Goal: Task Accomplishment & Management: Manage account settings

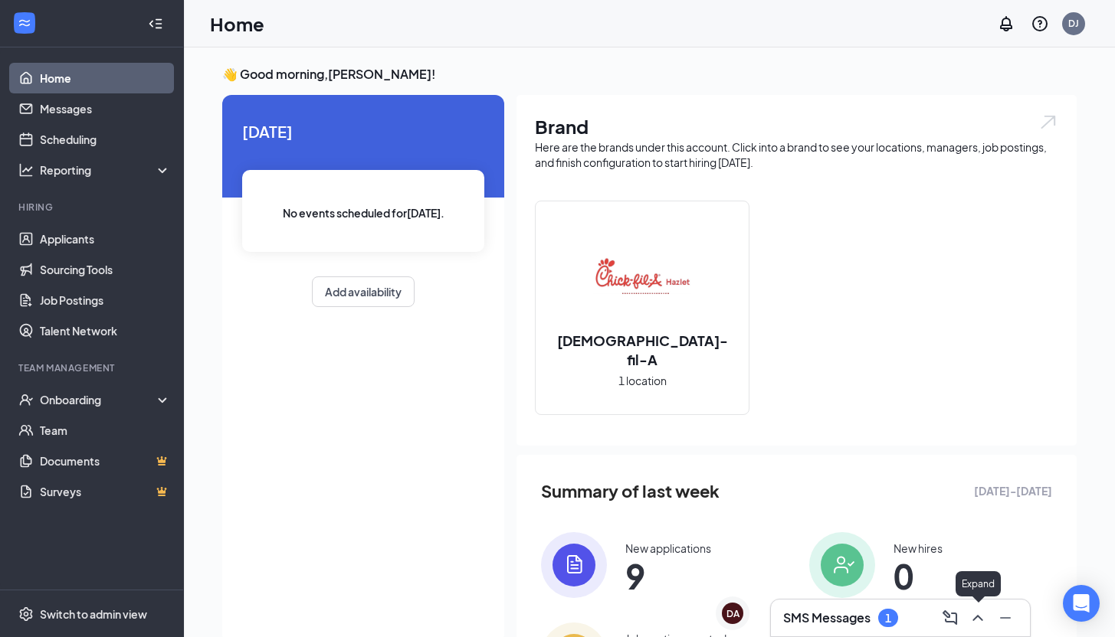
click at [913, 567] on icon "ChevronUp" at bounding box center [977, 618] width 18 height 18
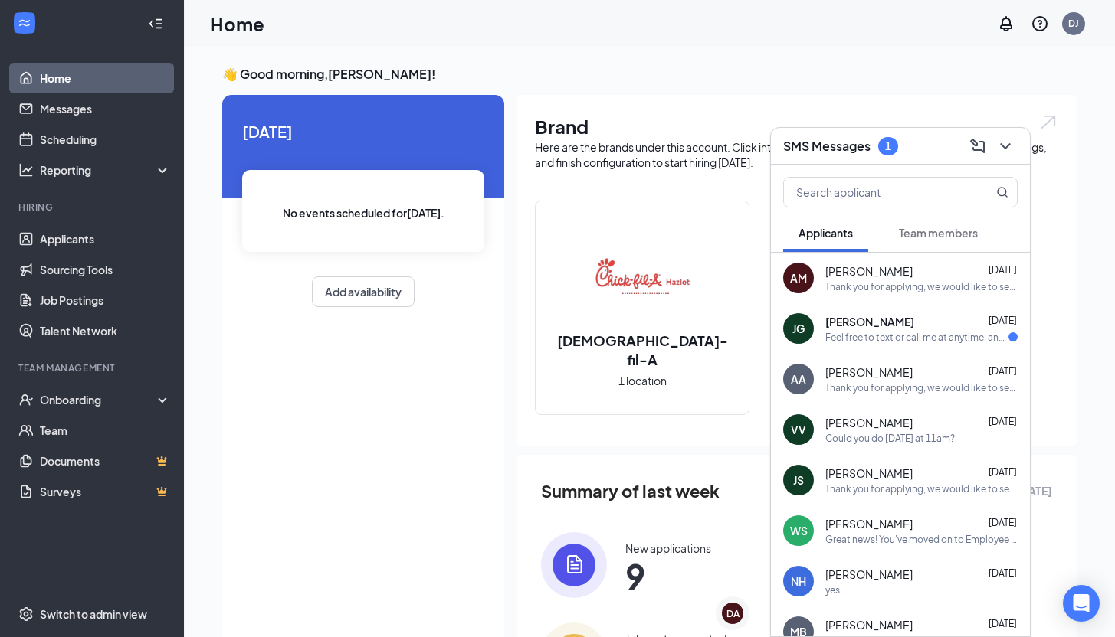
click at [905, 339] on div "Feel free to text or call me at anytime, and if you can send me a good email, I…" at bounding box center [916, 337] width 183 height 13
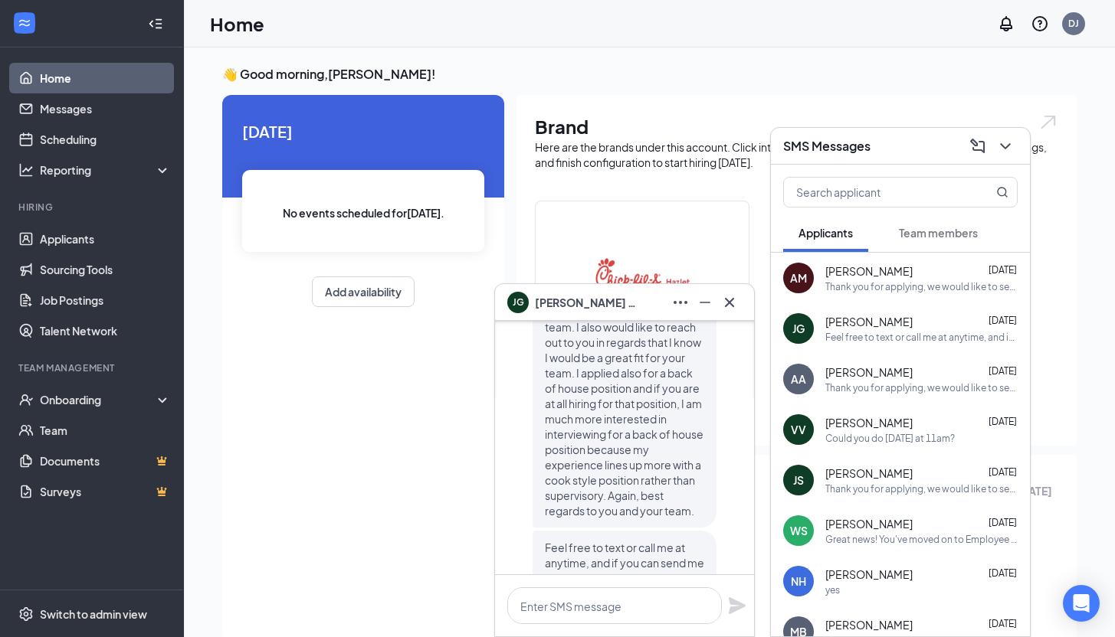
scroll to position [-78, 0]
click at [551, 296] on span "Josiah Gray" at bounding box center [588, 302] width 107 height 17
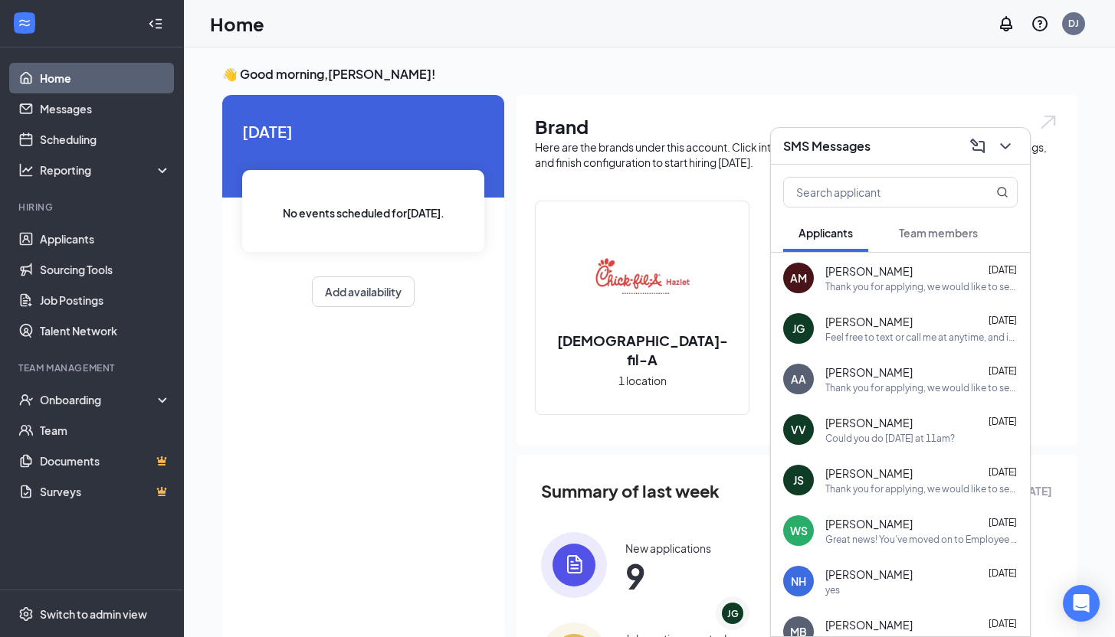
scroll to position [0, 0]
click at [73, 234] on link "Applicants" at bounding box center [105, 239] width 131 height 31
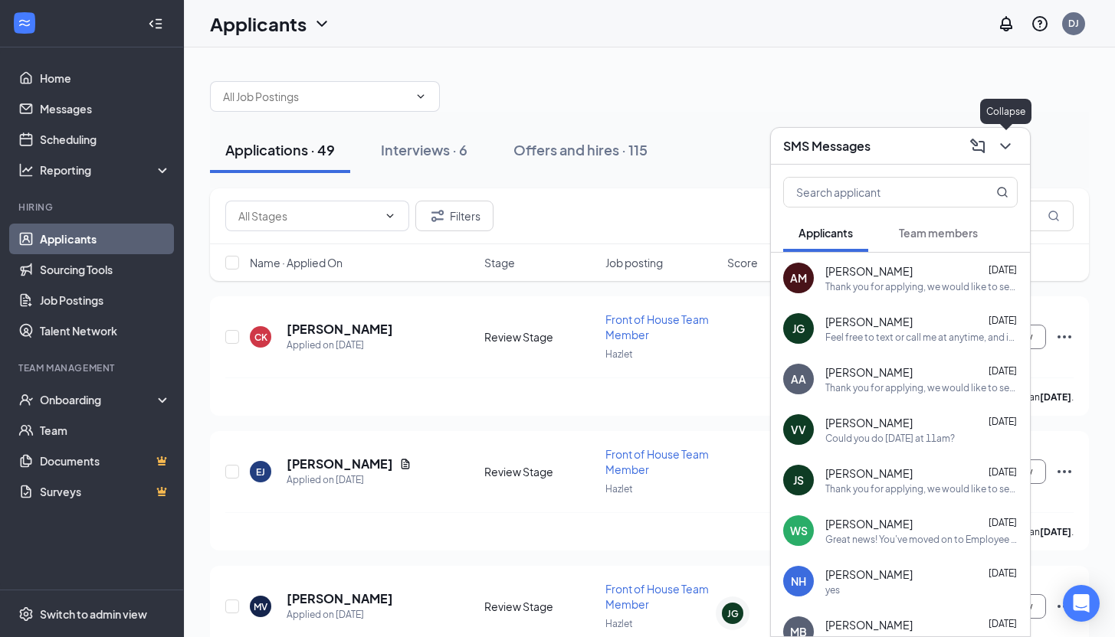
click at [913, 152] on icon "ChevronDown" at bounding box center [1005, 146] width 18 height 18
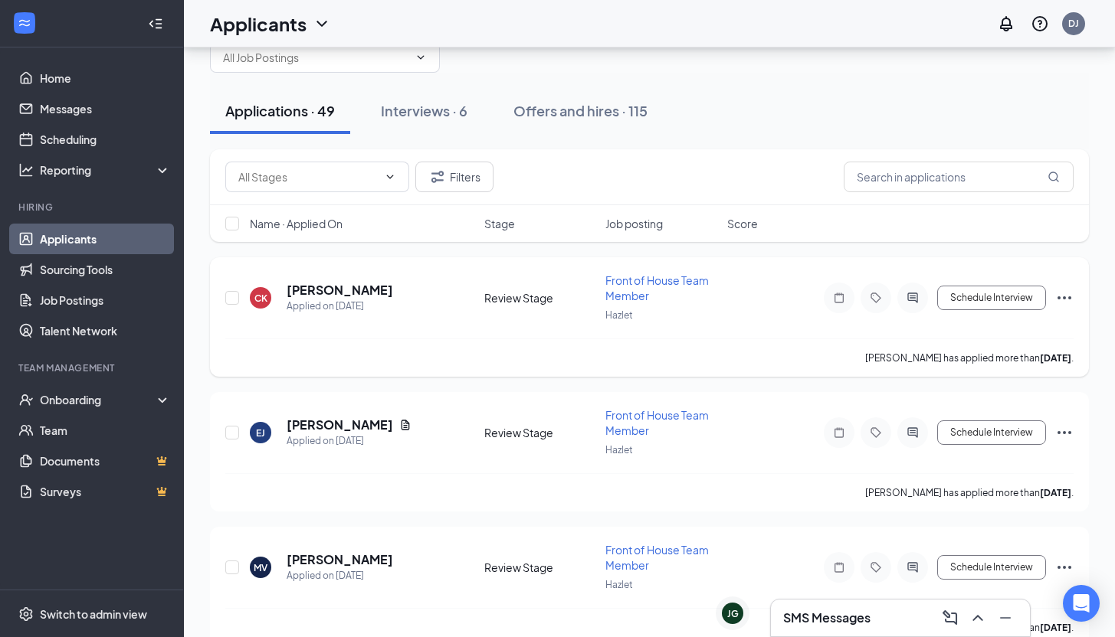
scroll to position [41, 0]
click at [645, 284] on span "Front of House Team Member" at bounding box center [656, 286] width 103 height 29
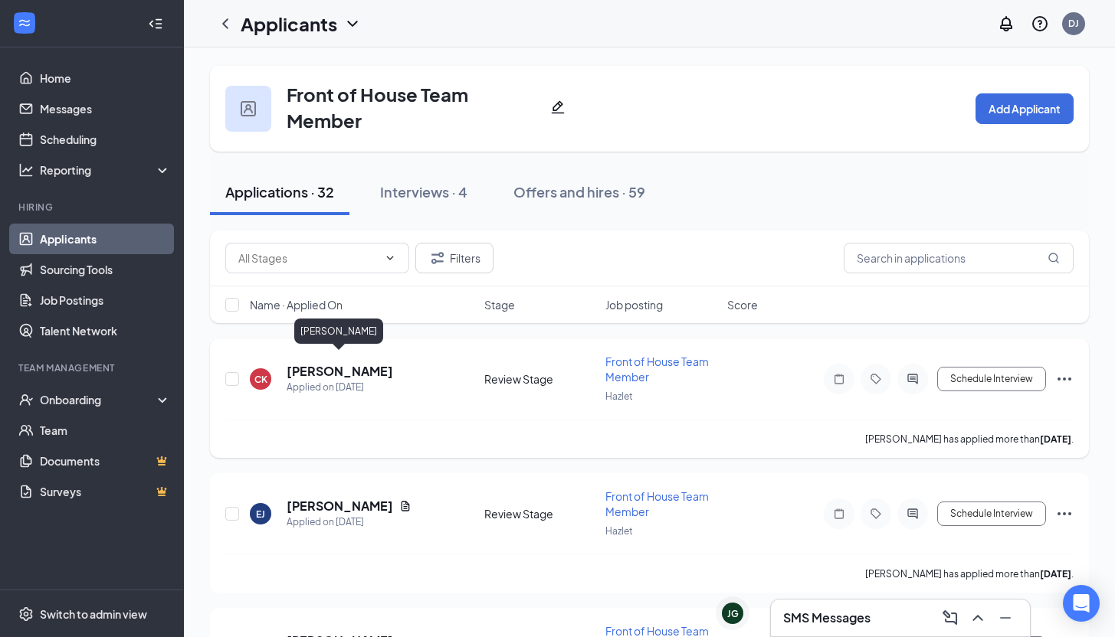
click at [319, 363] on h5 "[PERSON_NAME]" at bounding box center [340, 371] width 107 height 17
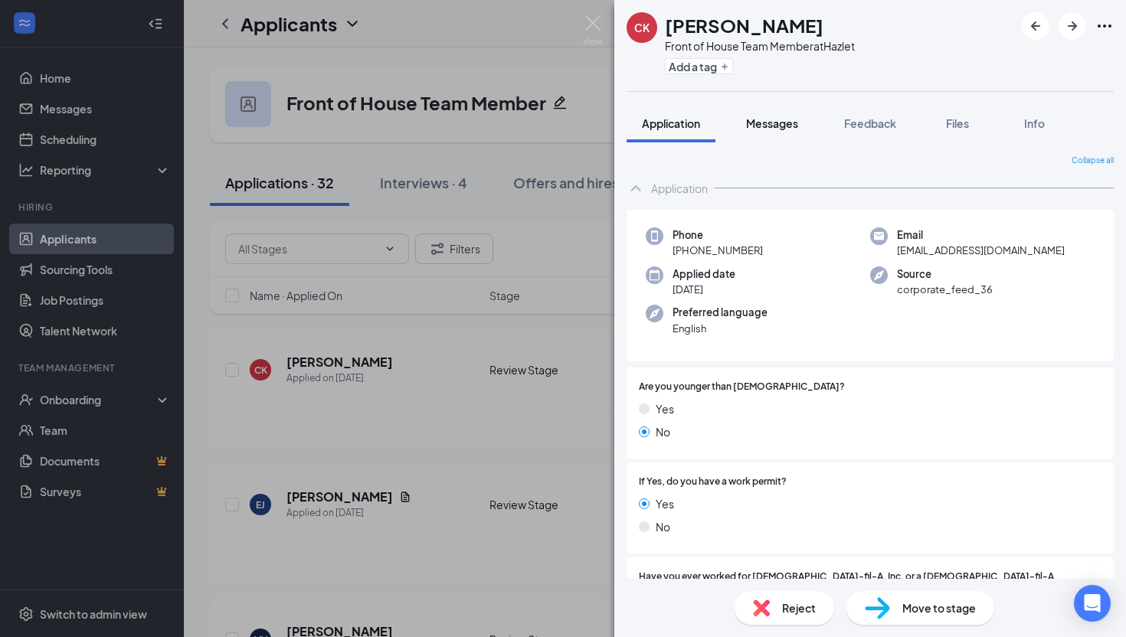
click at [767, 107] on button "Messages" at bounding box center [772, 123] width 83 height 38
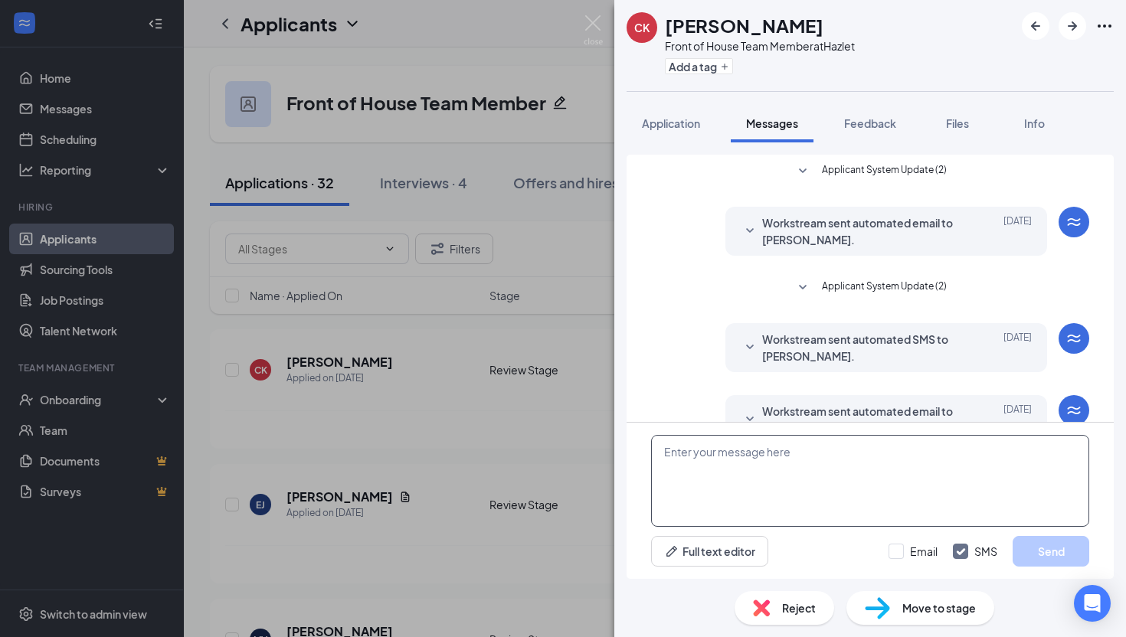
click at [780, 467] on textarea at bounding box center [870, 481] width 438 height 92
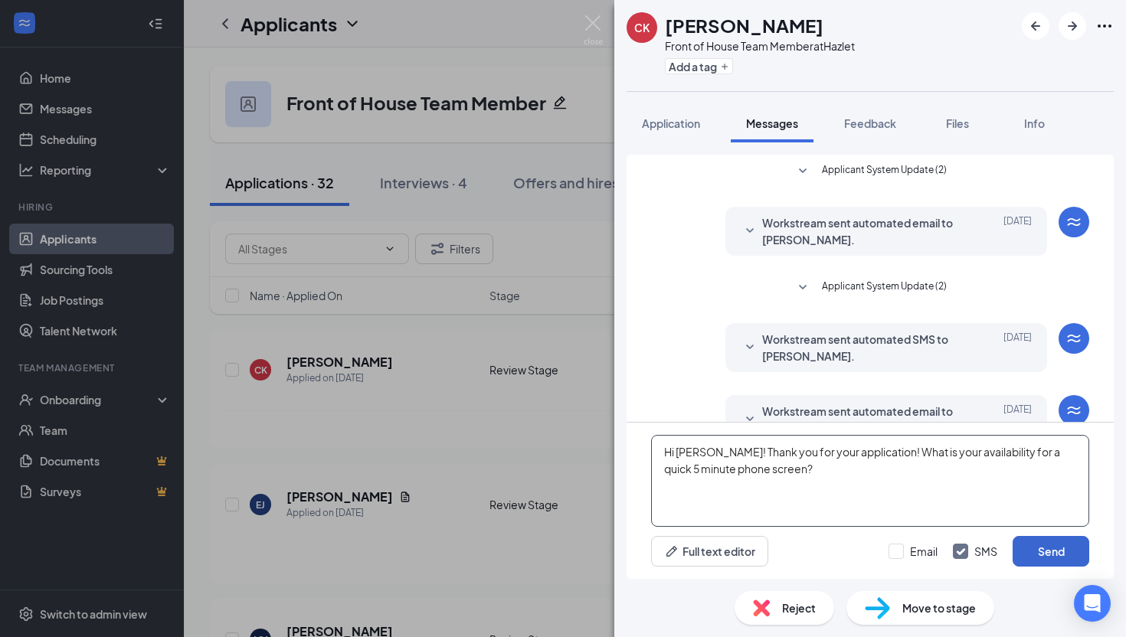
type textarea "Hi [PERSON_NAME]! Thank you for your application! What is your availability for…"
click at [913, 555] on button "Send" at bounding box center [1051, 551] width 77 height 31
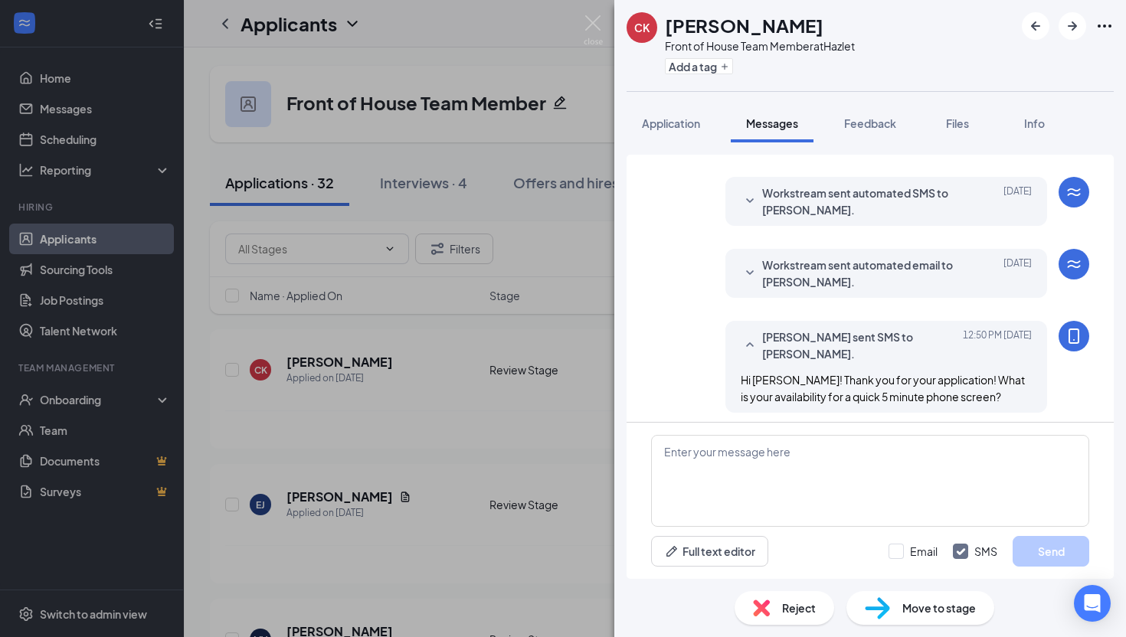
scroll to position [152, 0]
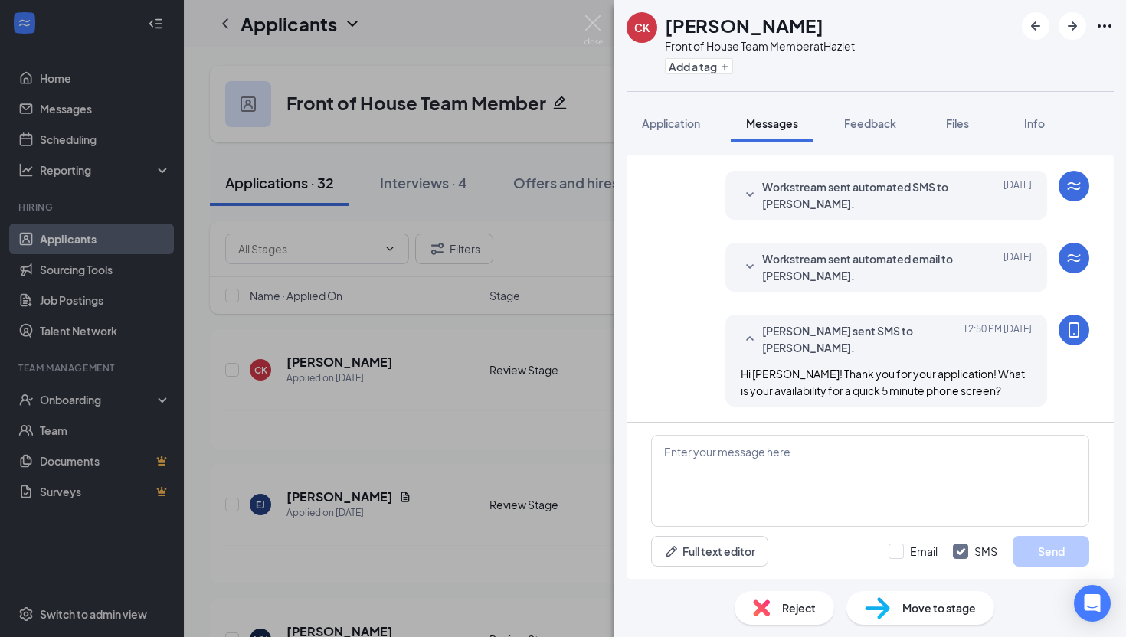
click at [455, 454] on div "CK Christina Koenig Front of House Team Member at Hazlet Add a tag Application …" at bounding box center [563, 318] width 1126 height 637
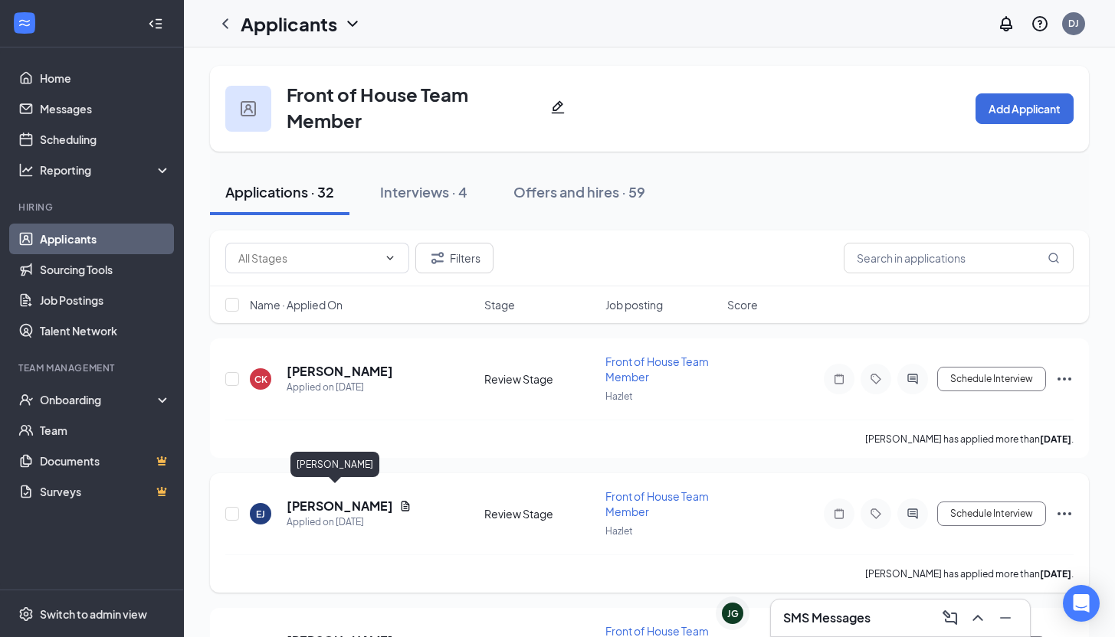
click at [324, 498] on h5 "[PERSON_NAME]" at bounding box center [340, 506] width 107 height 17
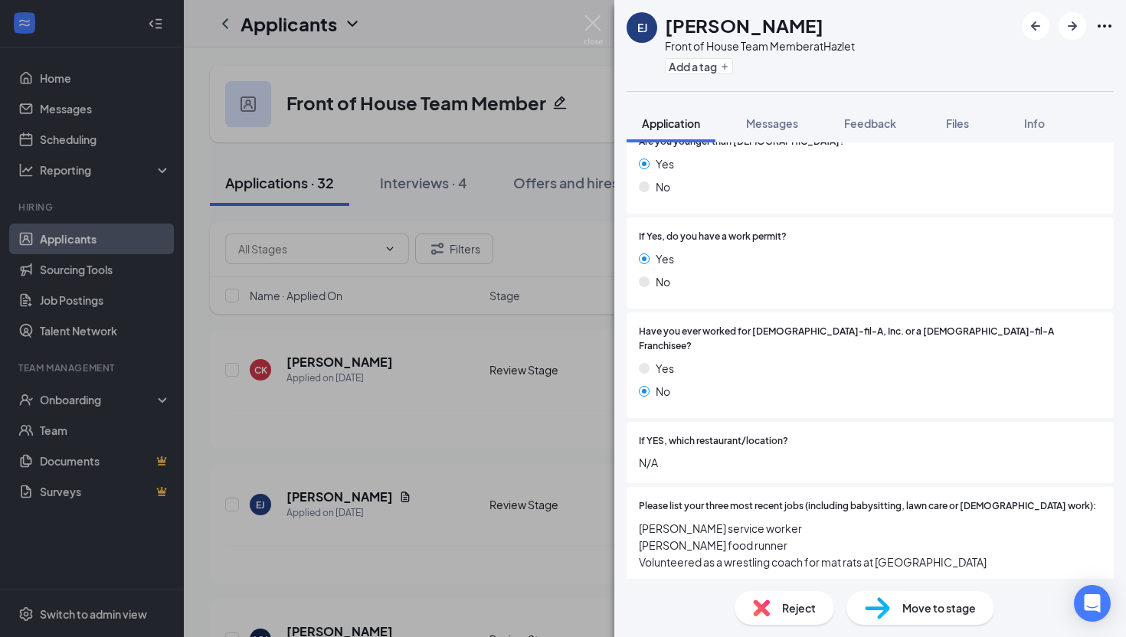
scroll to position [501, 0]
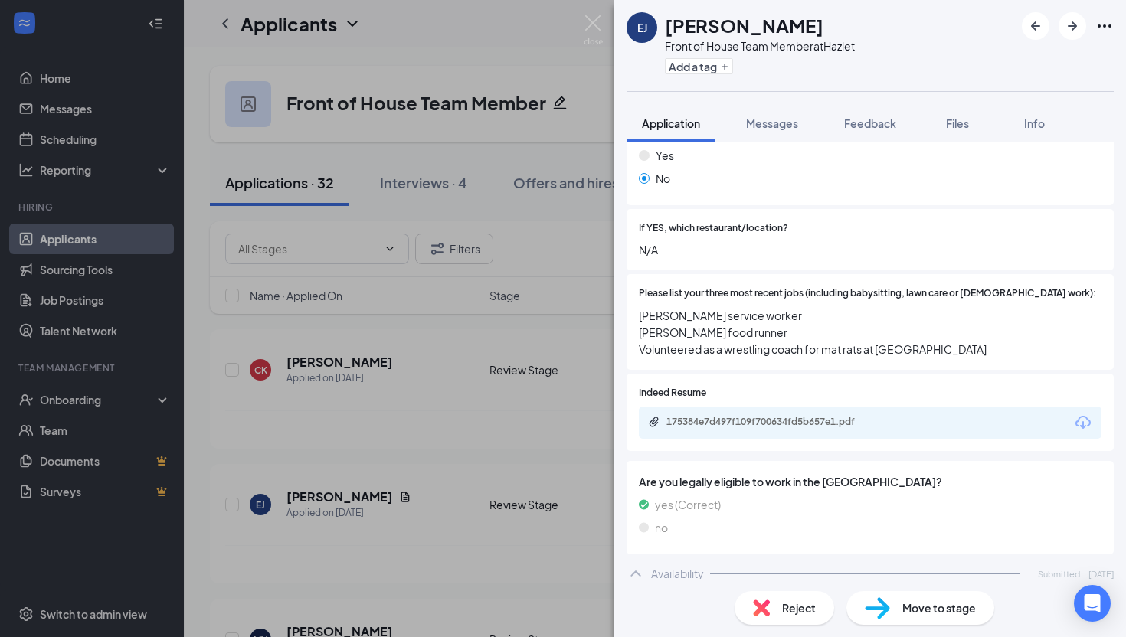
click at [847, 407] on div "175384e7d497f109f700634fd5b657e1.pdf" at bounding box center [870, 423] width 463 height 32
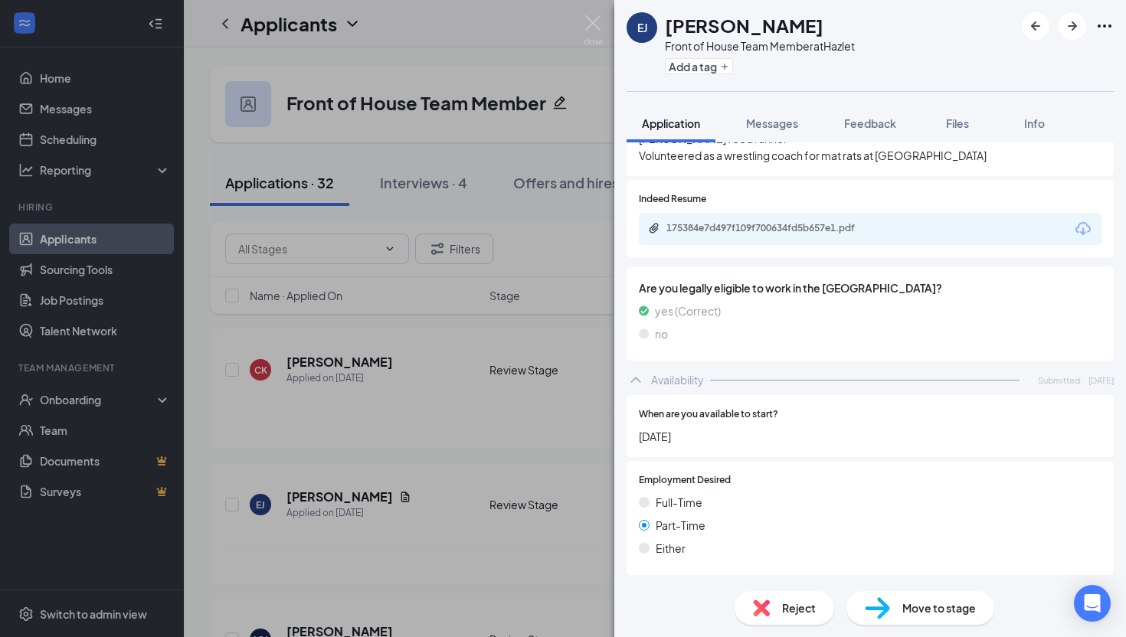
scroll to position [638, 0]
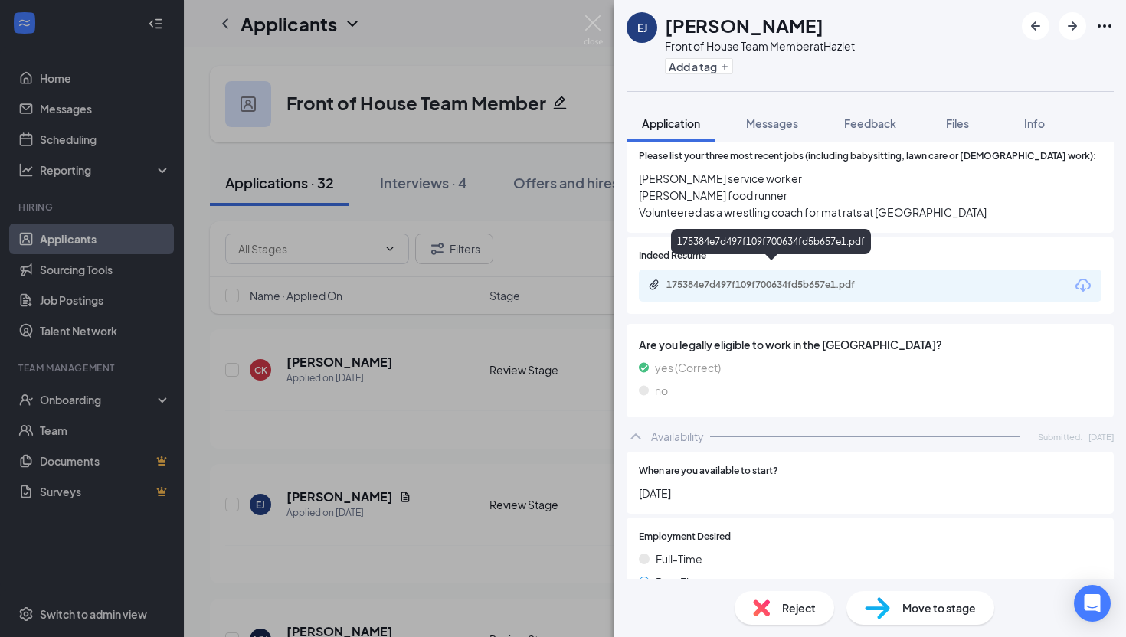
click at [795, 279] on div "175384e7d497f109f700634fd5b657e1.pdf" at bounding box center [772, 286] width 248 height 15
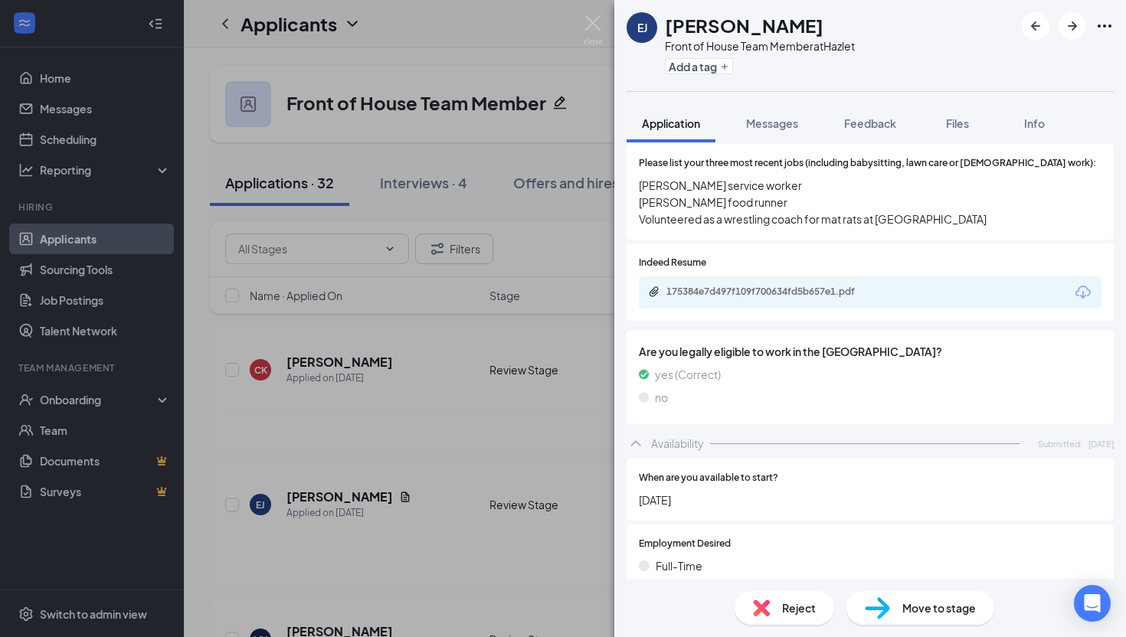
scroll to position [527, 0]
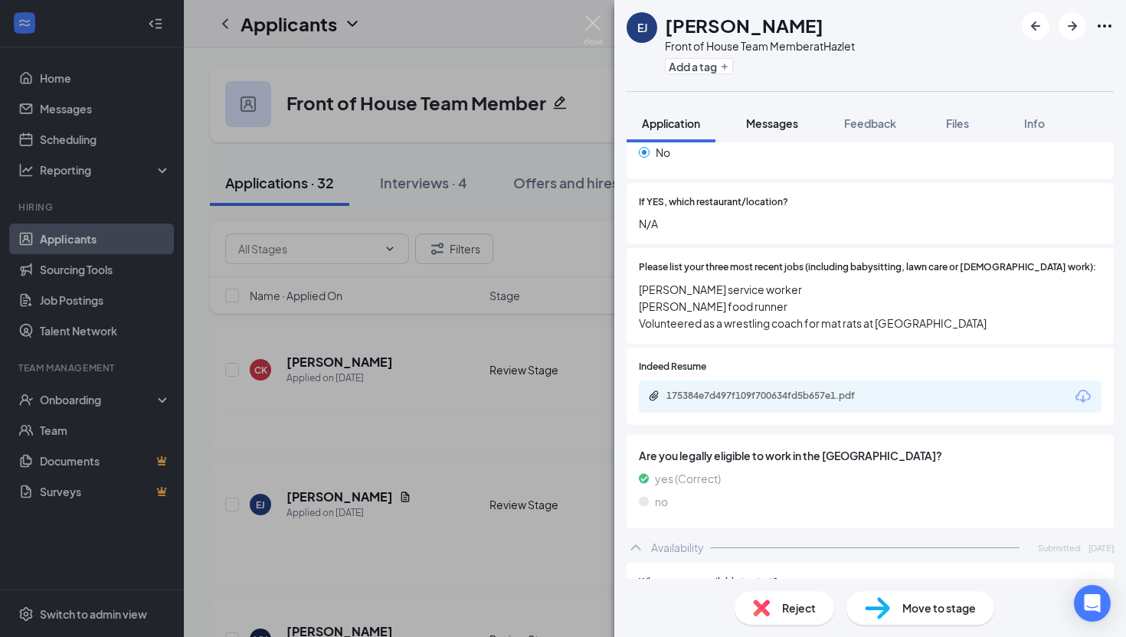
click at [768, 123] on span "Messages" at bounding box center [772, 123] width 52 height 14
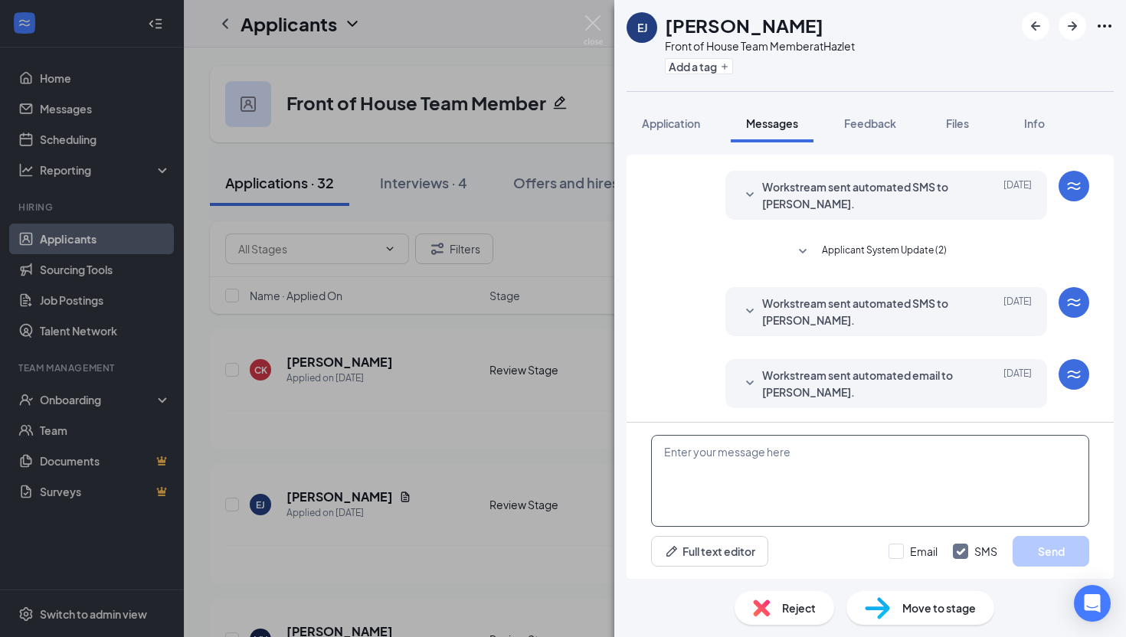
scroll to position [110, 0]
click at [770, 483] on textarea at bounding box center [870, 481] width 438 height 92
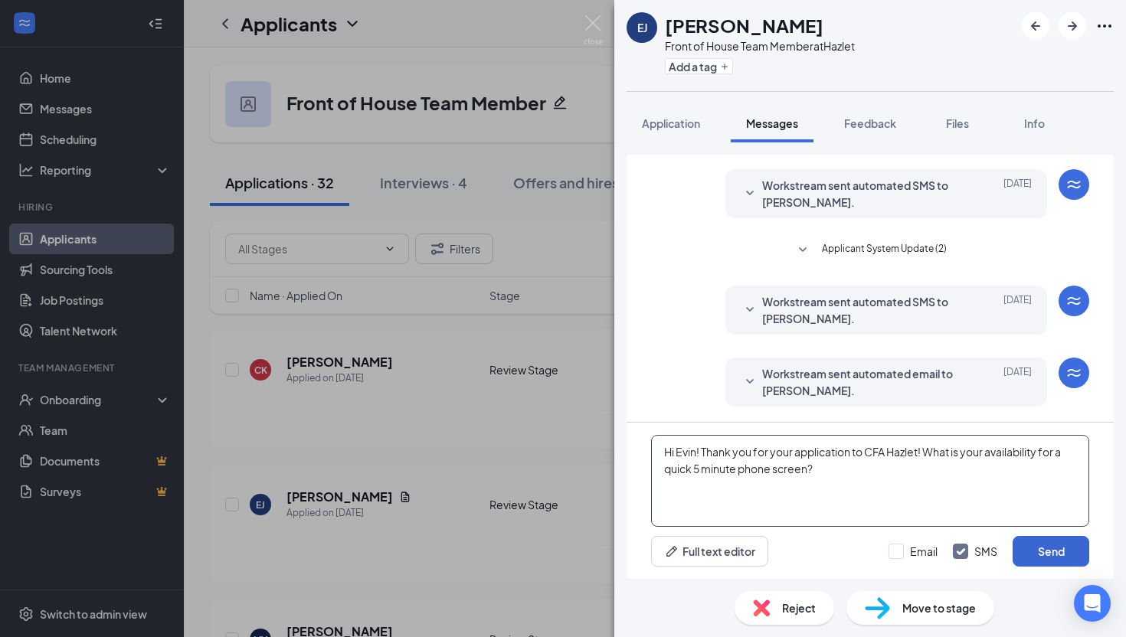
type textarea "Hi Evin! Thank you for your application to CFA Hazlet! What is your availabilit…"
click at [913, 548] on button "Send" at bounding box center [1051, 551] width 77 height 31
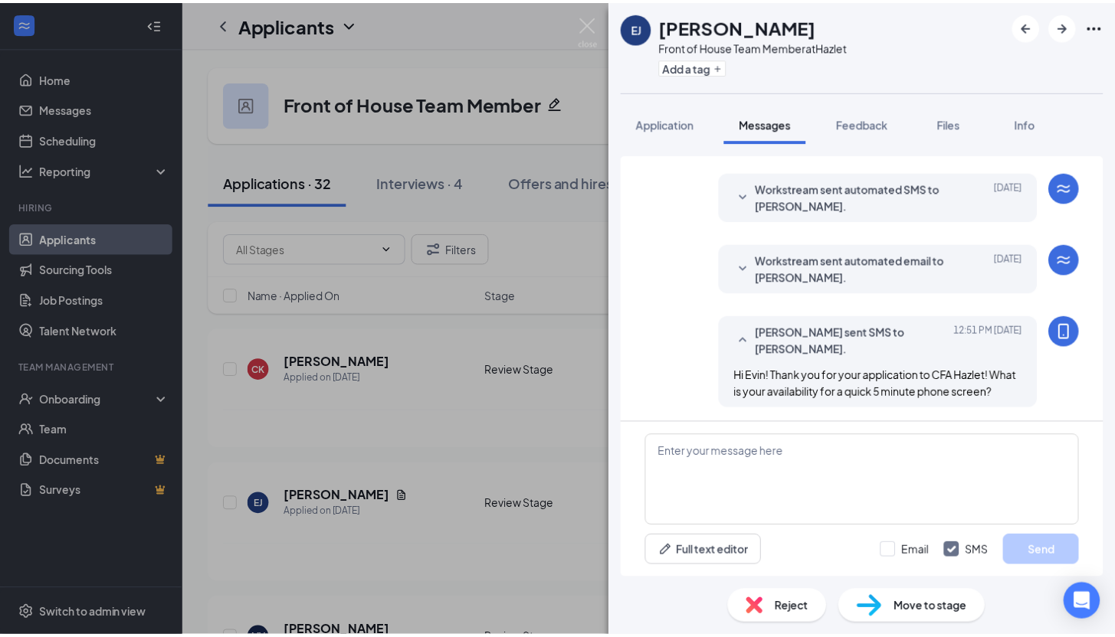
scroll to position [224, 0]
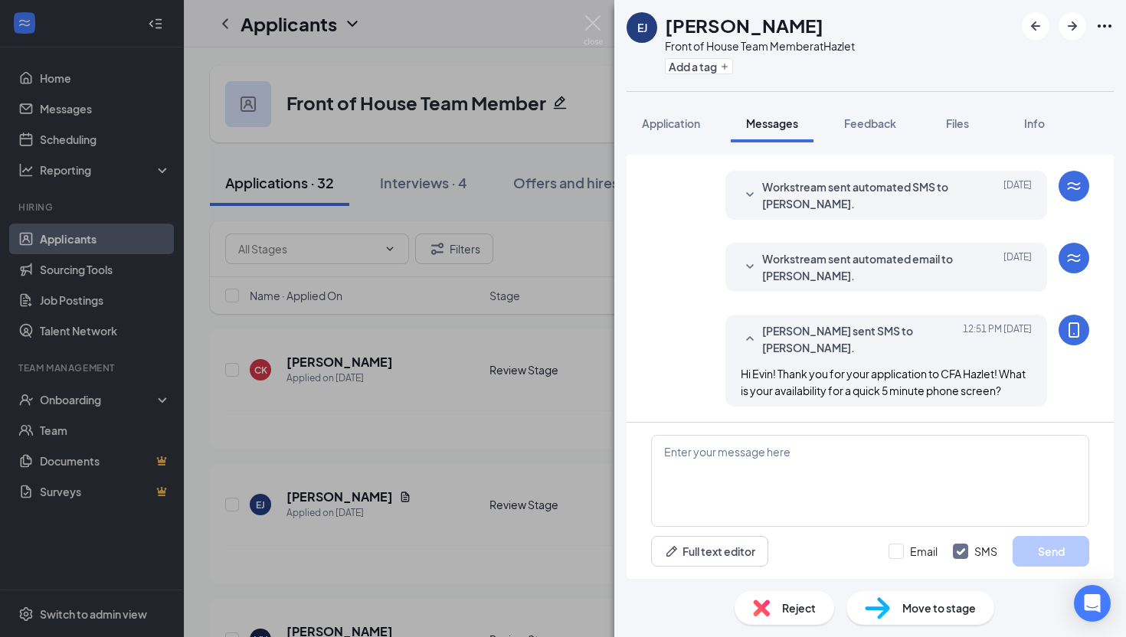
click at [547, 320] on div "EJ Evin Johnson Front of House Team Member at Hazlet Add a tag Application Mess…" at bounding box center [563, 318] width 1126 height 637
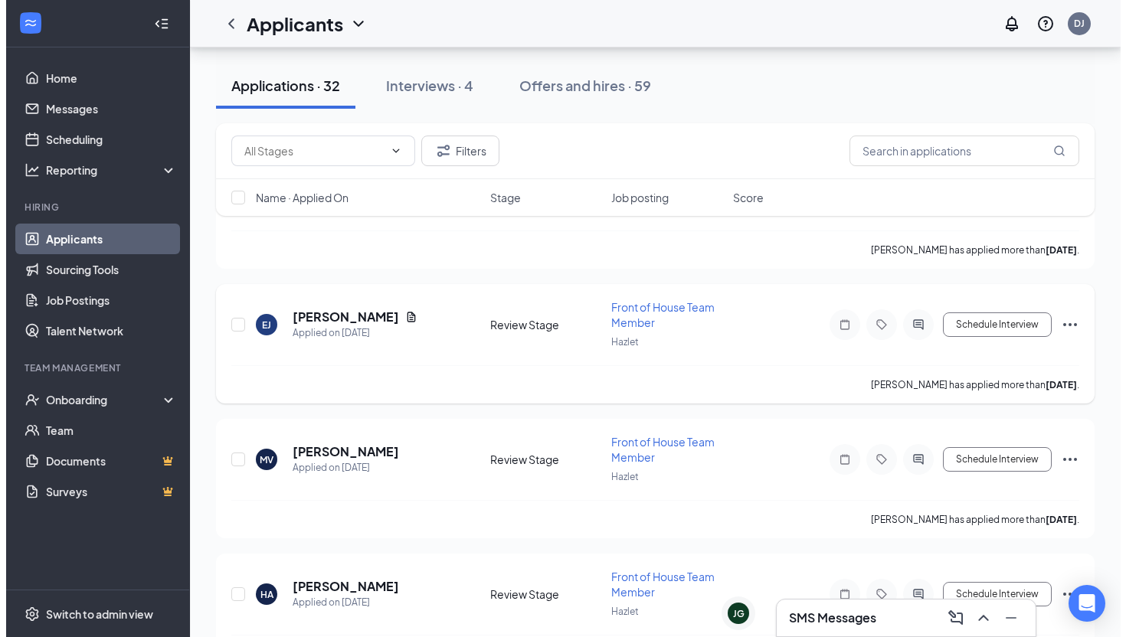
scroll to position [198, 0]
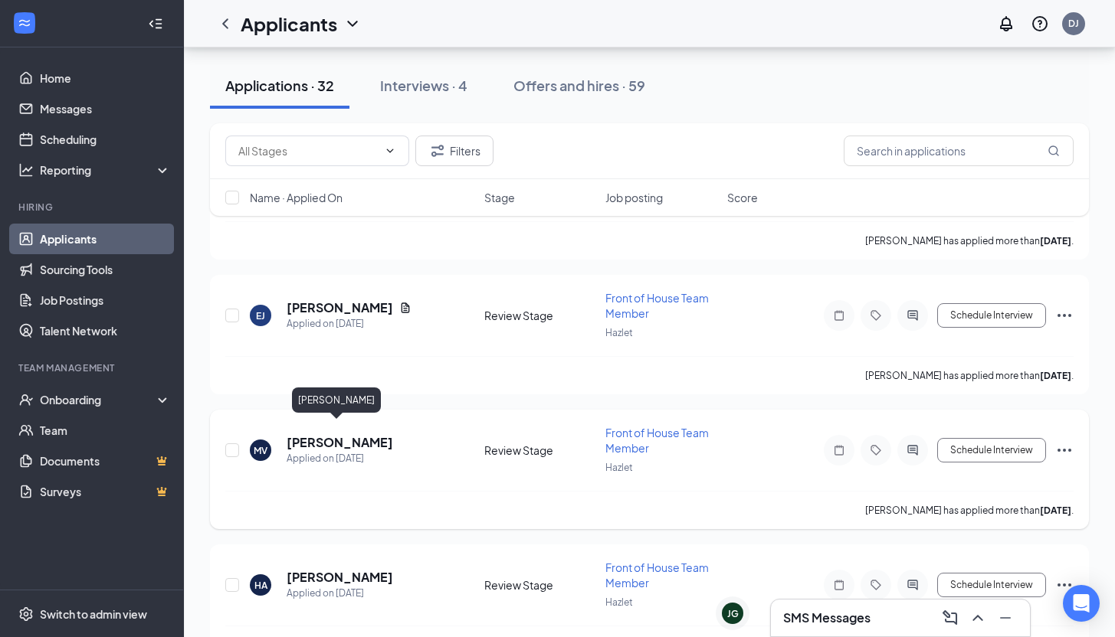
click at [330, 434] on h5 "[PERSON_NAME]" at bounding box center [340, 442] width 107 height 17
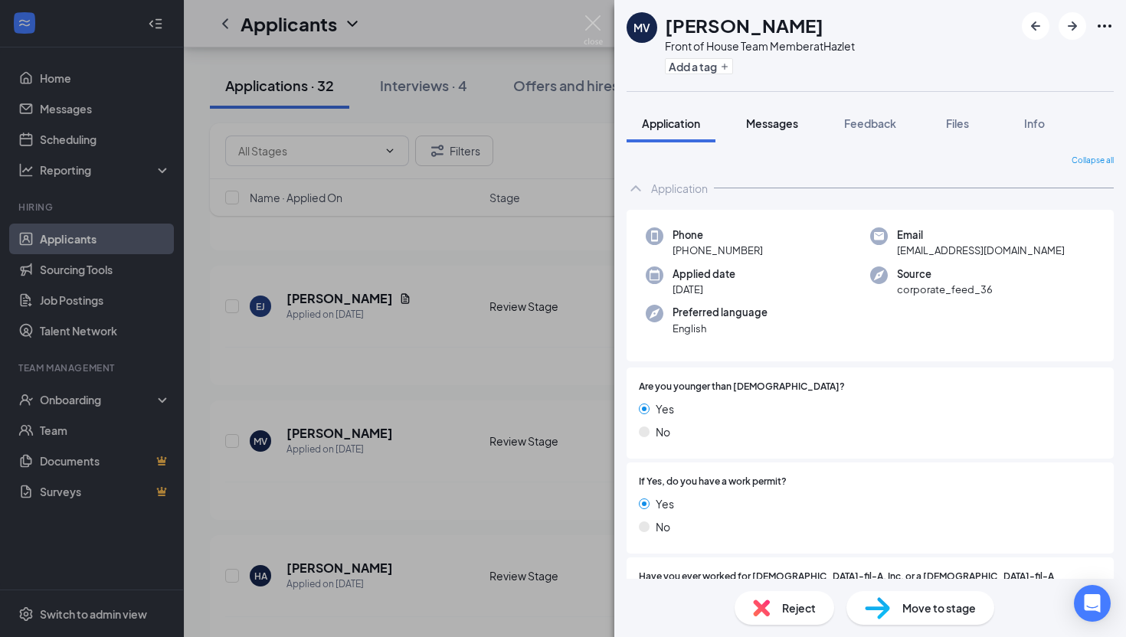
click at [755, 124] on span "Messages" at bounding box center [772, 123] width 52 height 14
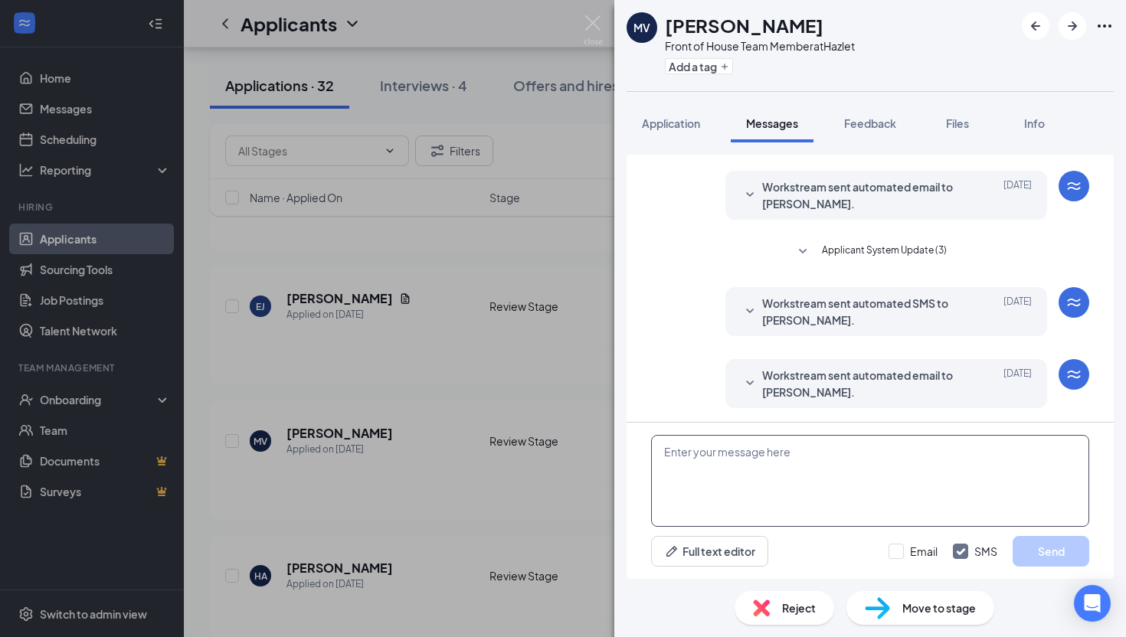
scroll to position [38, 0]
click at [742, 475] on textarea at bounding box center [870, 481] width 438 height 92
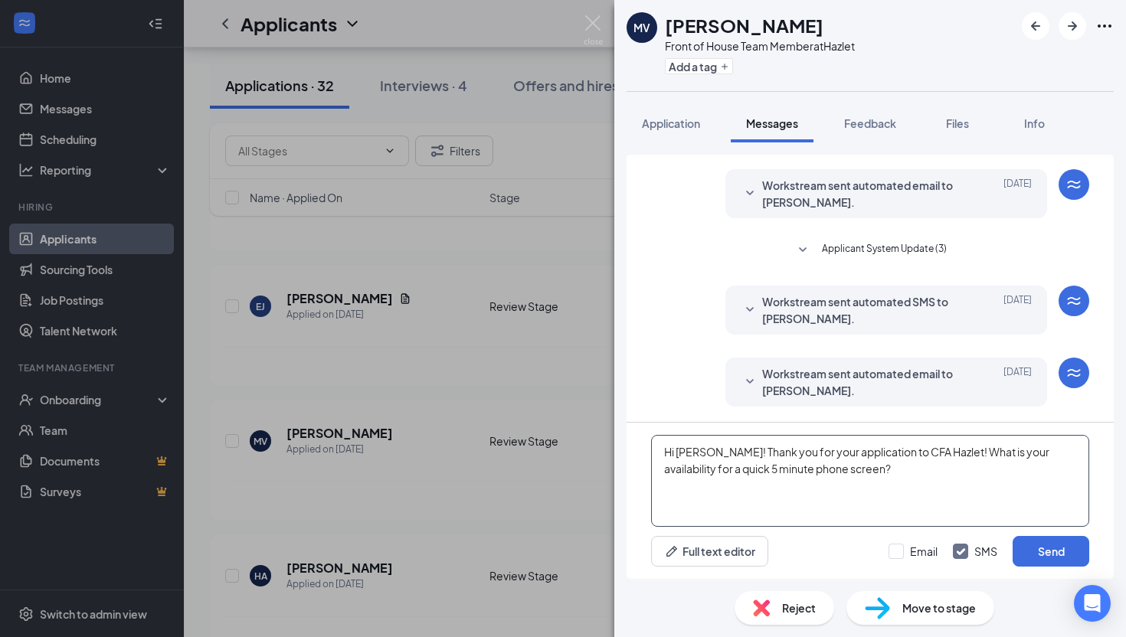
drag, startPoint x: 850, startPoint y: 471, endPoint x: 721, endPoint y: 455, distance: 130.5
click at [721, 455] on textarea "Hi [PERSON_NAME]! Thank you for your application to CFA Hazlet! What is your av…" at bounding box center [870, 481] width 438 height 92
click at [862, 477] on textarea "Hi [PERSON_NAME]! Thank you for your application to CFA Hazlet! What is your av…" at bounding box center [870, 481] width 438 height 92
type textarea "Hi [PERSON_NAME]! Thank you for your application to CFA Hazlet! What is your av…"
click at [913, 557] on button "Send" at bounding box center [1051, 551] width 77 height 31
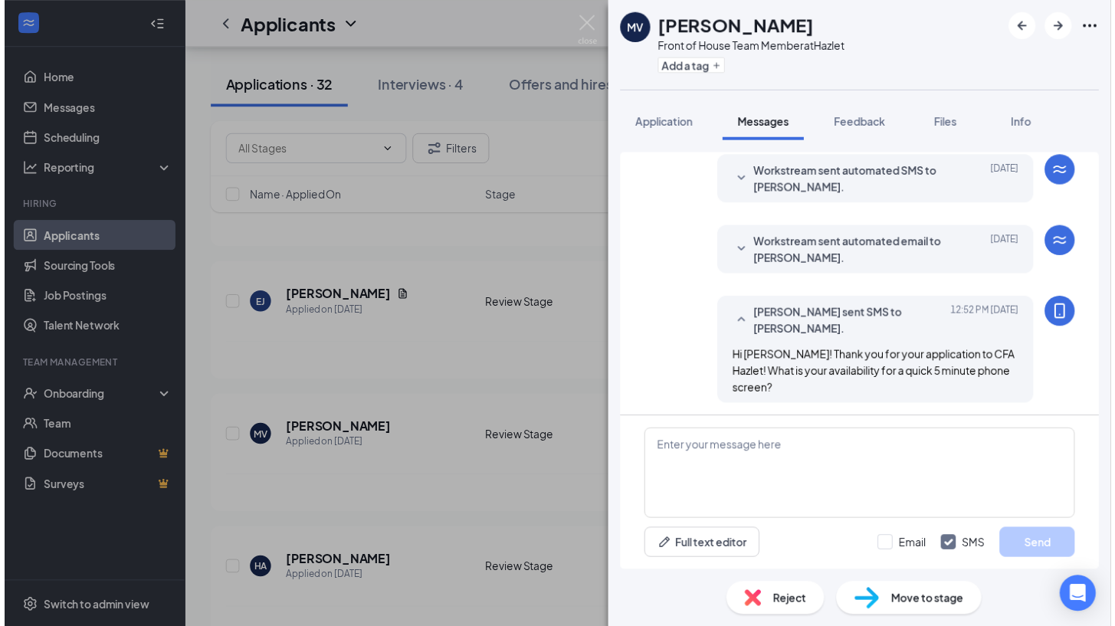
scroll to position [169, 0]
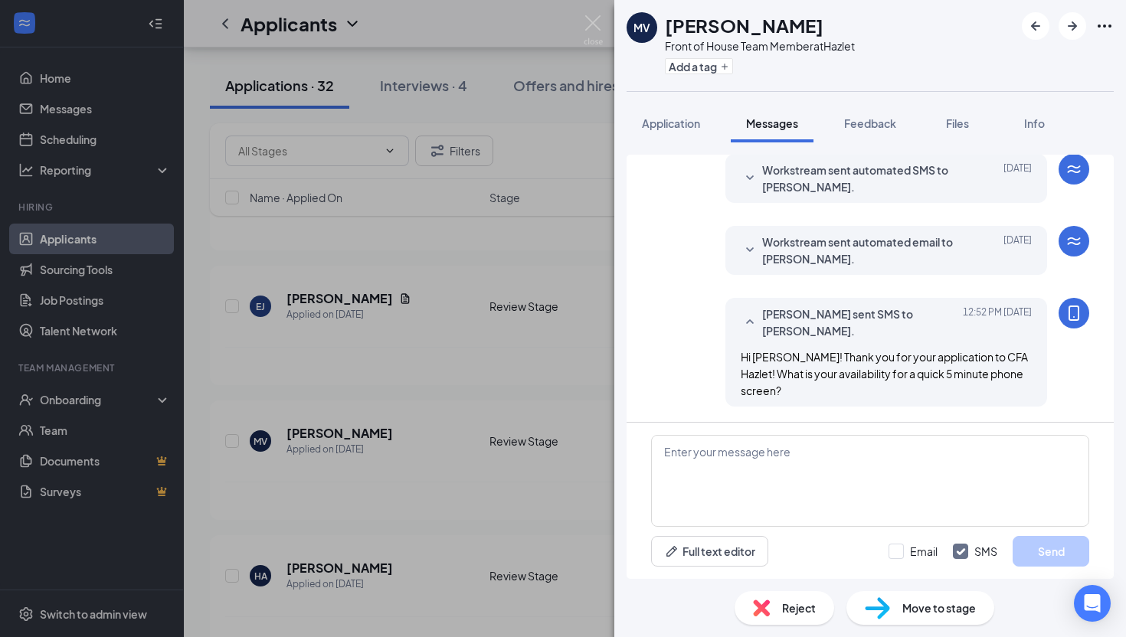
click at [342, 250] on div "MV Michael Vairo Front of House Team Member at Hazlet Add a tag Application Mes…" at bounding box center [563, 318] width 1126 height 637
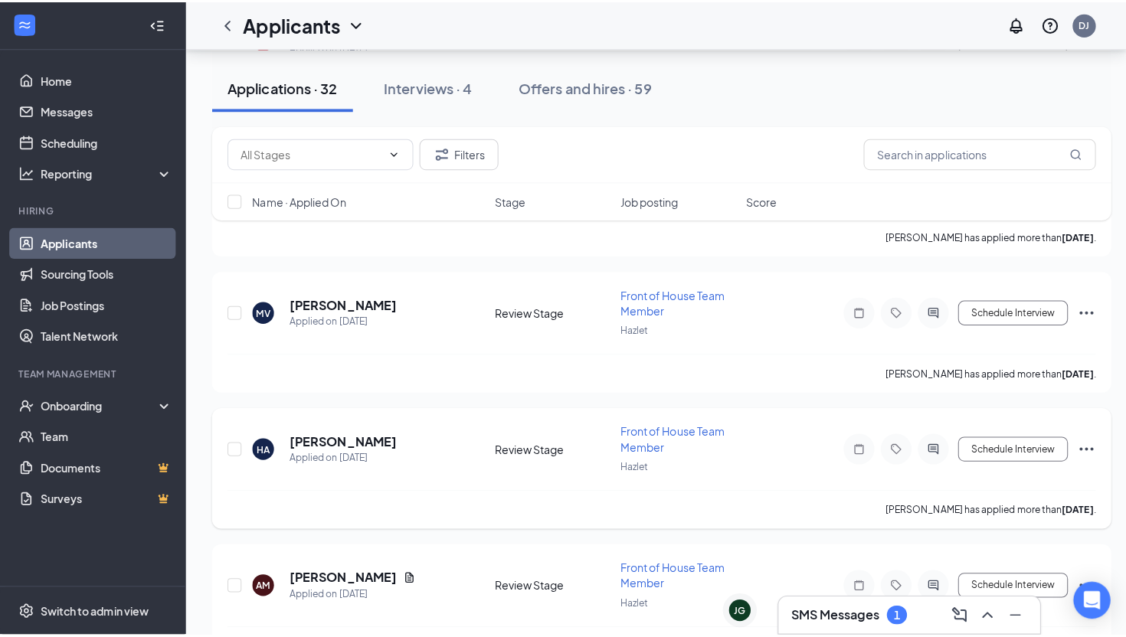
scroll to position [341, 0]
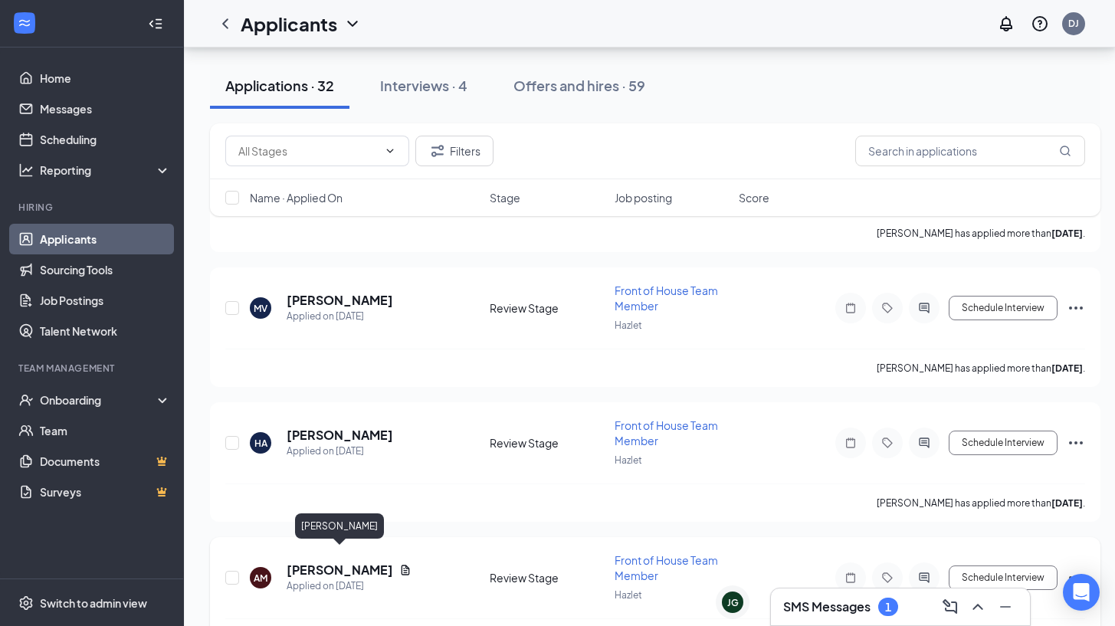
click at [369, 562] on h5 "[PERSON_NAME]" at bounding box center [340, 570] width 107 height 17
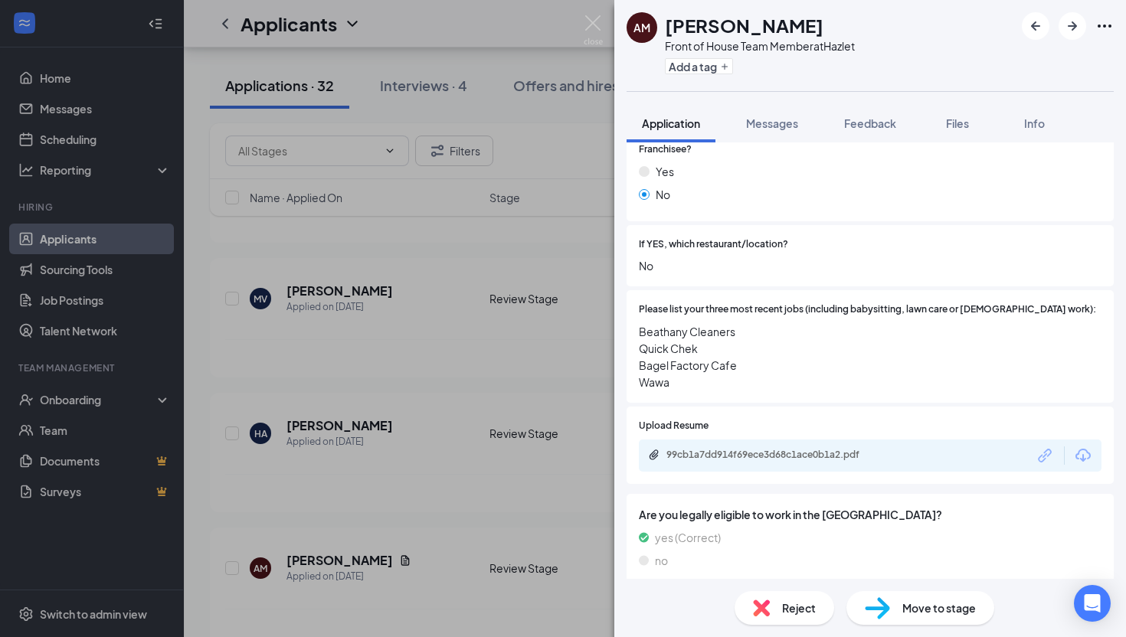
scroll to position [522, 0]
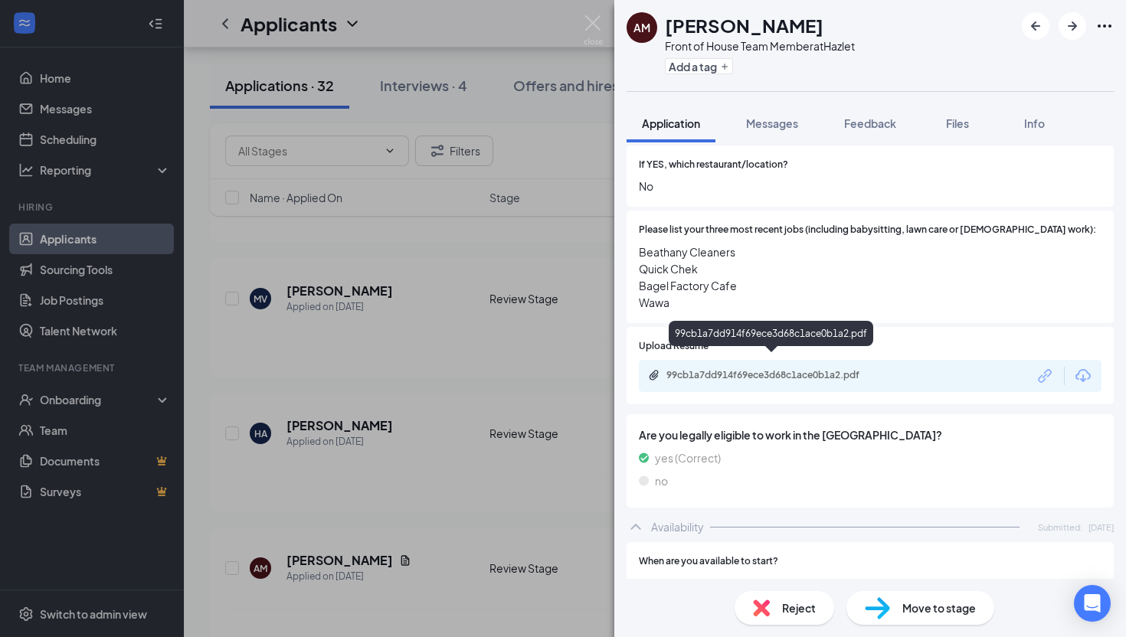
click at [762, 369] on div "99cb1a7dd914f69ece3d68c1ace0b1a2.pdf" at bounding box center [774, 375] width 215 height 12
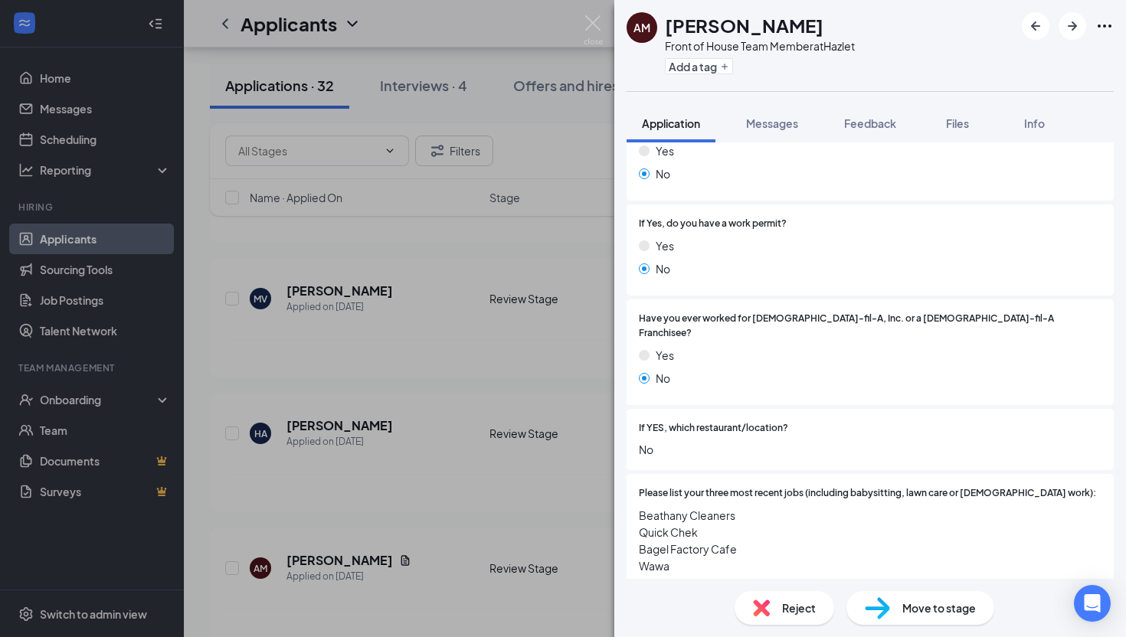
scroll to position [0, 0]
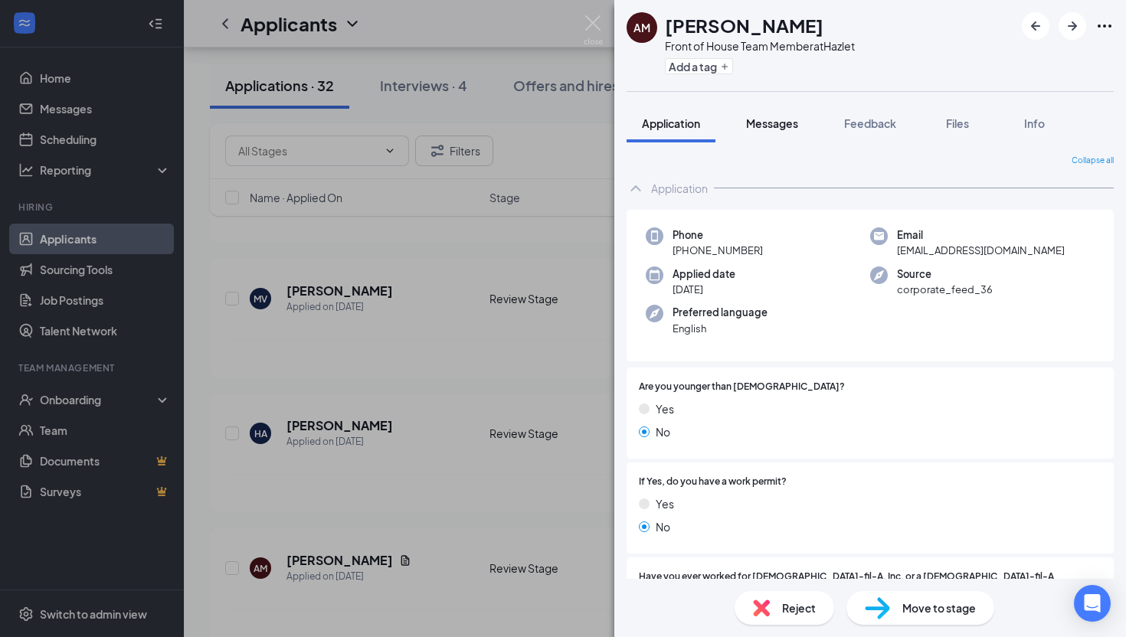
click at [759, 125] on span "Messages" at bounding box center [772, 123] width 52 height 14
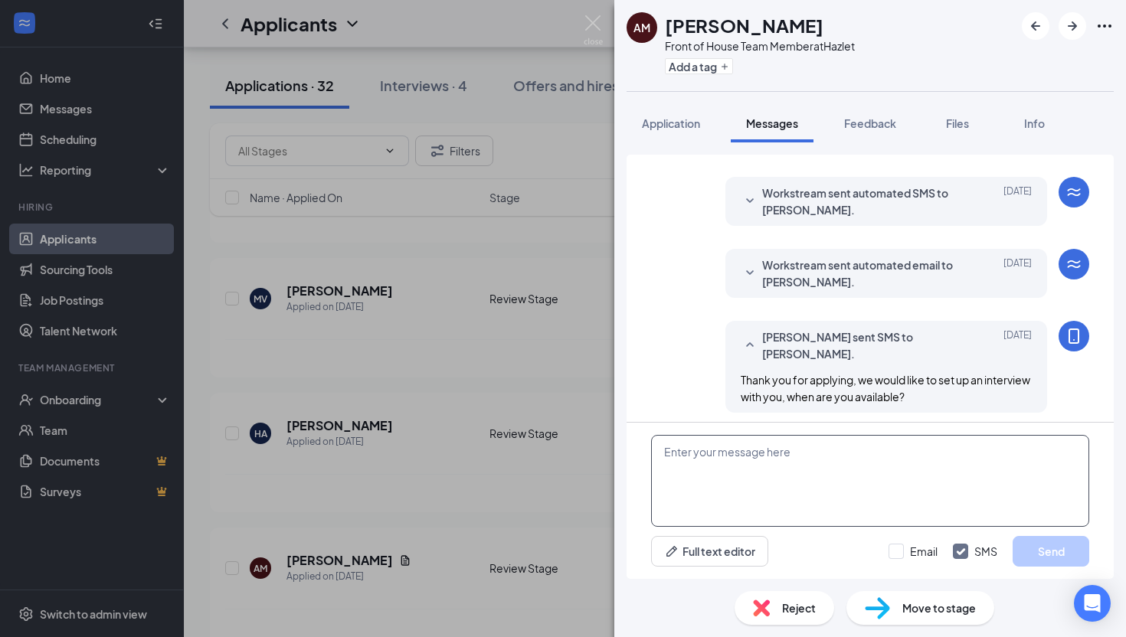
scroll to position [152, 0]
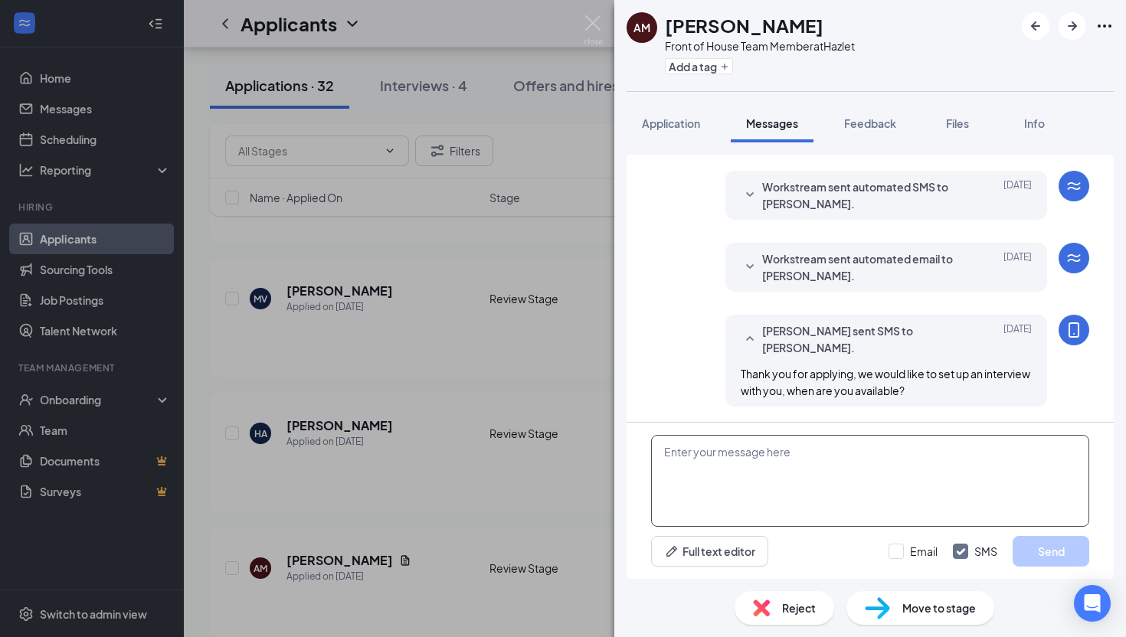
click at [782, 478] on textarea at bounding box center [870, 481] width 438 height 92
paste textarea "Thank you for your application to CFA Hazlet! What is your availability for a q…"
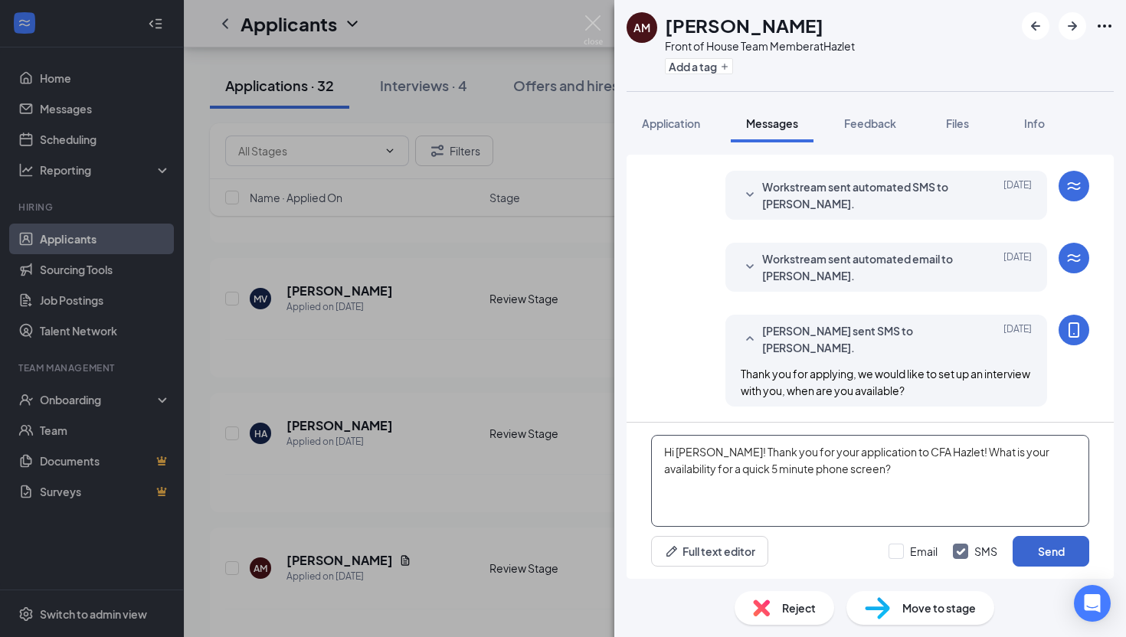
type textarea "Hi [PERSON_NAME]! Thank you for your application to CFA Hazlet! What is your av…"
click at [913, 542] on button "Send" at bounding box center [1051, 551] width 77 height 31
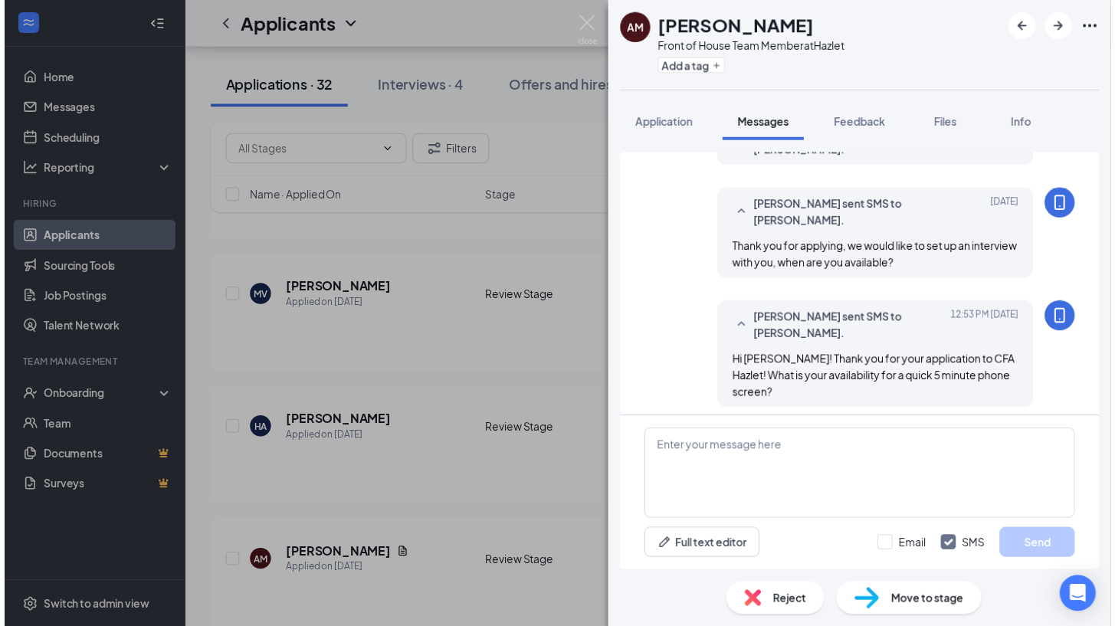
scroll to position [284, 0]
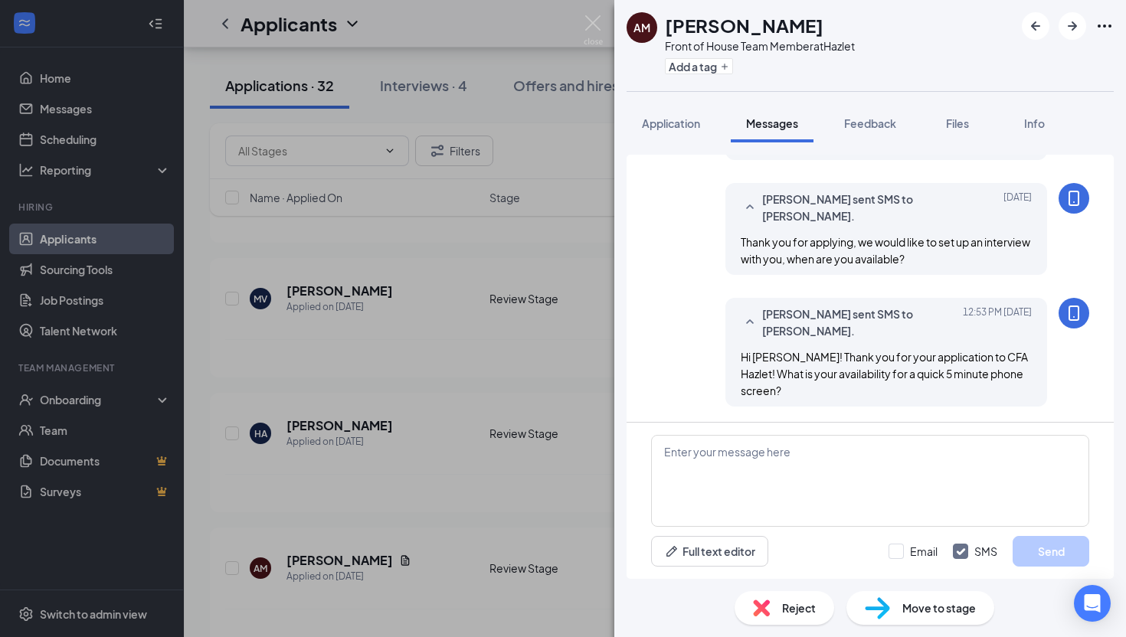
click at [421, 366] on div "AM Amanda Morasch Front of House Team Member at Hazlet Add a tag Application Me…" at bounding box center [563, 318] width 1126 height 637
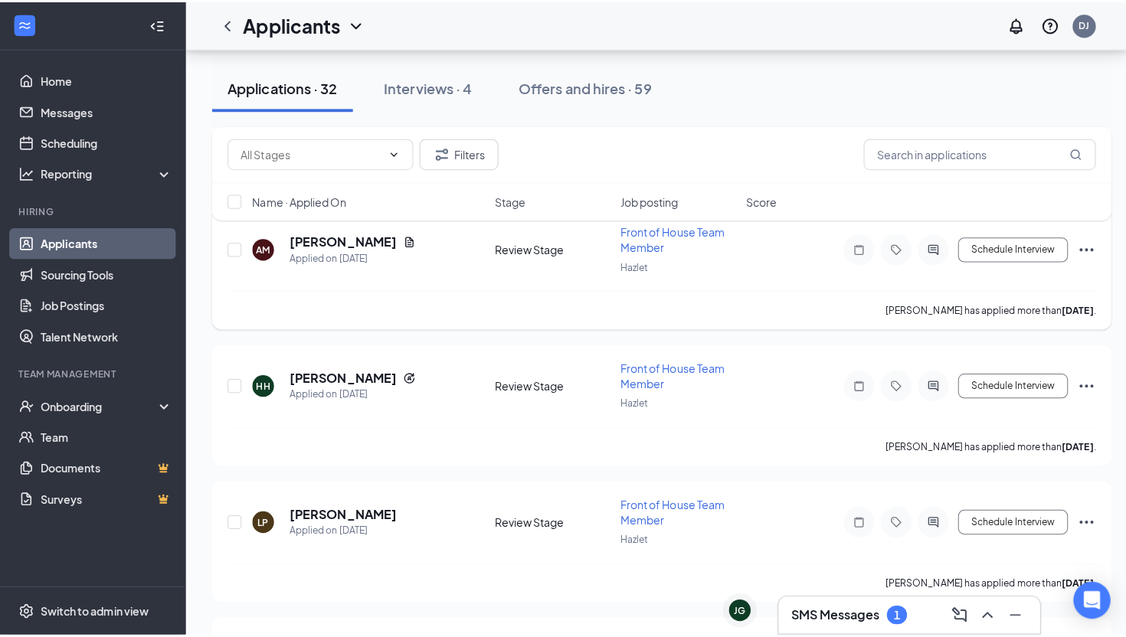
scroll to position [700, 0]
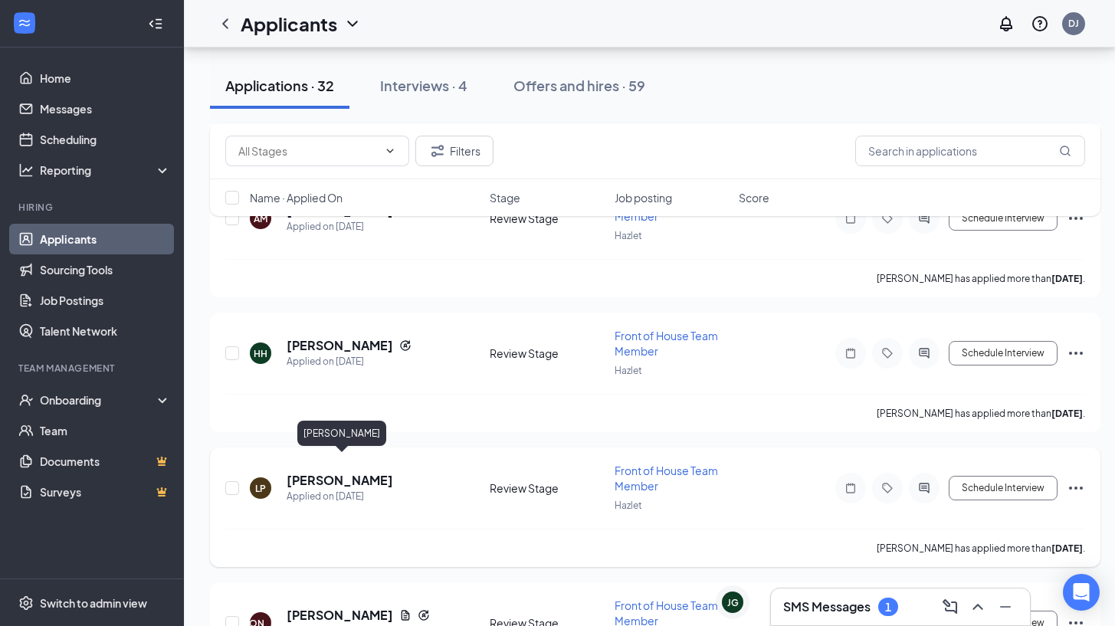
click at [369, 472] on h5 "[PERSON_NAME]" at bounding box center [340, 480] width 107 height 17
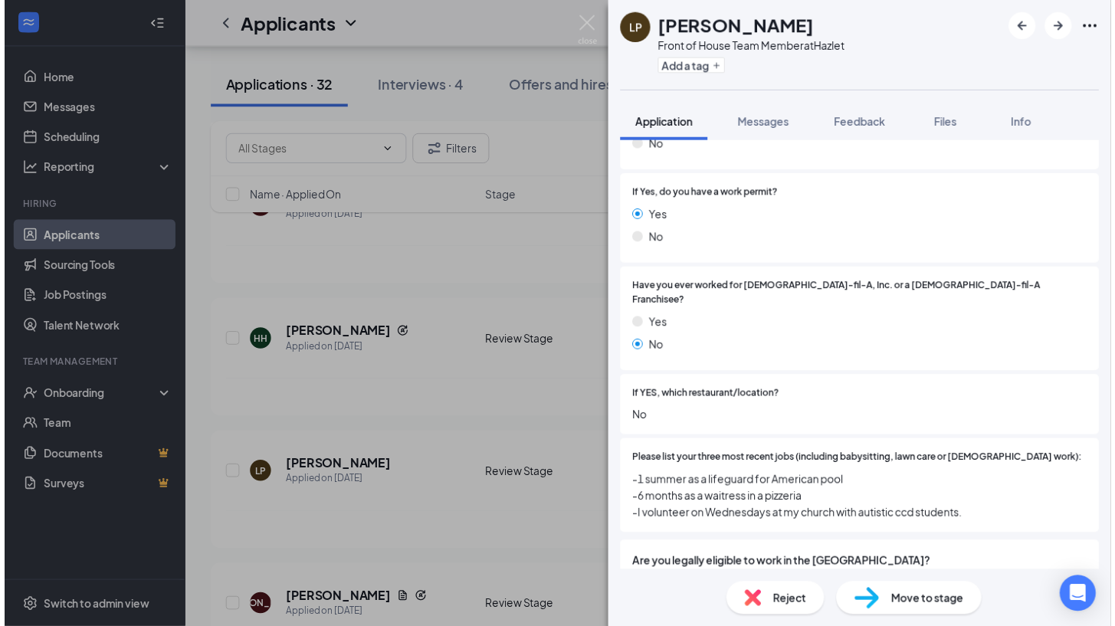
scroll to position [287, 0]
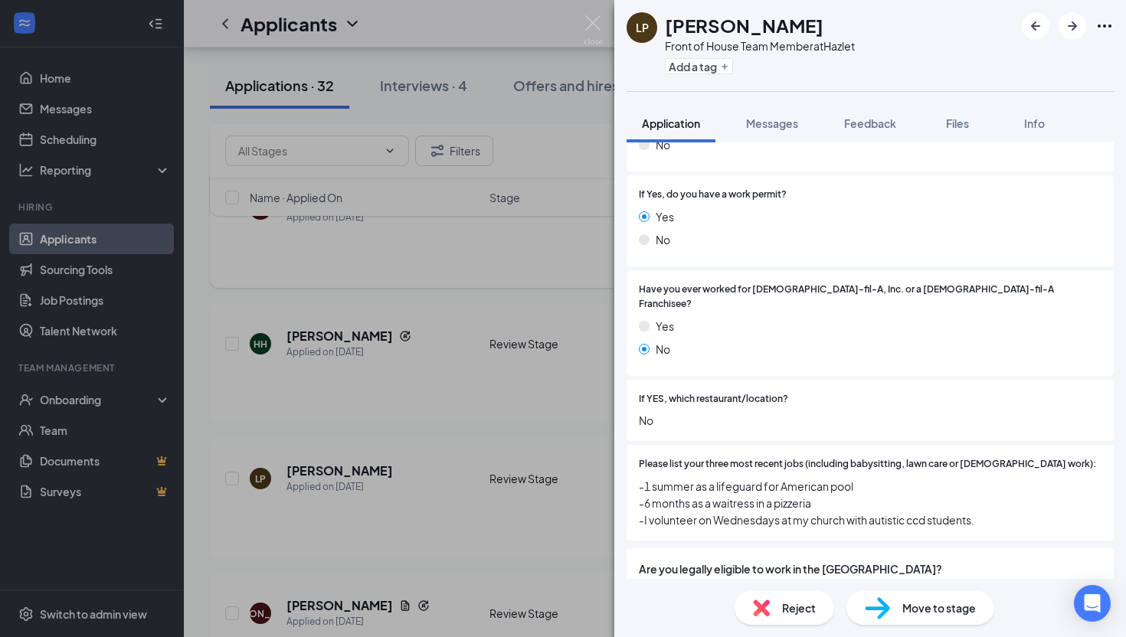
click at [424, 273] on div "LP Lucianna Plantamura Front of House Team Member at Hazlet Add a tag Applicati…" at bounding box center [563, 318] width 1126 height 637
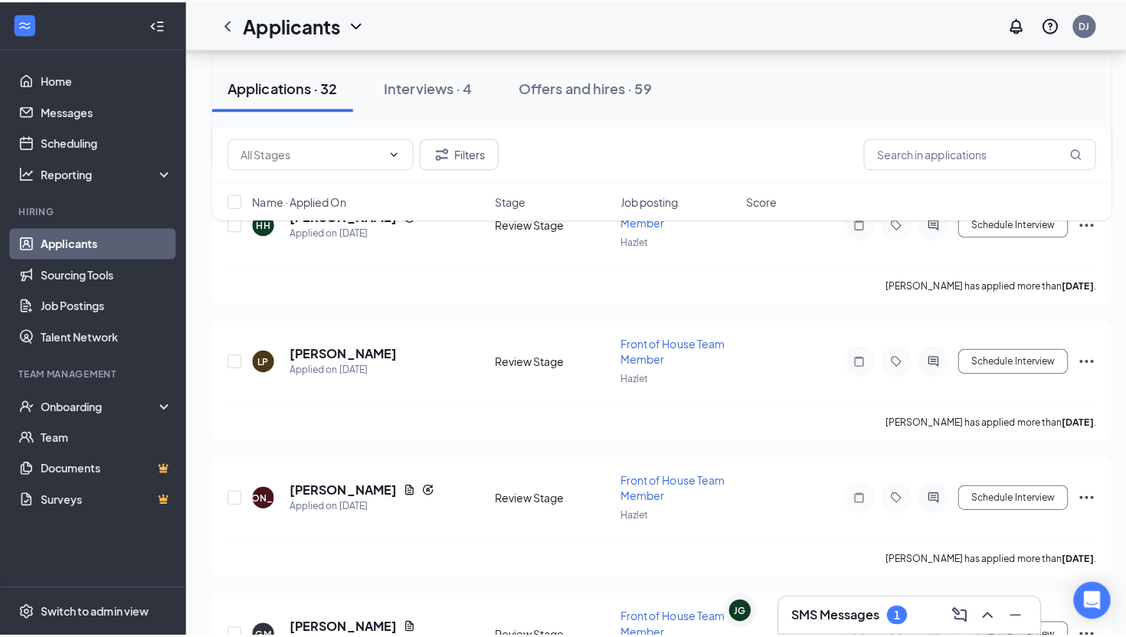
scroll to position [945, 0]
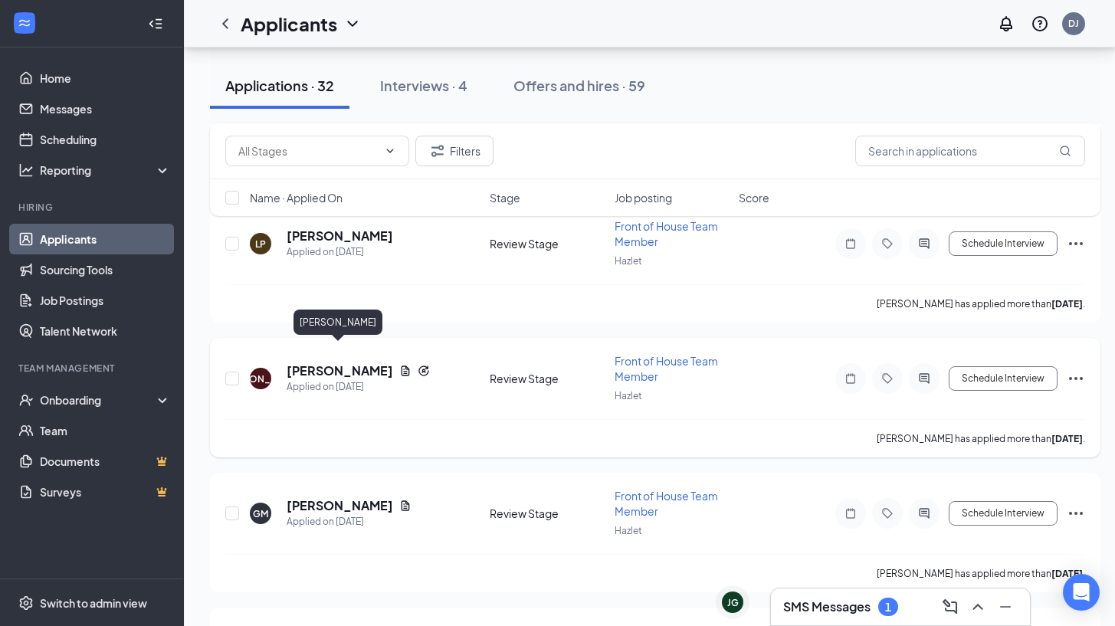
click at [325, 362] on h5 "[PERSON_NAME]" at bounding box center [340, 370] width 107 height 17
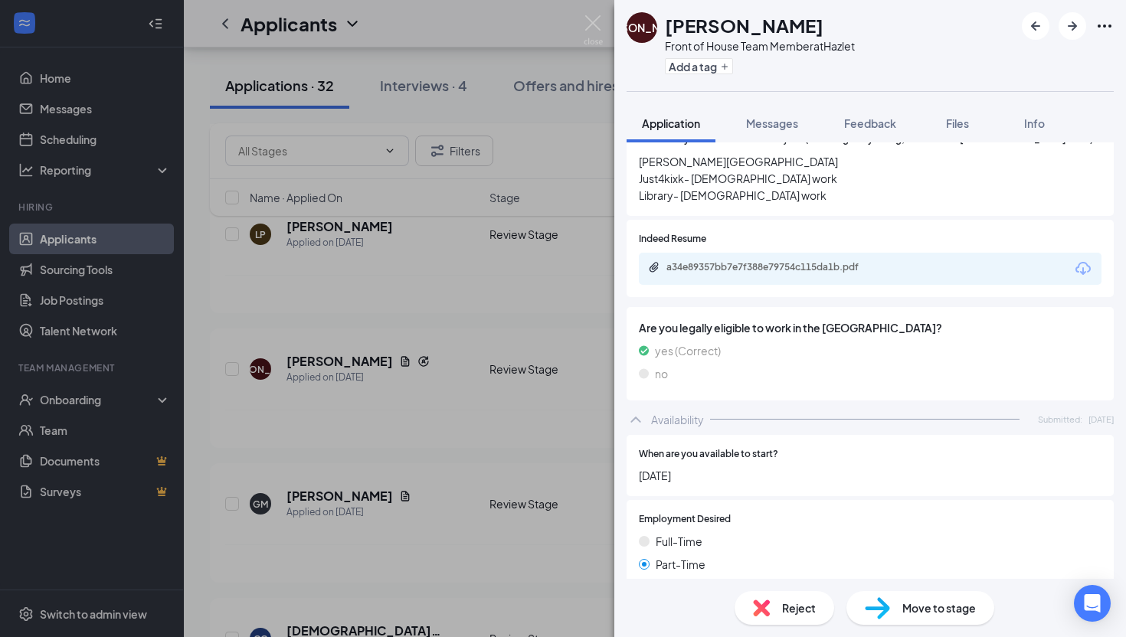
scroll to position [671, 0]
click at [739, 261] on div "a34e89357bb7e7f388e79754c115da1b.pdf" at bounding box center [774, 267] width 215 height 12
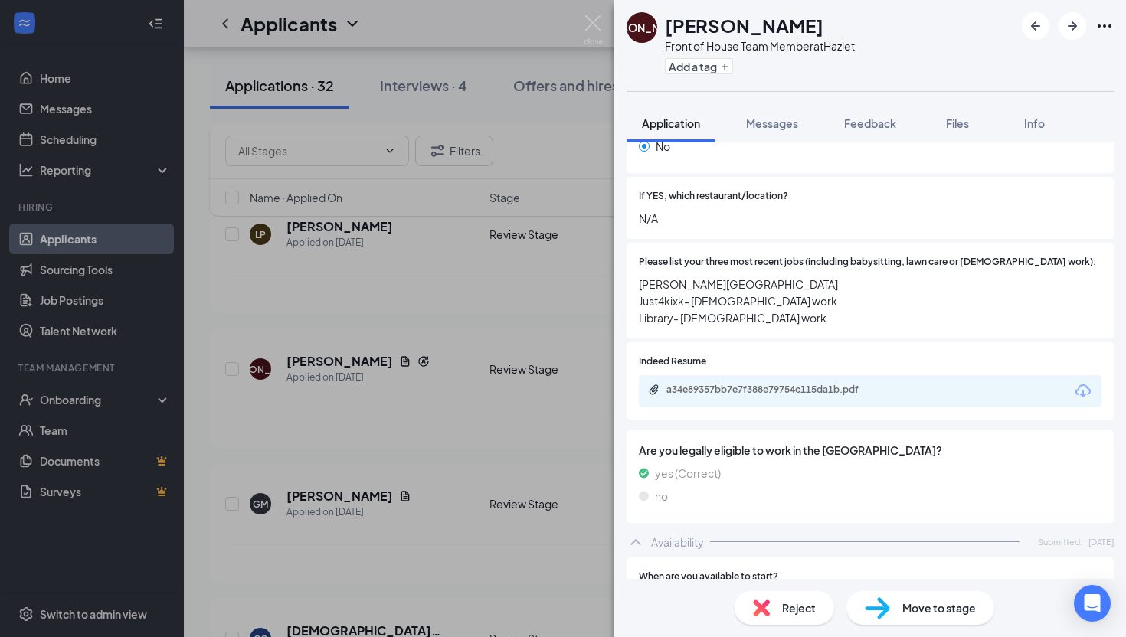
scroll to position [543, 0]
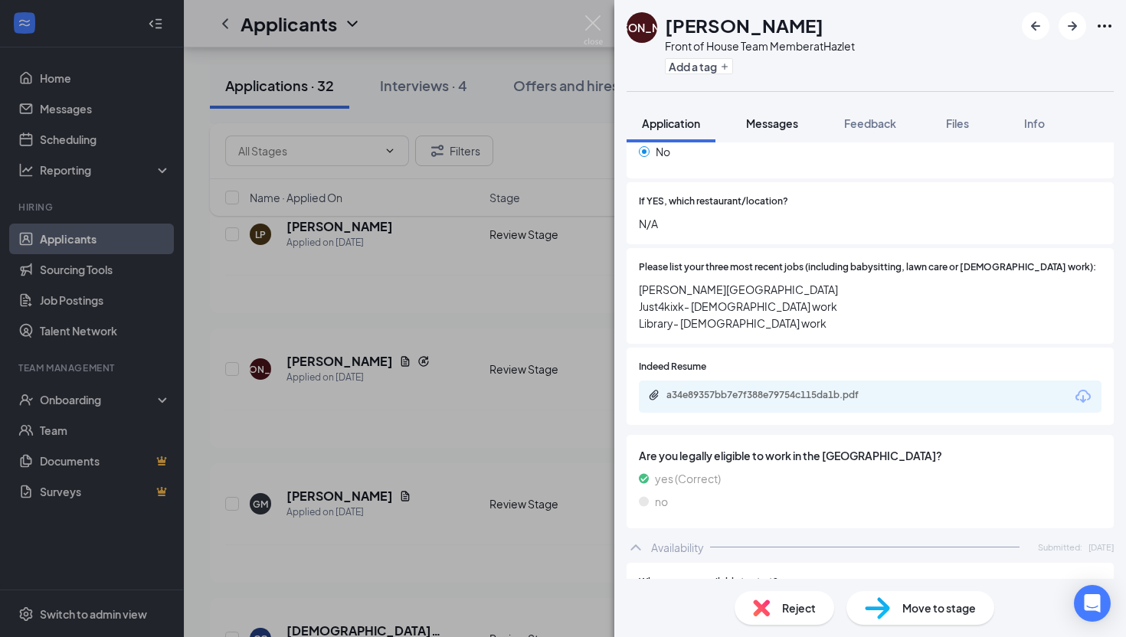
click at [791, 125] on span "Messages" at bounding box center [772, 123] width 52 height 14
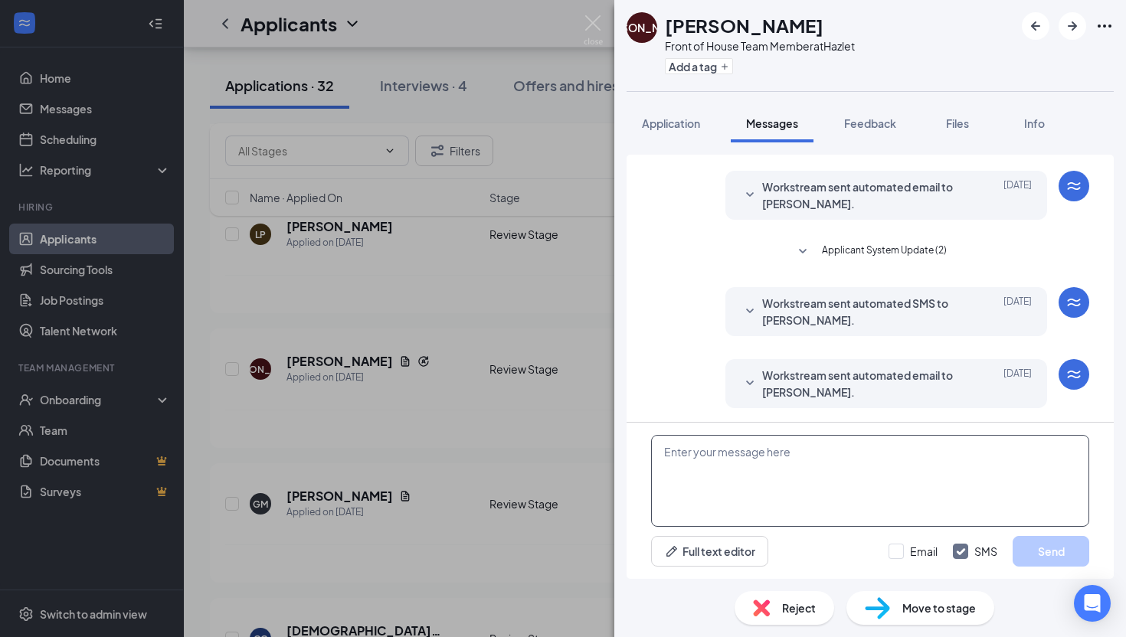
scroll to position [38, 0]
click at [752, 455] on textarea at bounding box center [870, 481] width 438 height 92
paste textarea "Thank you for your application to CFA Hazlet! What is your availability for a q…"
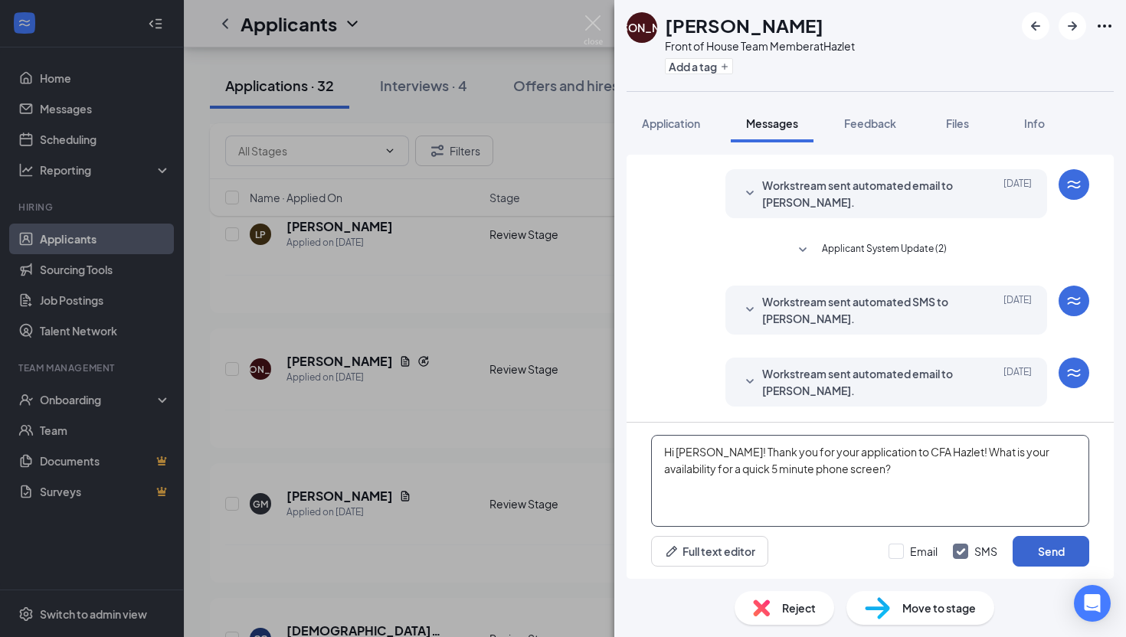
type textarea "Hi [PERSON_NAME]! Thank you for your application to CFA Hazlet! What is your av…"
click at [913, 559] on button "Send" at bounding box center [1051, 551] width 77 height 31
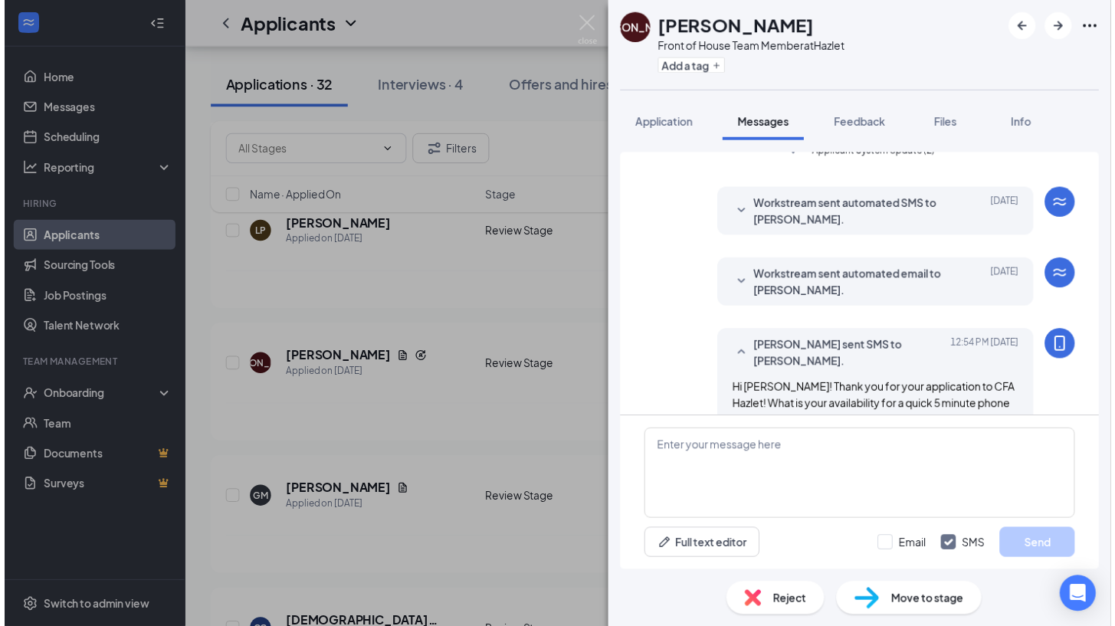
scroll to position [169, 0]
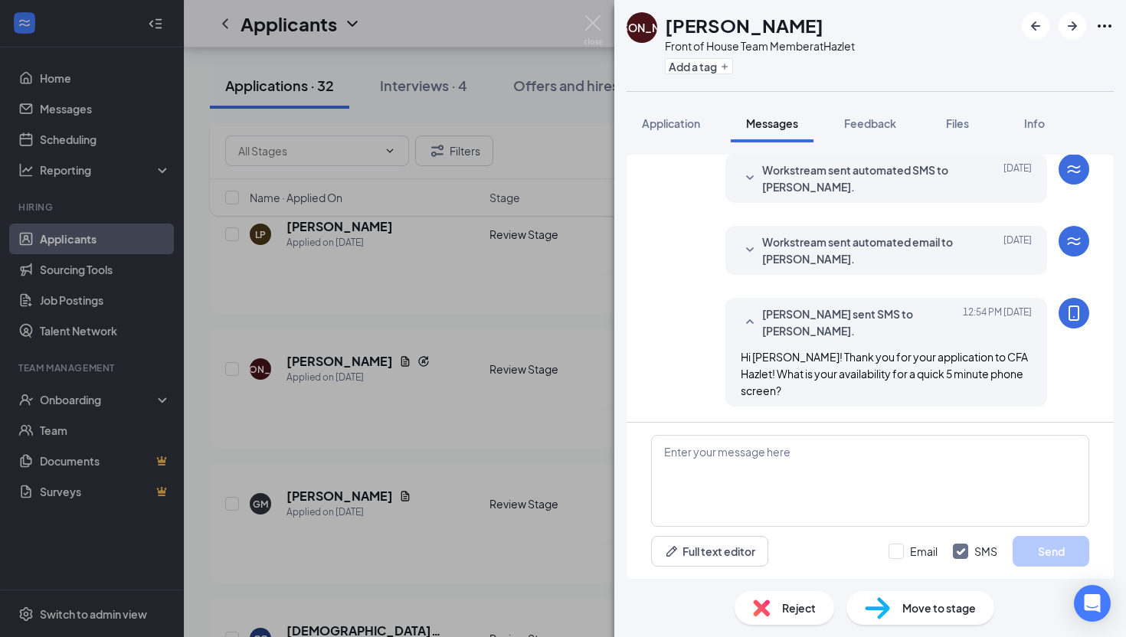
click at [380, 447] on div "JA John Afoakwah Front of House Team Member at Hazlet Add a tag Application Mes…" at bounding box center [563, 318] width 1126 height 637
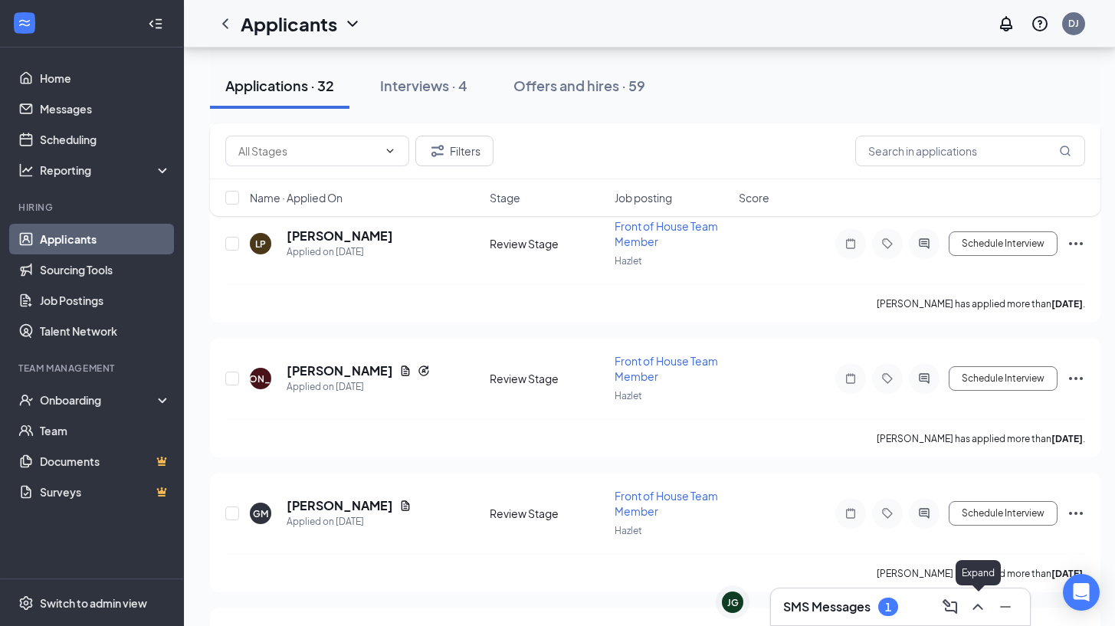
click at [913, 567] on icon "ChevronUp" at bounding box center [977, 607] width 18 height 18
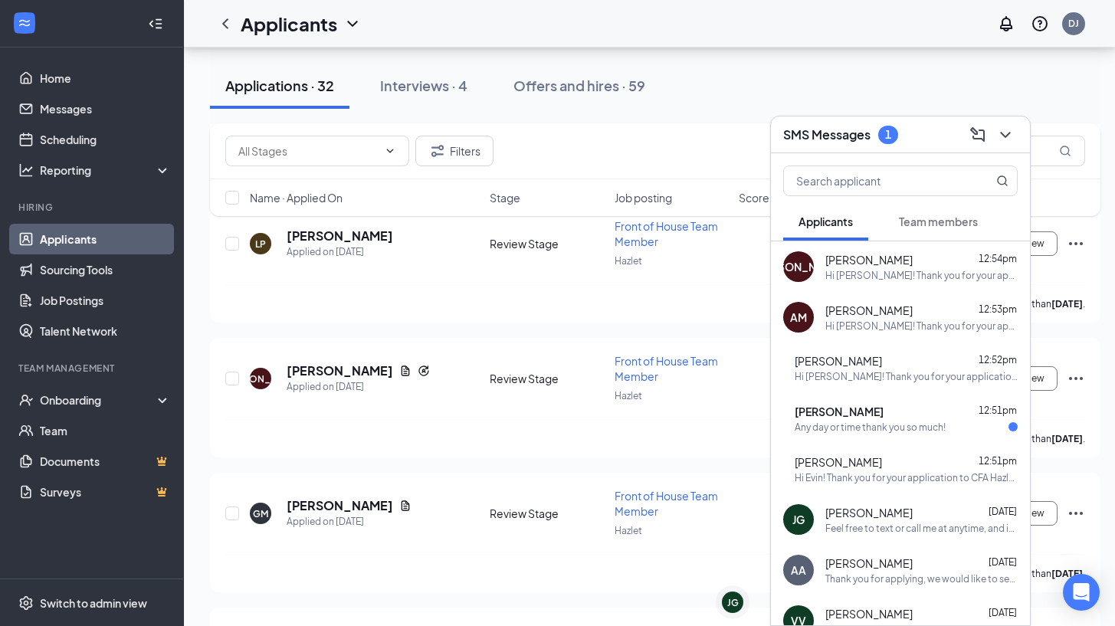
click at [883, 410] on span "[PERSON_NAME]" at bounding box center [839, 411] width 89 height 15
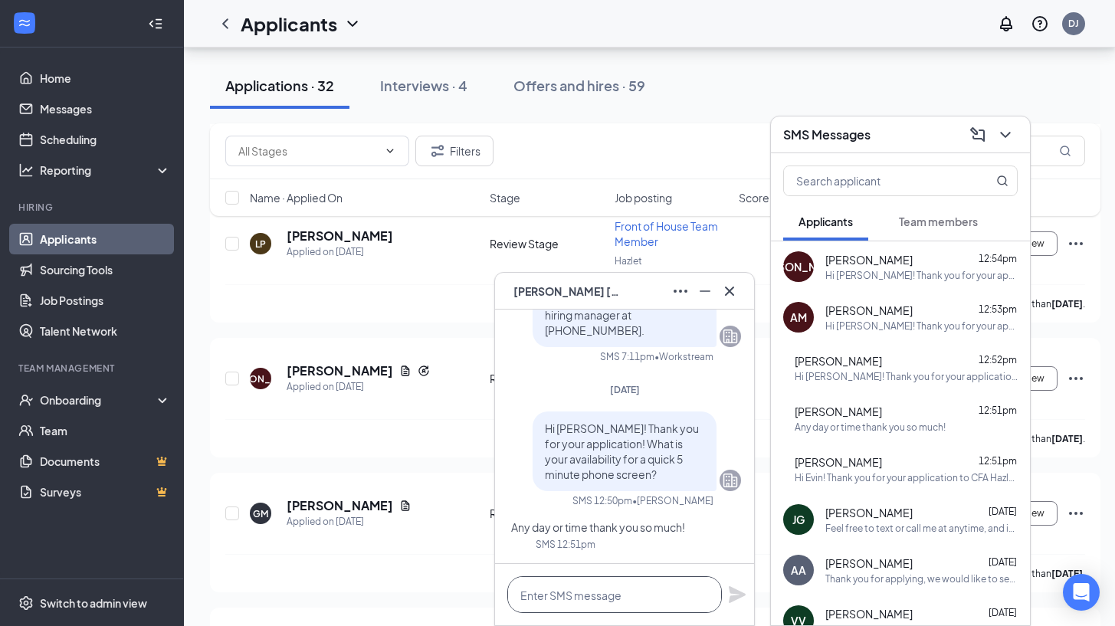
click at [624, 567] on textarea at bounding box center [614, 594] width 215 height 37
type textarea "Great! Are you available now?"
click at [737, 567] on icon "Plane" at bounding box center [737, 594] width 18 height 18
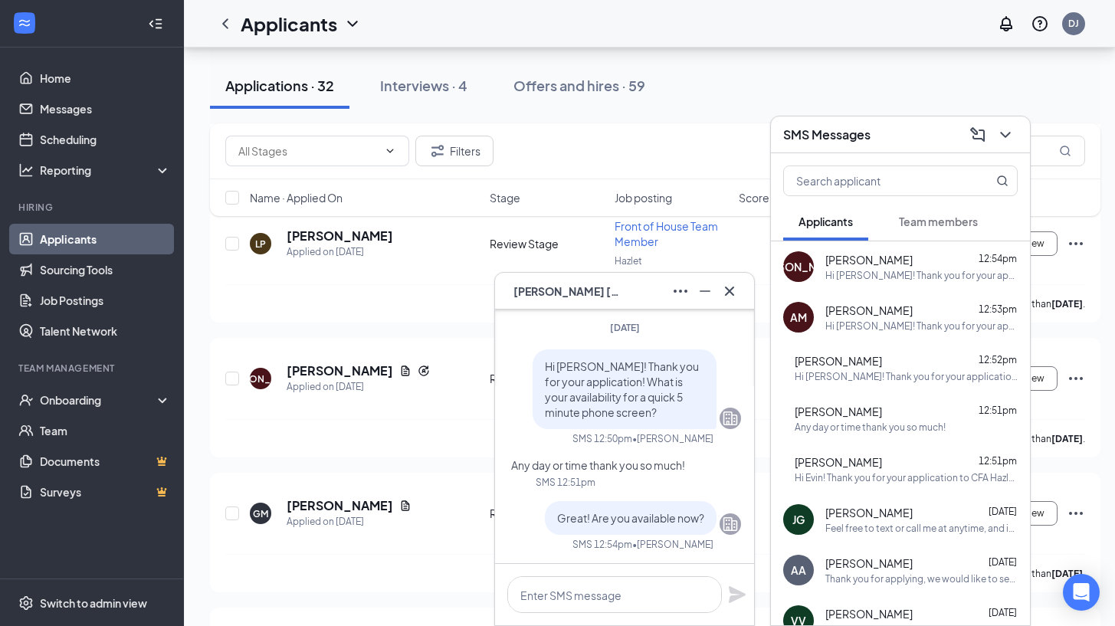
click at [849, 275] on div "Hi [PERSON_NAME]! Thank you for your application to CFA Hazlet! What is your av…" at bounding box center [921, 275] width 192 height 13
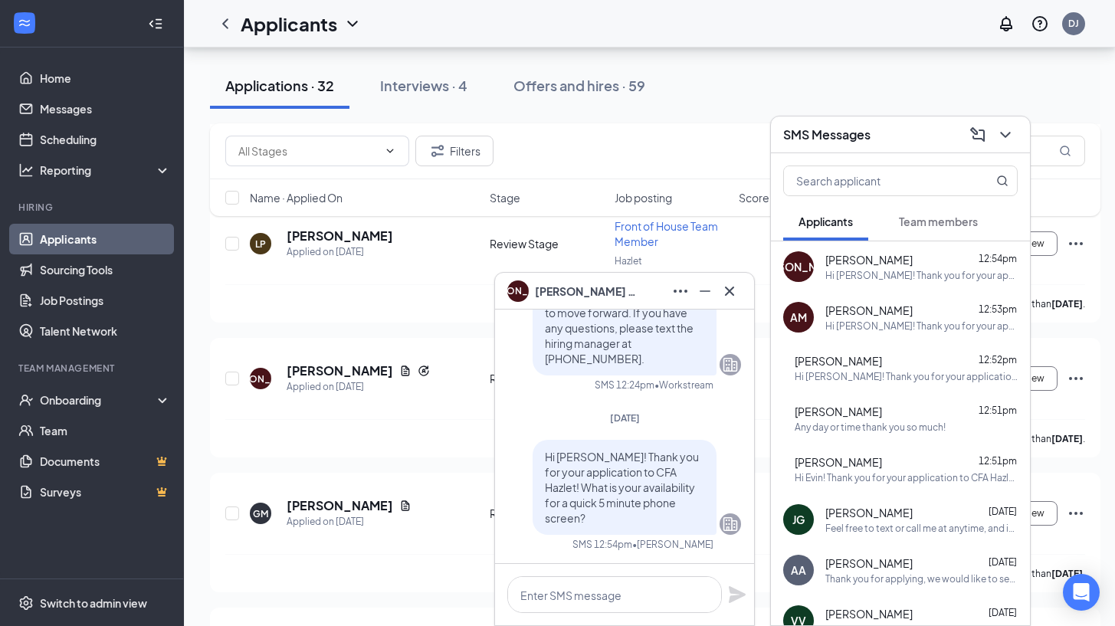
click at [883, 421] on div "Any day or time thank you so much!" at bounding box center [870, 427] width 151 height 13
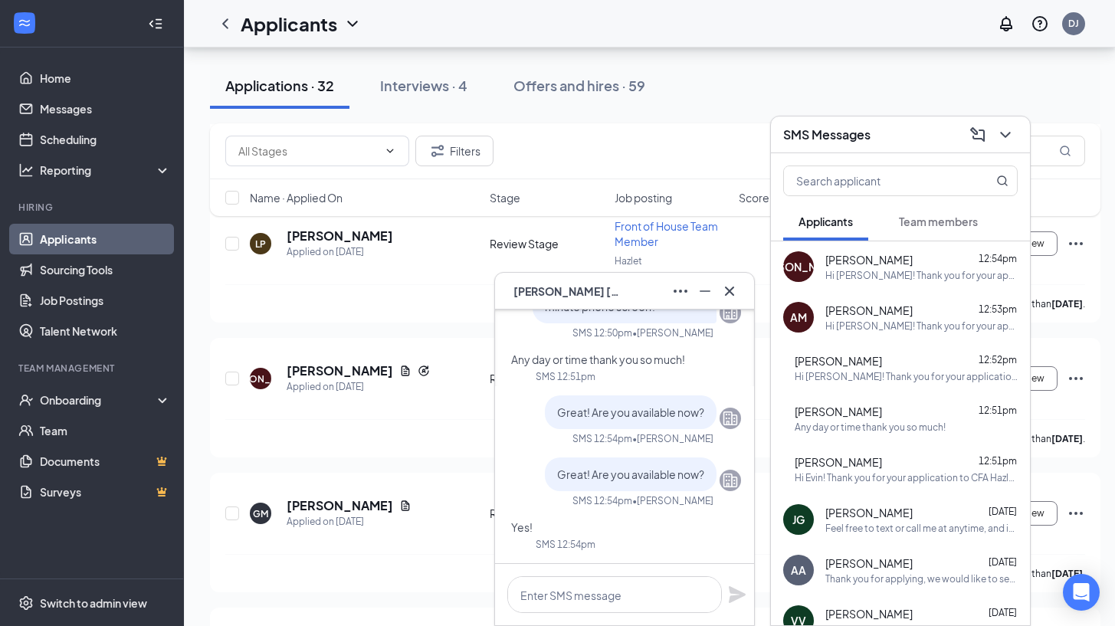
click at [554, 288] on span "Christina Koenig" at bounding box center [566, 291] width 107 height 17
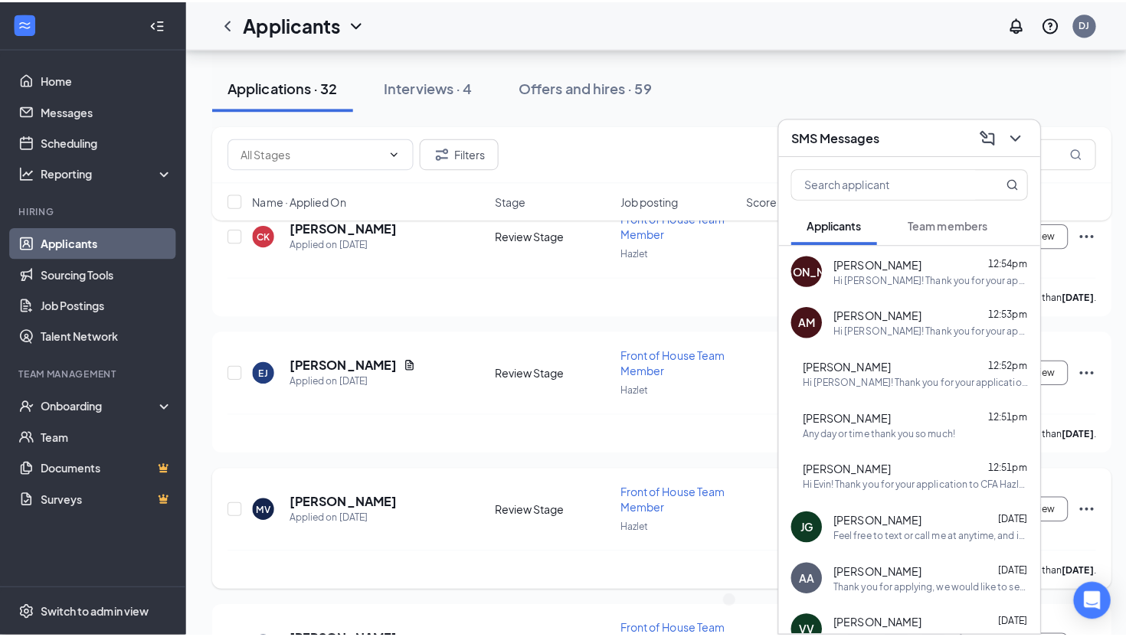
scroll to position [7, 0]
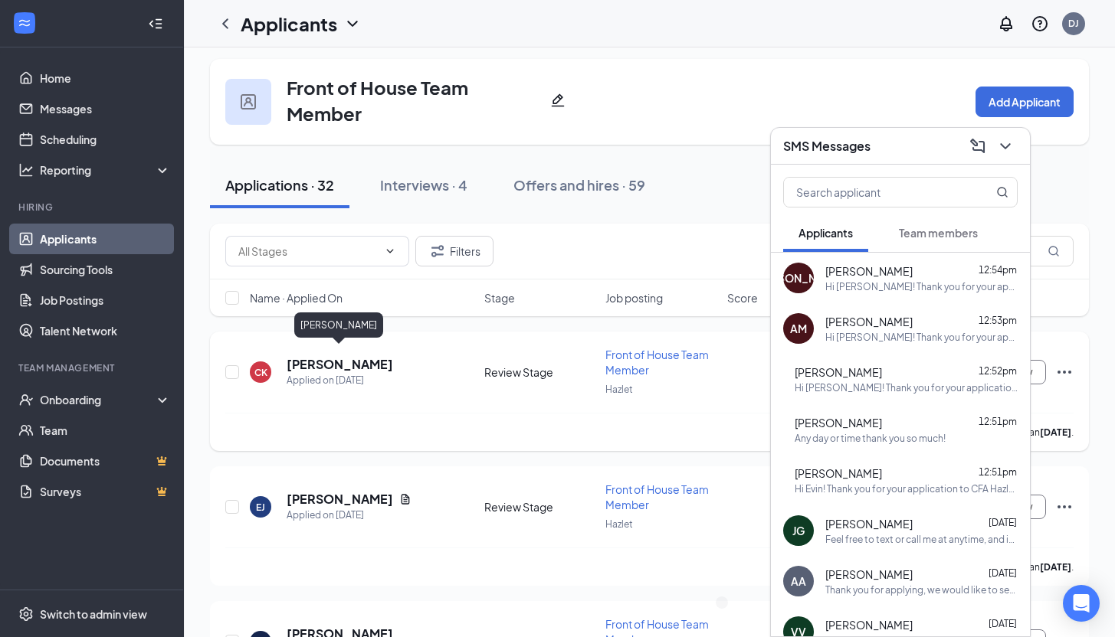
click at [332, 358] on h5 "[PERSON_NAME]" at bounding box center [340, 364] width 107 height 17
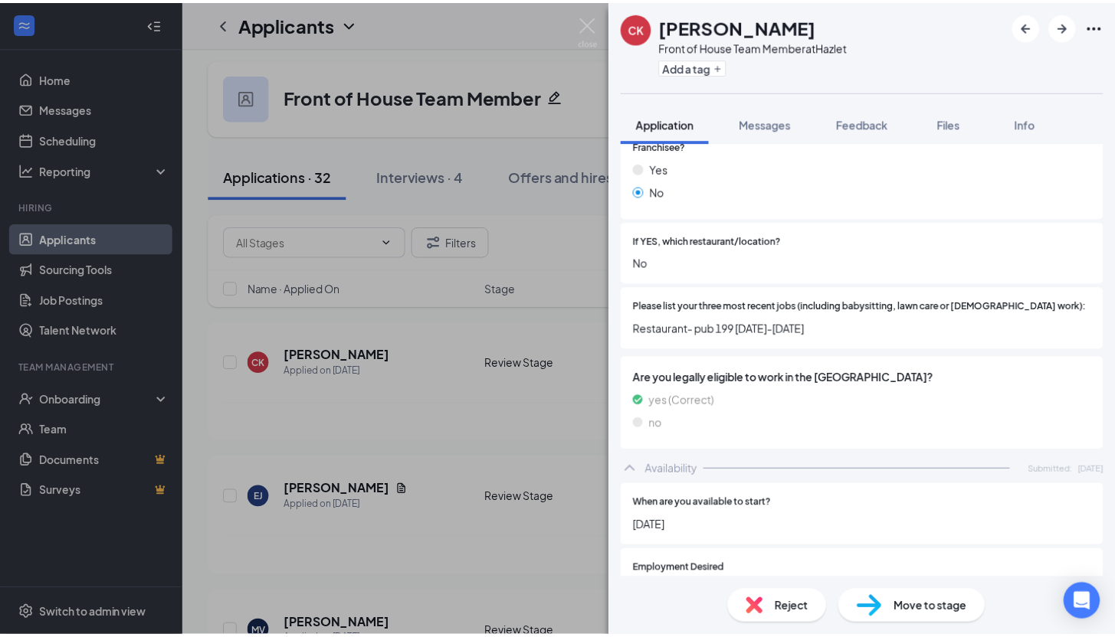
scroll to position [446, 0]
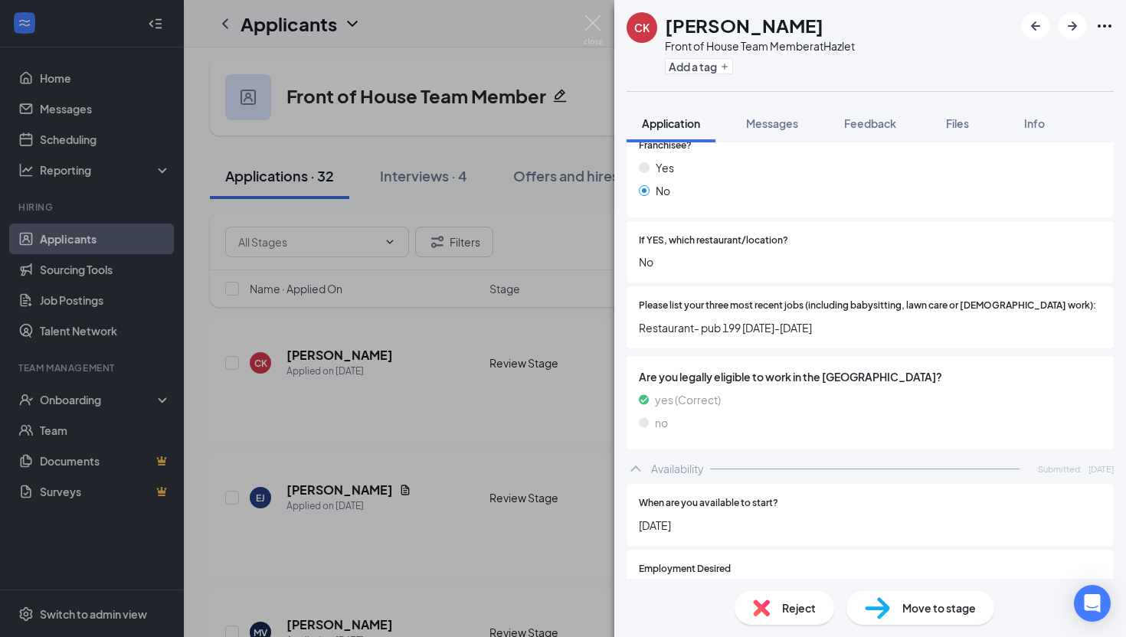
click at [561, 431] on div "CK Christina Koenig Front of House Team Member at Hazlet Add a tag Application …" at bounding box center [563, 318] width 1126 height 637
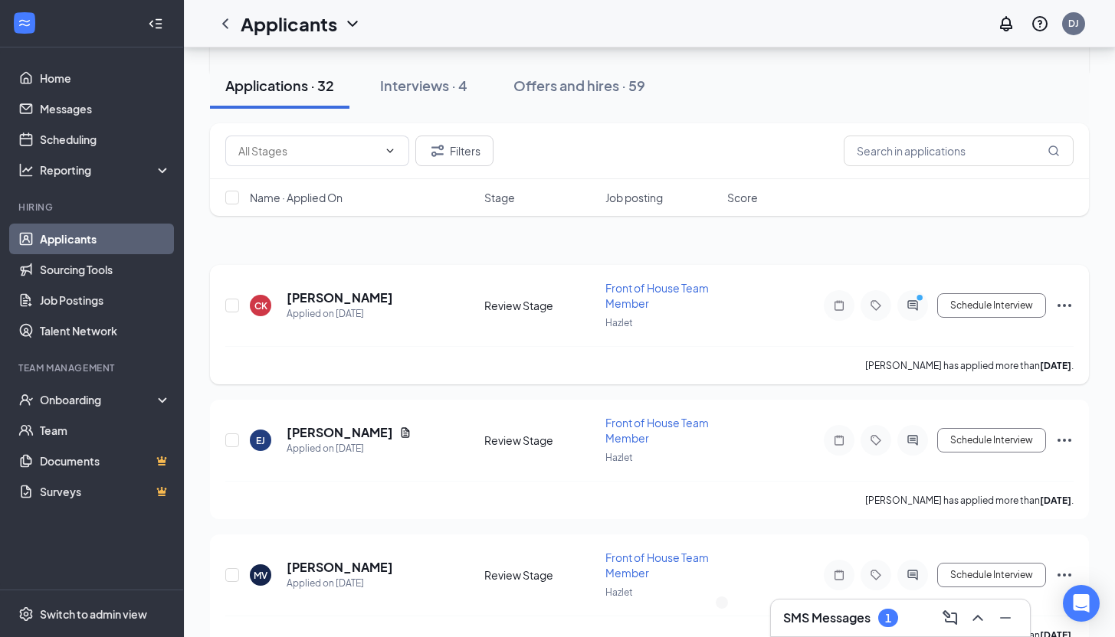
scroll to position [312, 0]
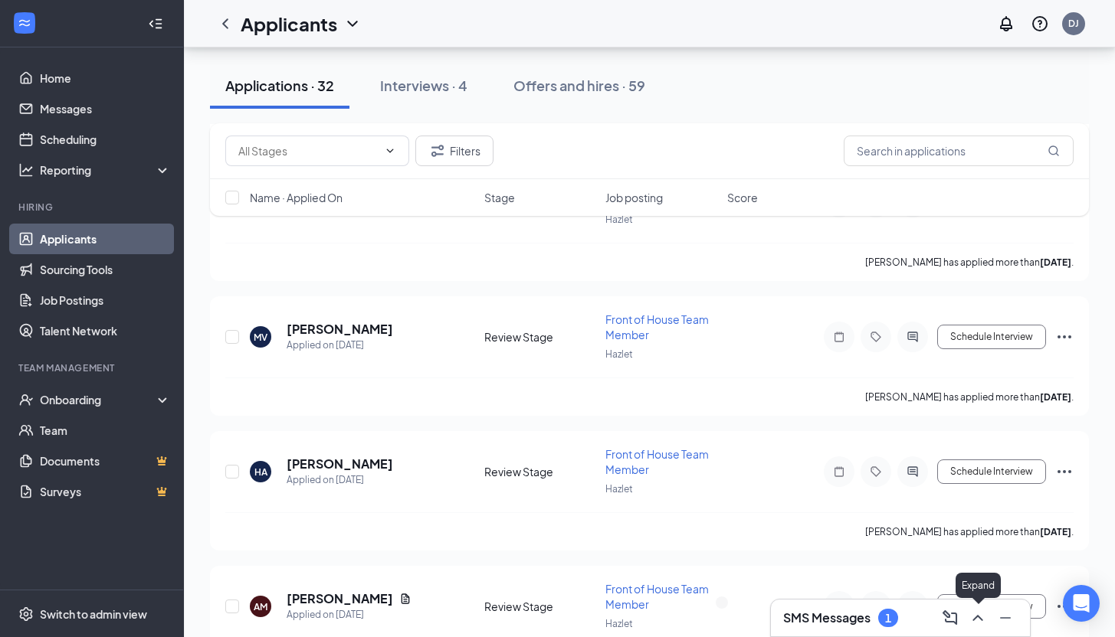
click at [913, 567] on icon "ChevronUp" at bounding box center [977, 618] width 18 height 18
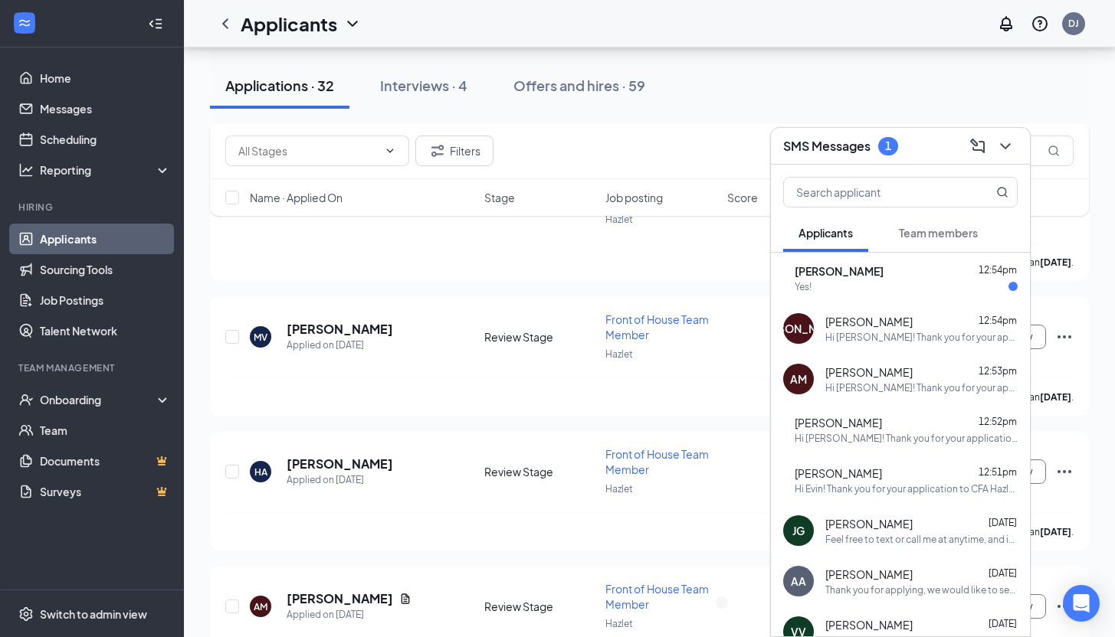
click at [913, 274] on div "Christina Koenig 12:54pm" at bounding box center [906, 271] width 223 height 15
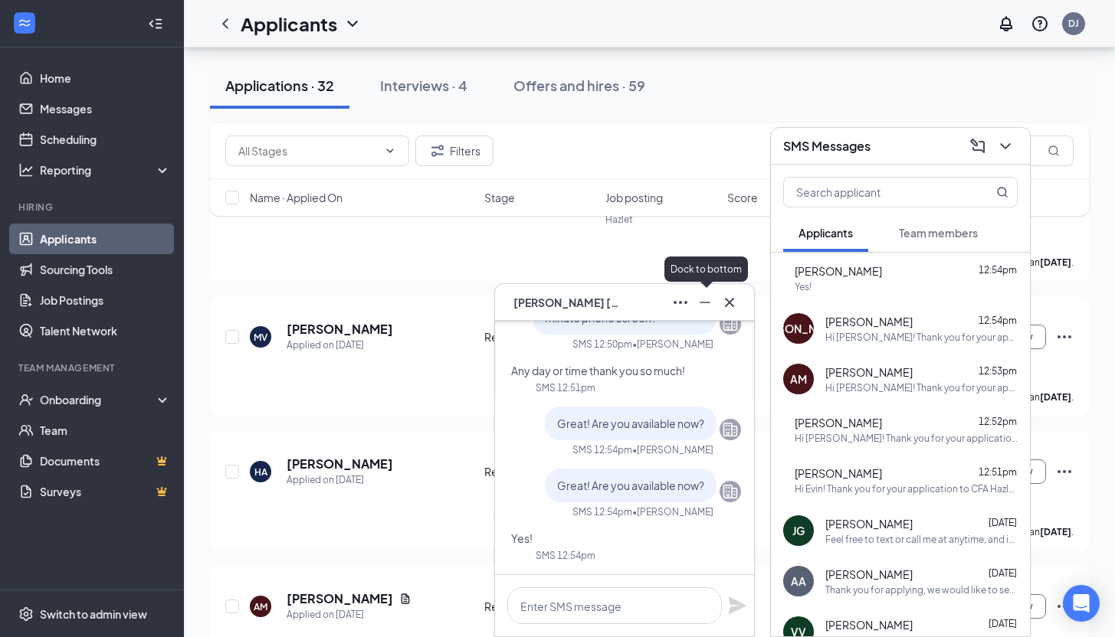
click at [696, 296] on icon "Minimize" at bounding box center [705, 302] width 18 height 18
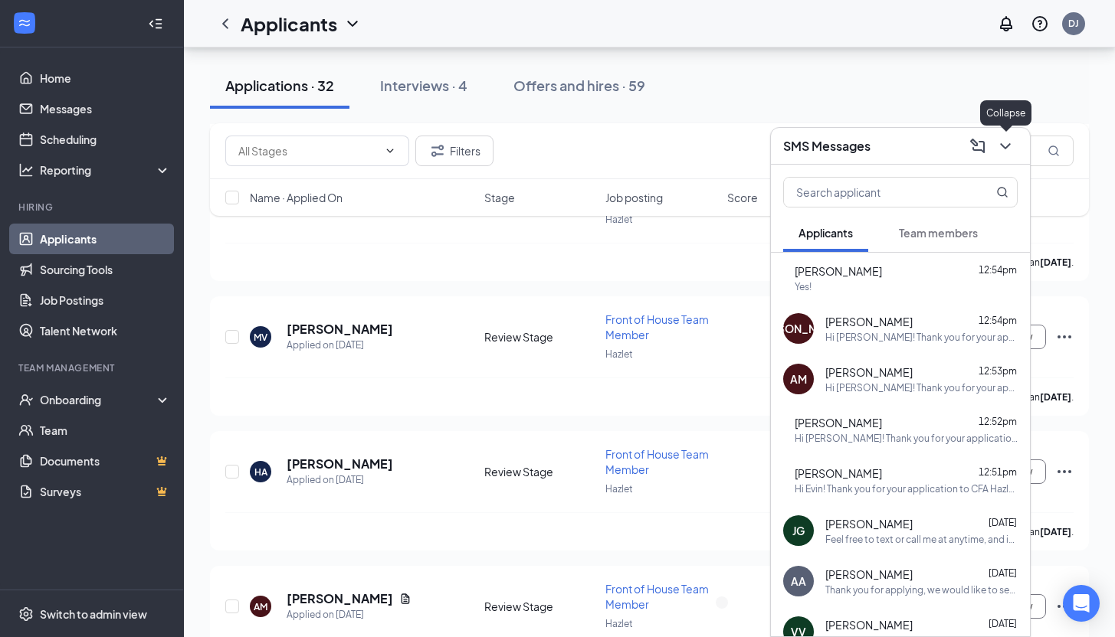
click at [913, 150] on icon "ChevronDown" at bounding box center [1005, 146] width 18 height 18
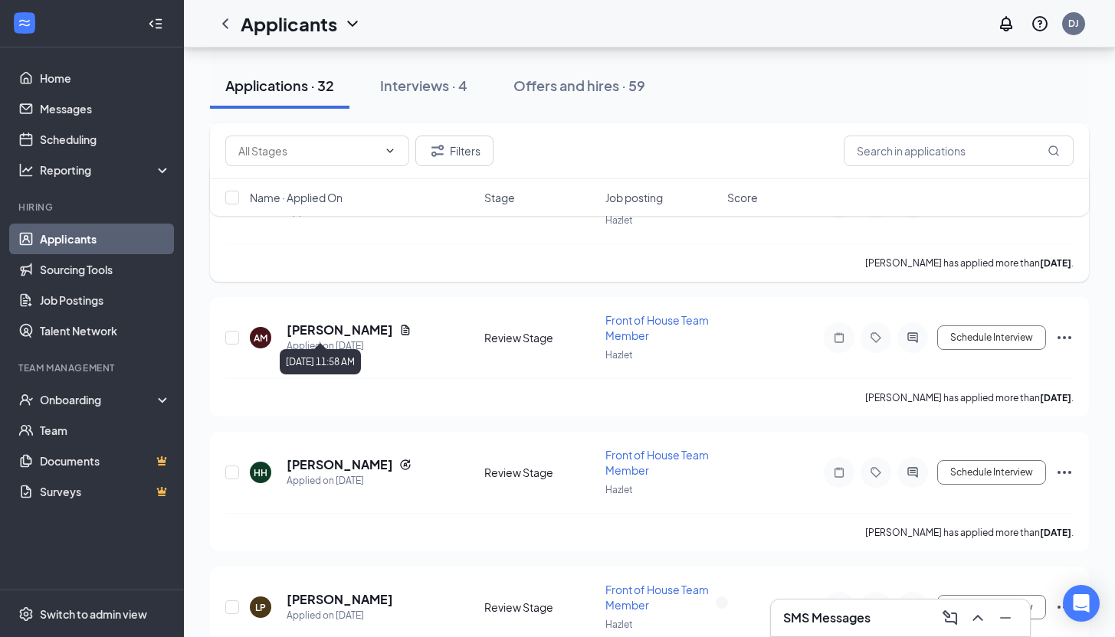
scroll to position [0, 0]
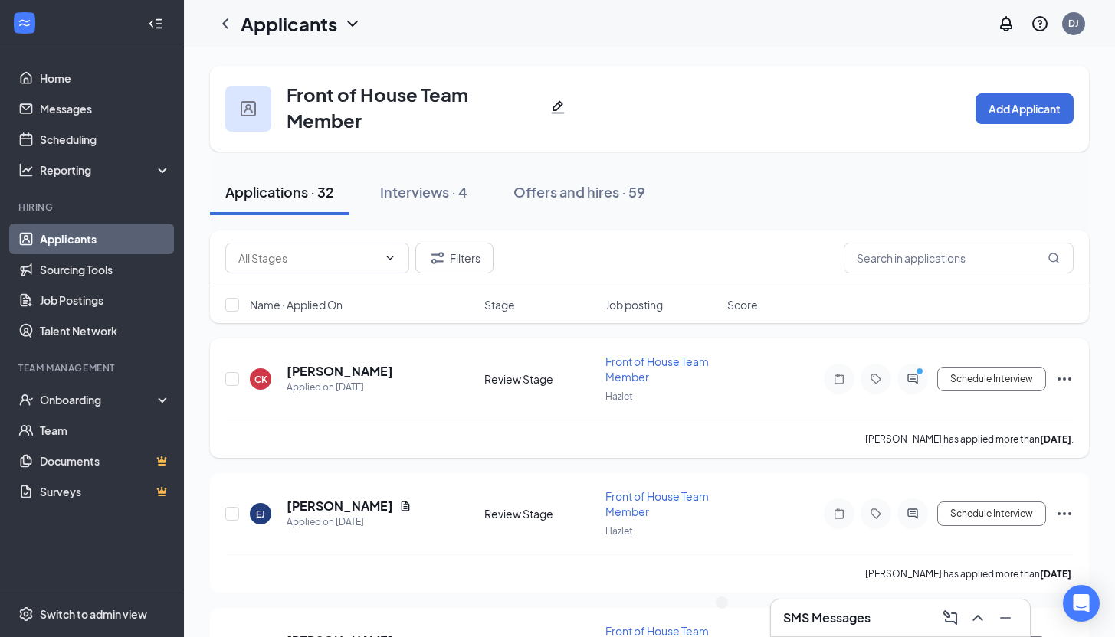
click at [913, 370] on icon "Ellipses" at bounding box center [1064, 379] width 18 height 18
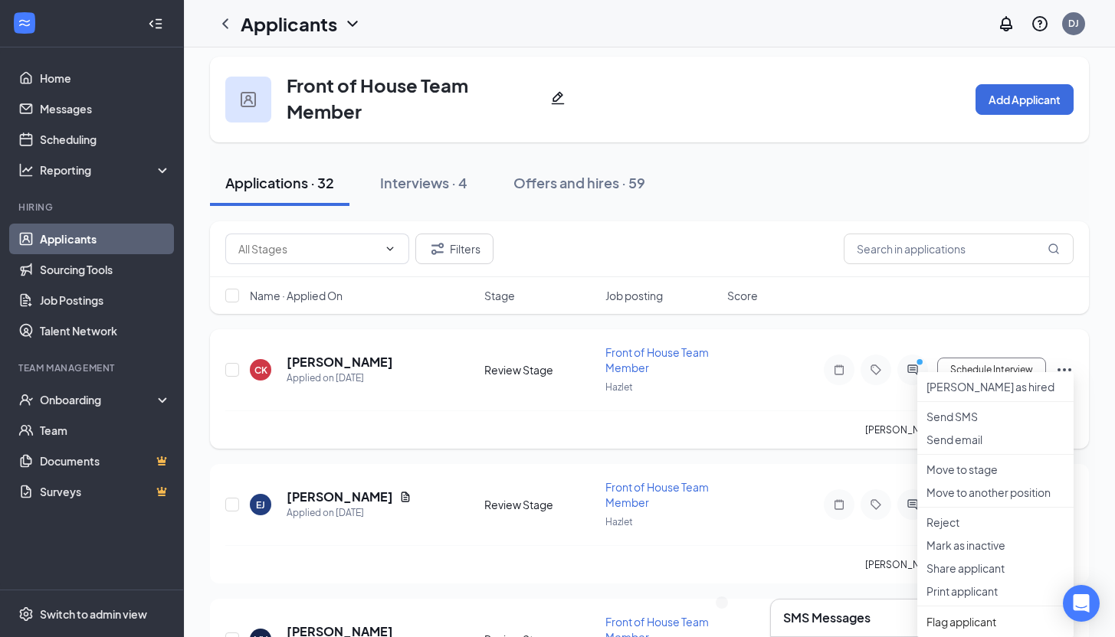
scroll to position [10, 0]
click at [913, 477] on p "Move to stage" at bounding box center [995, 468] width 138 height 15
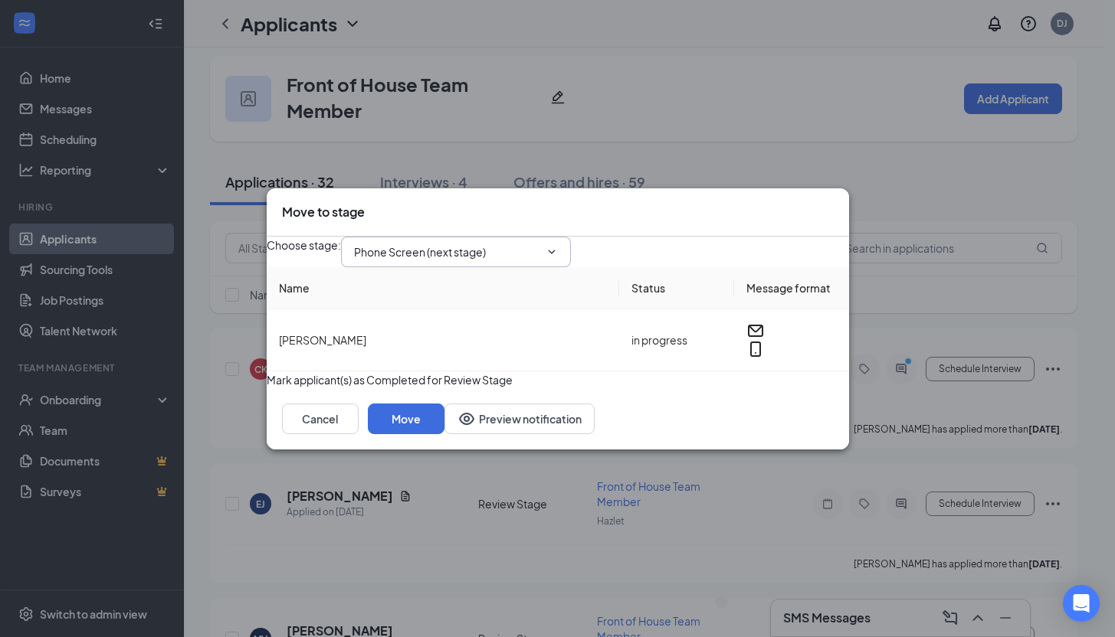
click at [532, 244] on input "Phone Screen (next stage)" at bounding box center [446, 252] width 185 height 17
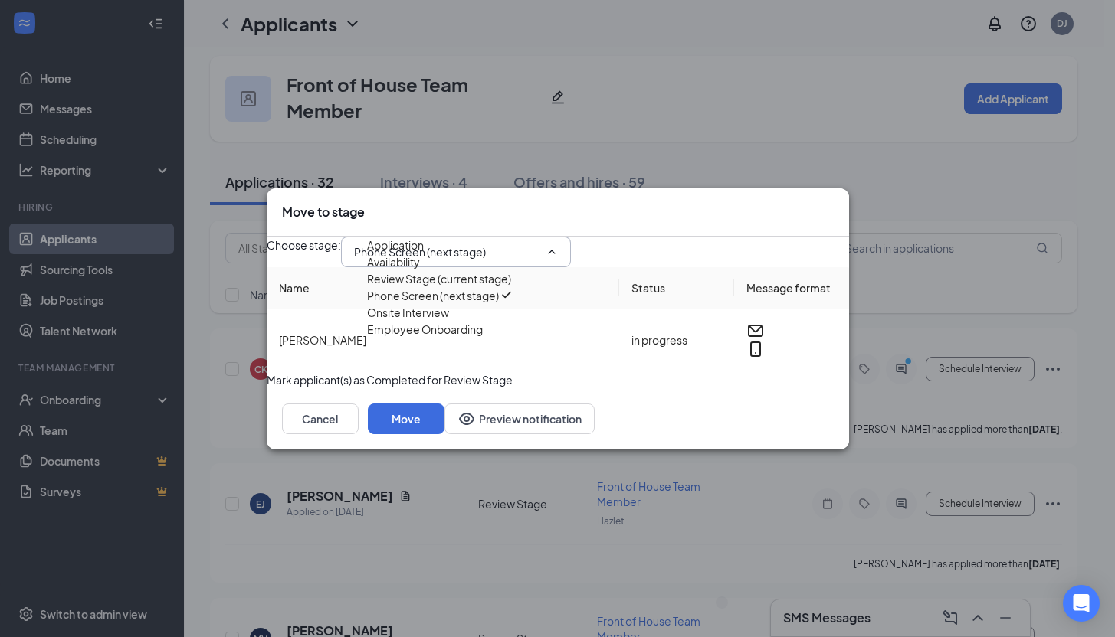
click at [449, 321] on div "Onsite Interview" at bounding box center [408, 312] width 82 height 17
type input "Onsite Interview"
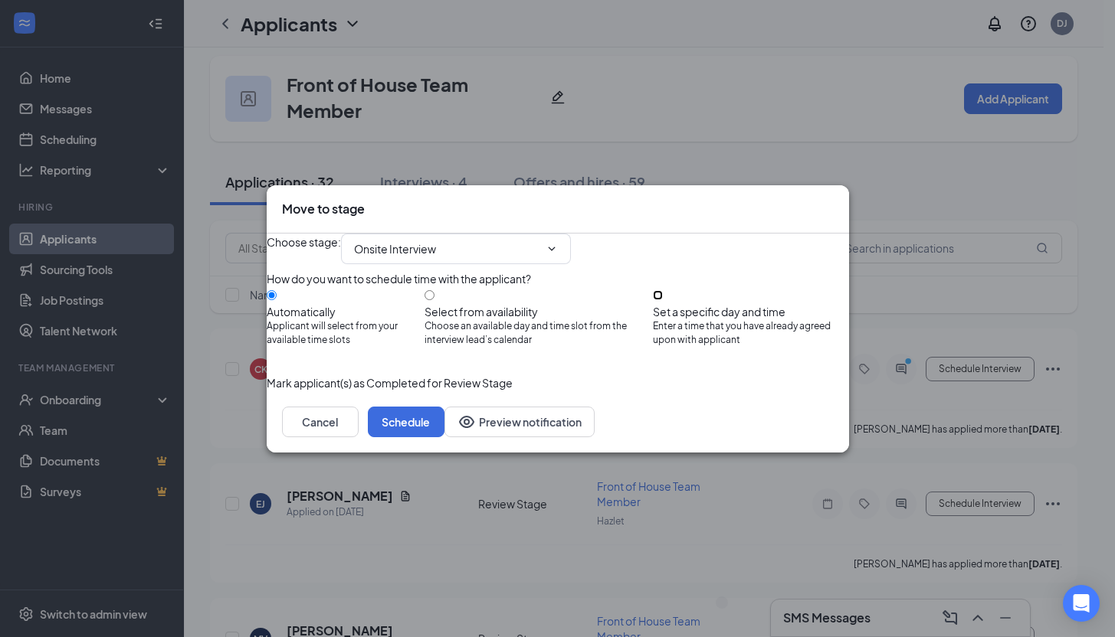
click at [663, 294] on input "Set a specific day and time Enter a time that you have already agreed upon with…" at bounding box center [658, 295] width 10 height 10
radio input "true"
radio input "false"
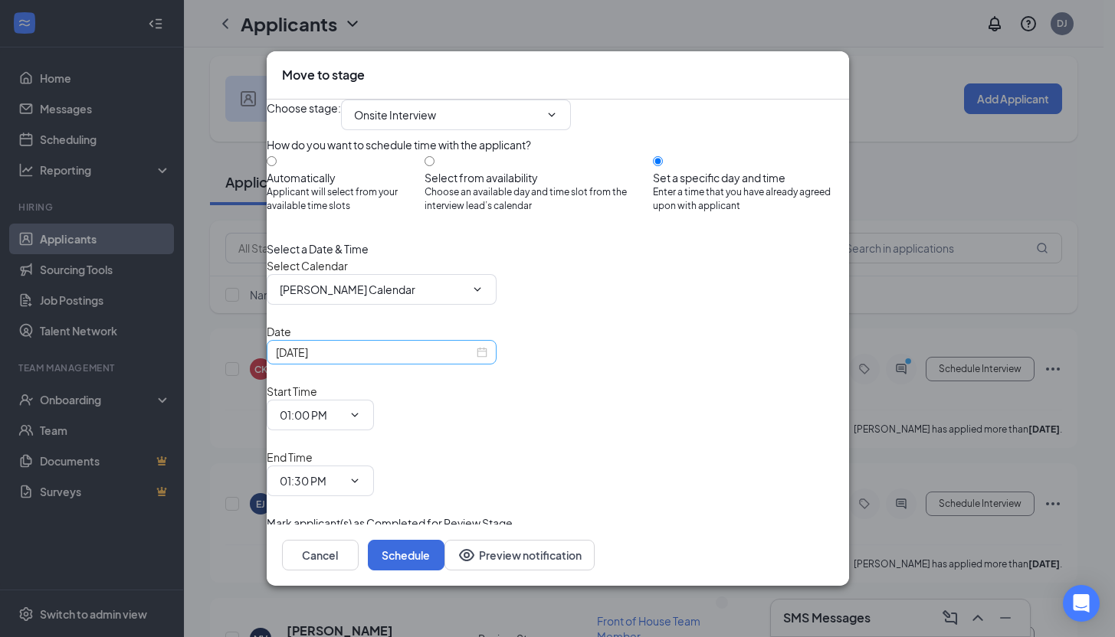
click at [427, 365] on div "Sep 16, 2025" at bounding box center [382, 352] width 230 height 25
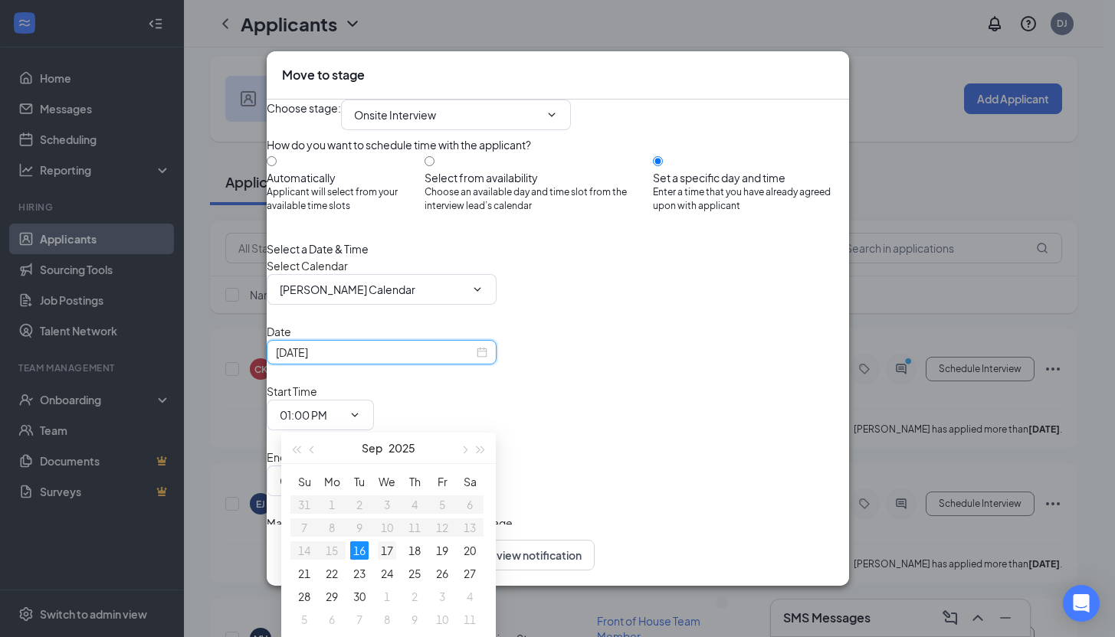
type input "[DATE]"
click at [388, 546] on div "17" at bounding box center [387, 551] width 18 height 18
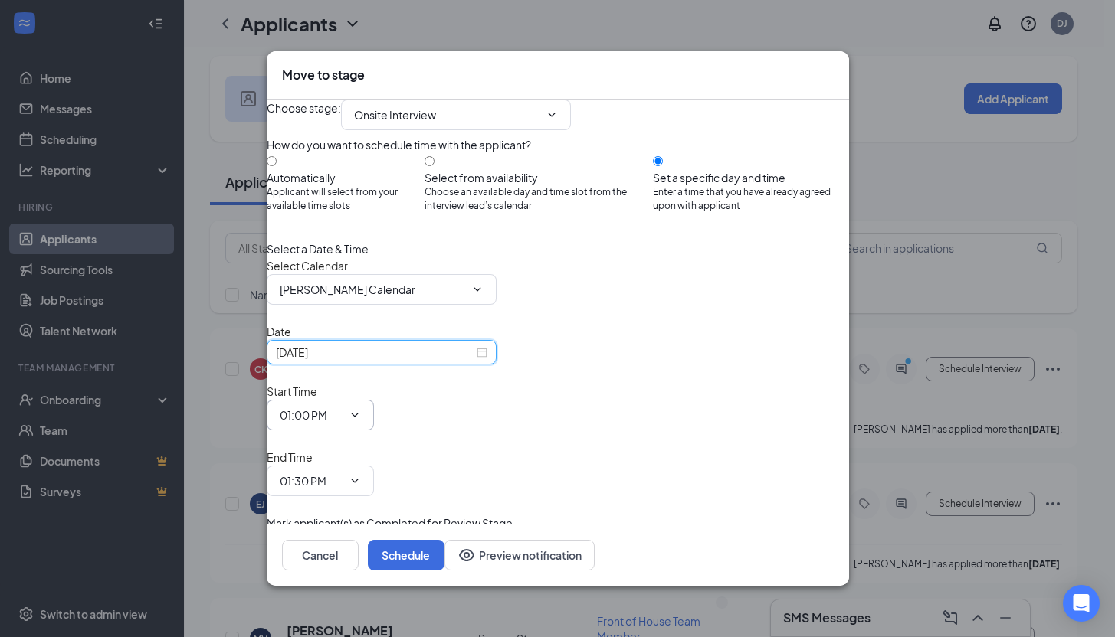
click at [342, 418] on input "01:00 PM" at bounding box center [311, 415] width 63 height 17
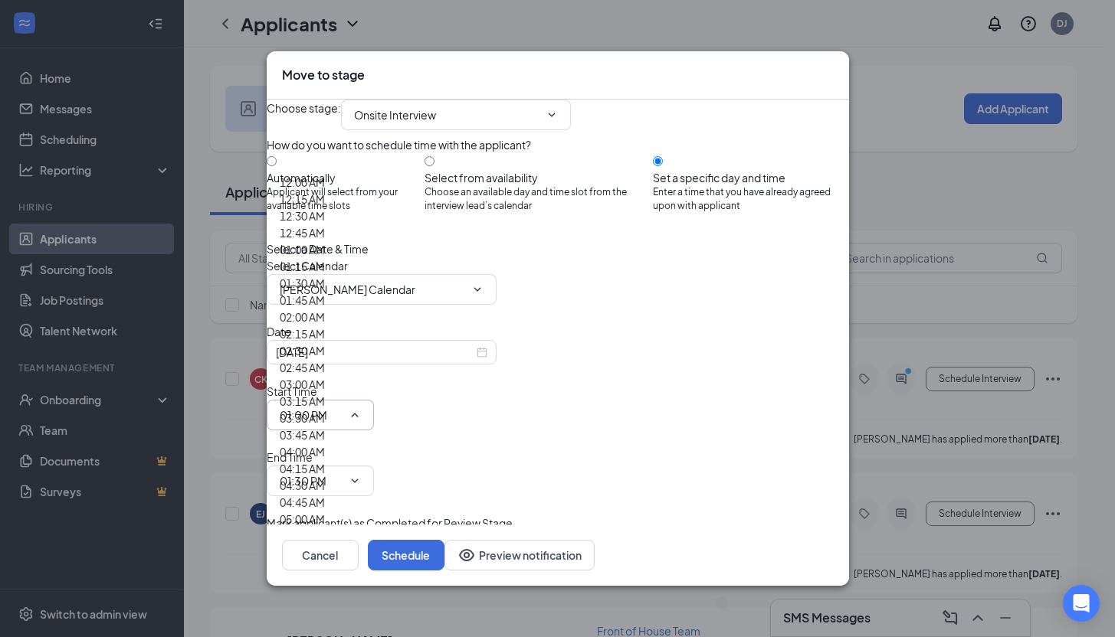
scroll to position [1346, 0]
type input "10:00 AM"
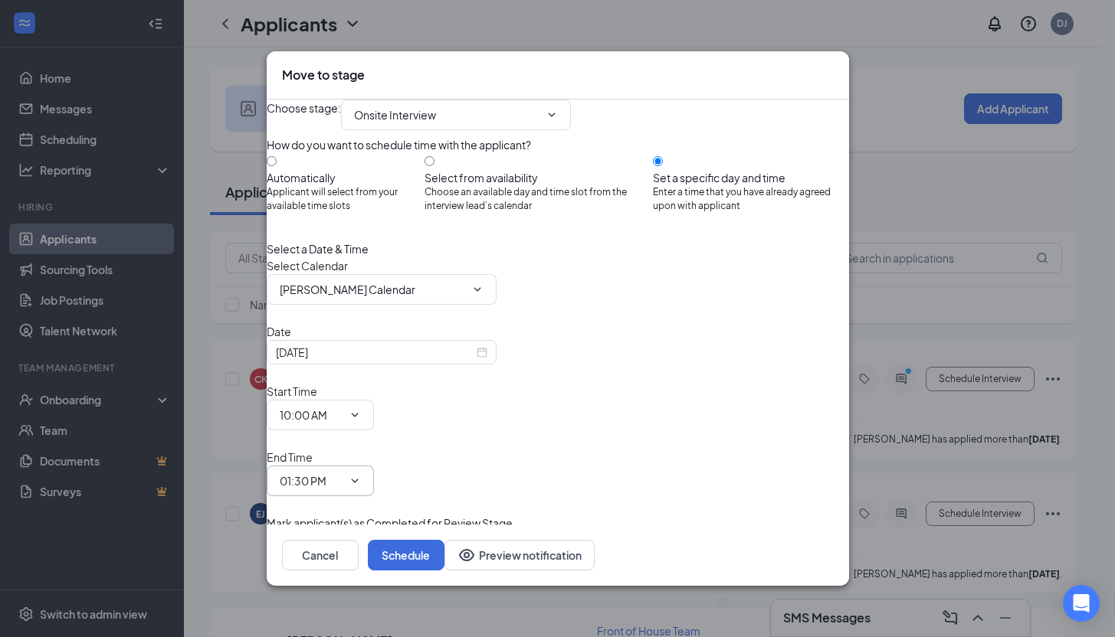
click at [342, 473] on input "01:30 PM" at bounding box center [311, 481] width 63 height 17
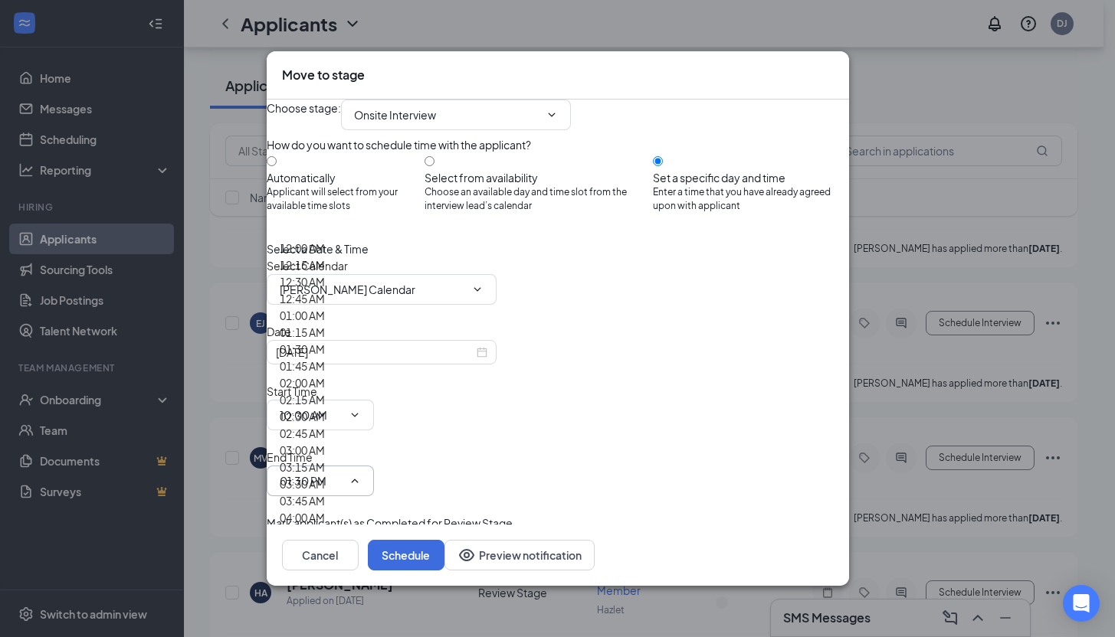
scroll to position [244, 0]
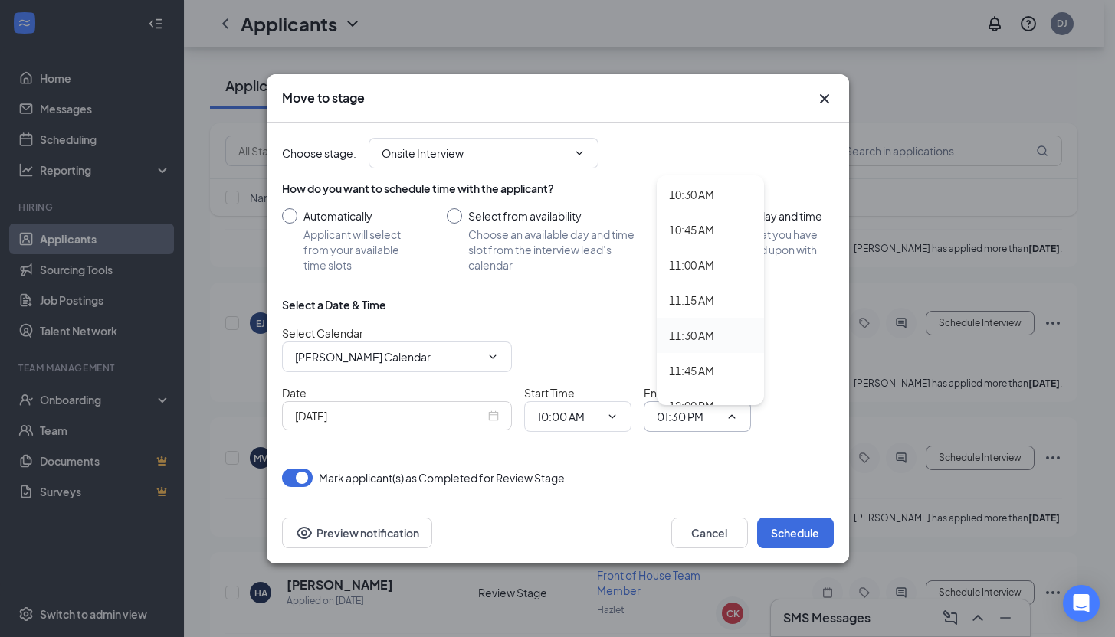
scroll to position [1469, 0]
click at [705, 206] on div "10:30 AM" at bounding box center [691, 204] width 45 height 17
type input "10:30 AM"
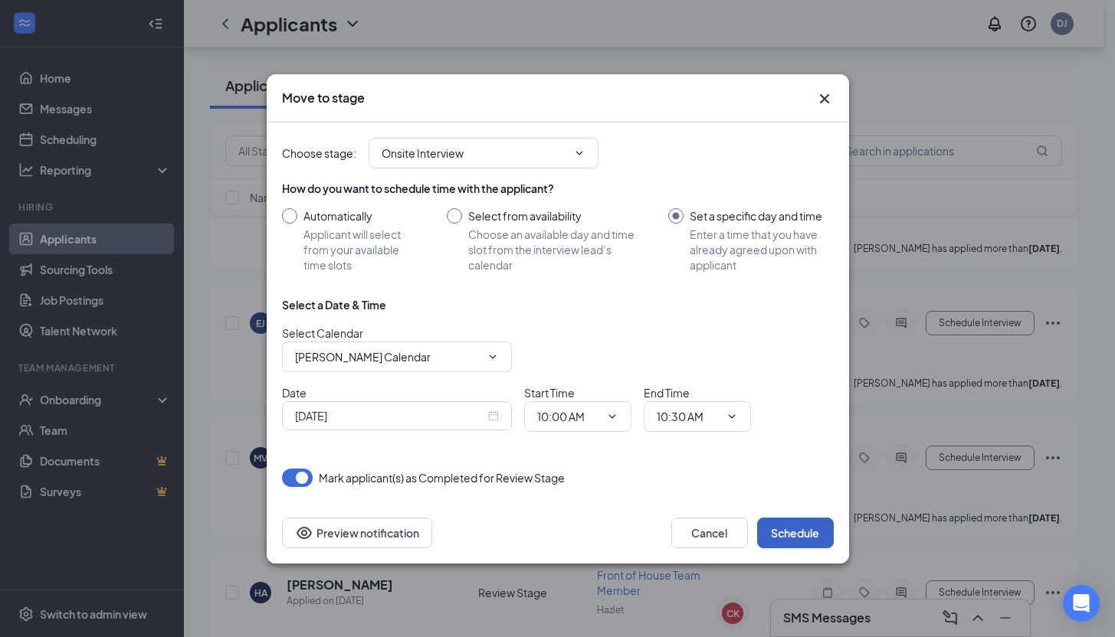
click at [811, 530] on button "Schedule" at bounding box center [795, 533] width 77 height 31
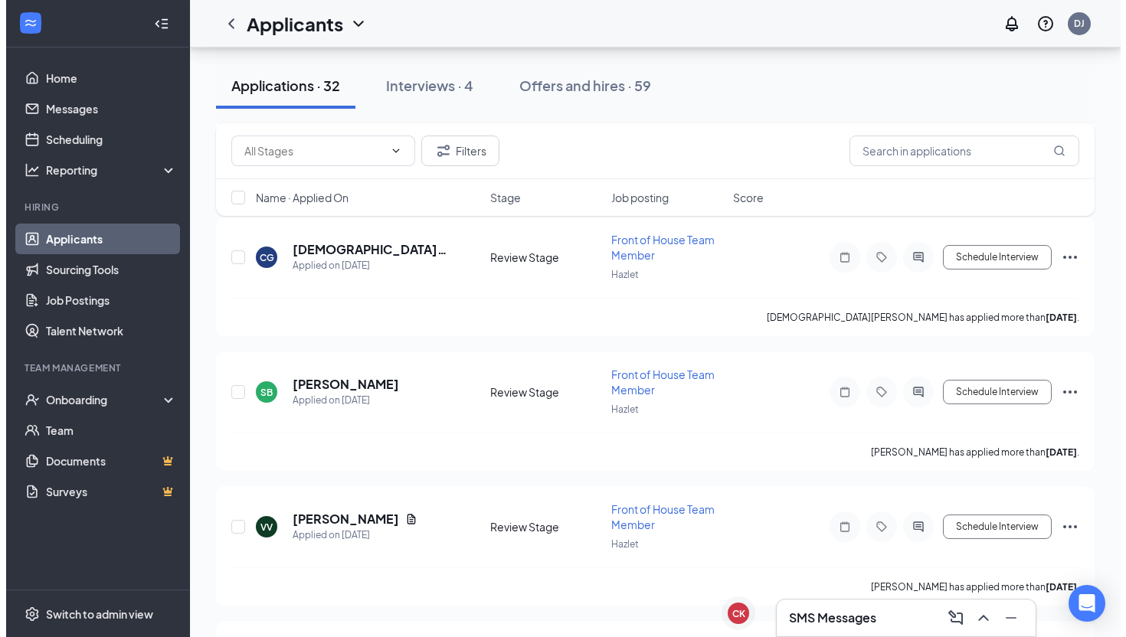
scroll to position [1519, 0]
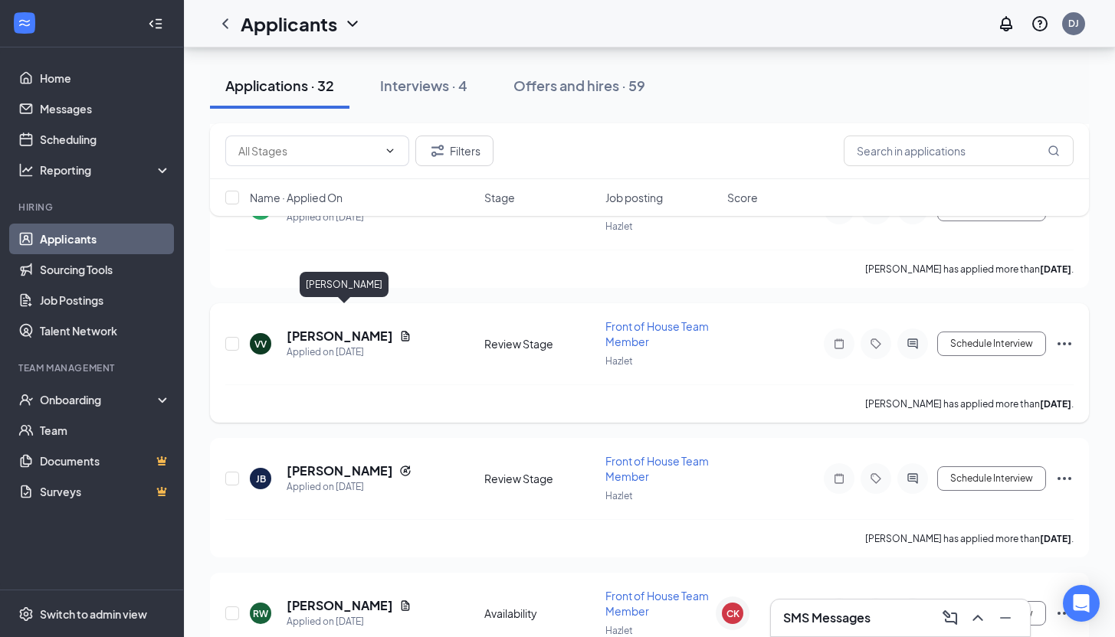
click at [389, 328] on h5 "[PERSON_NAME]" at bounding box center [340, 336] width 107 height 17
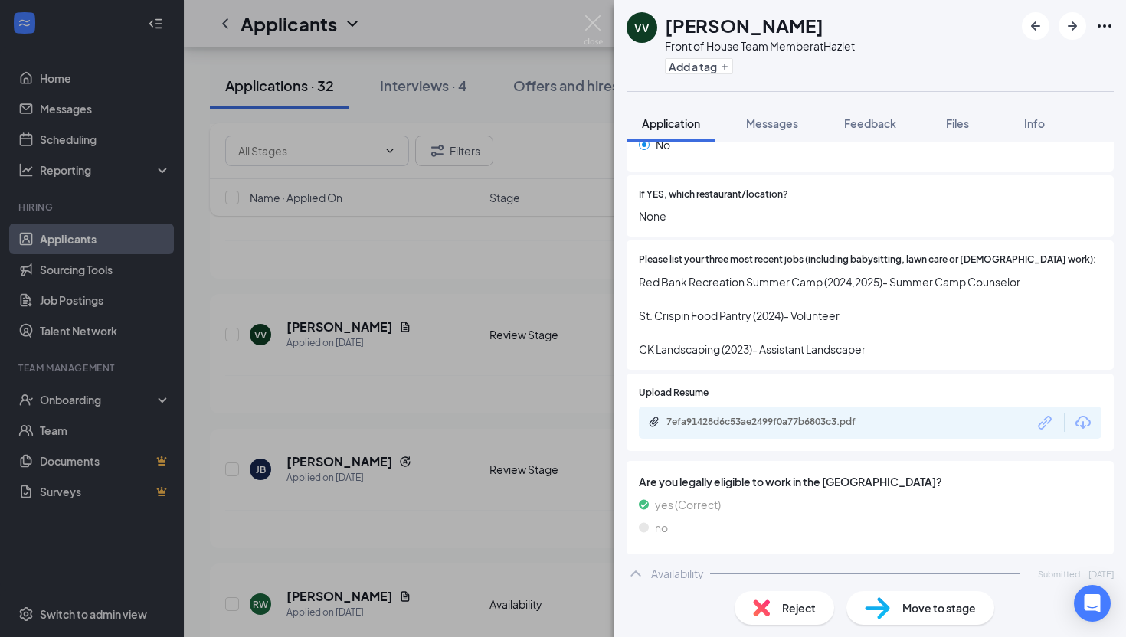
scroll to position [493, 0]
click at [765, 415] on div "7efa91428d6c53ae2499f0a77b6803c3.pdf" at bounding box center [870, 421] width 463 height 32
click at [769, 415] on div "7efa91428d6c53ae2499f0a77b6803c3.pdf" at bounding box center [774, 421] width 215 height 12
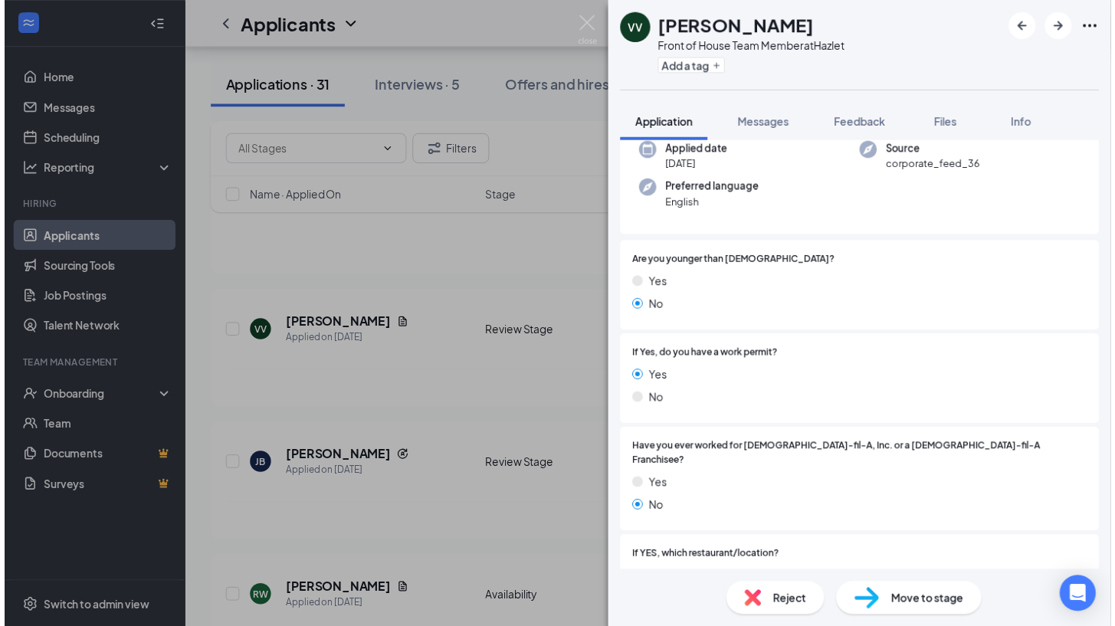
scroll to position [0, 0]
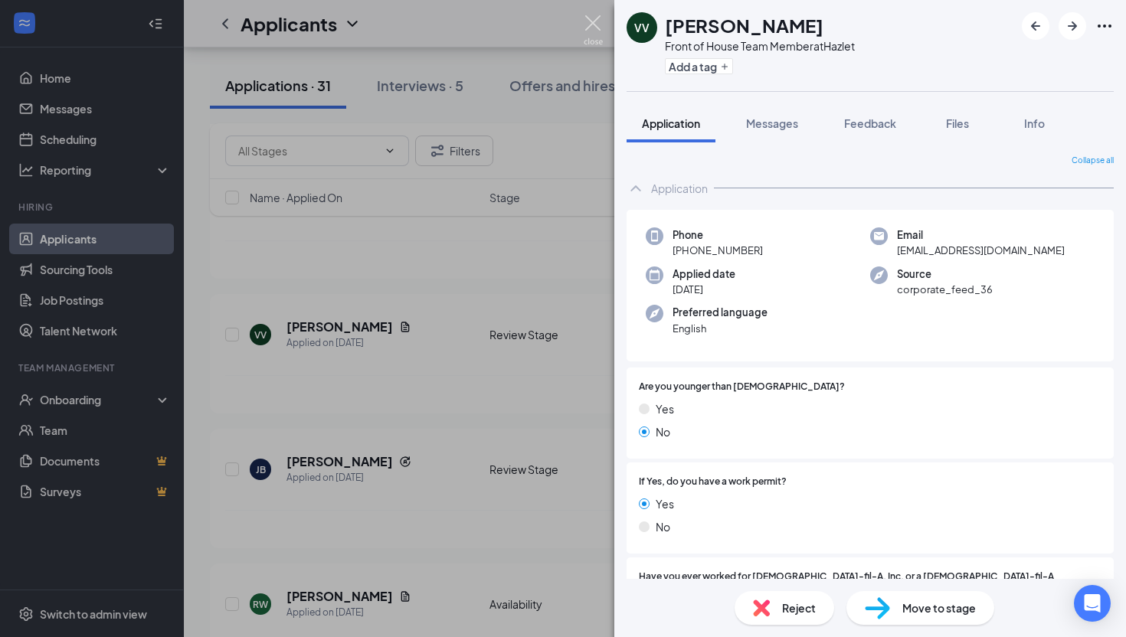
click at [591, 20] on img at bounding box center [593, 30] width 19 height 30
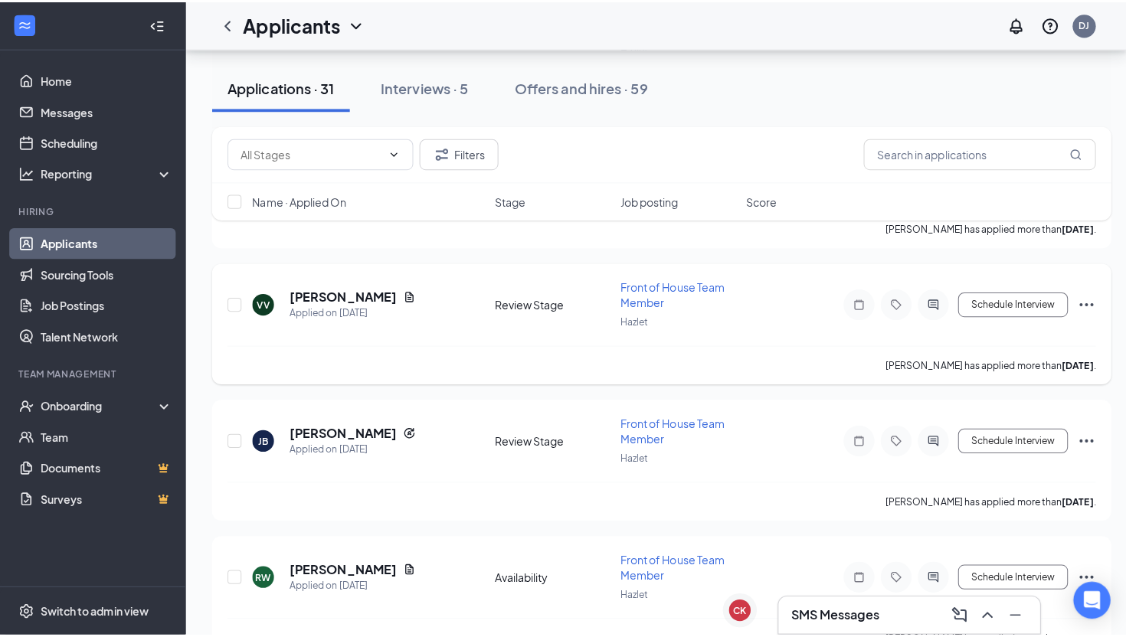
scroll to position [1604, 0]
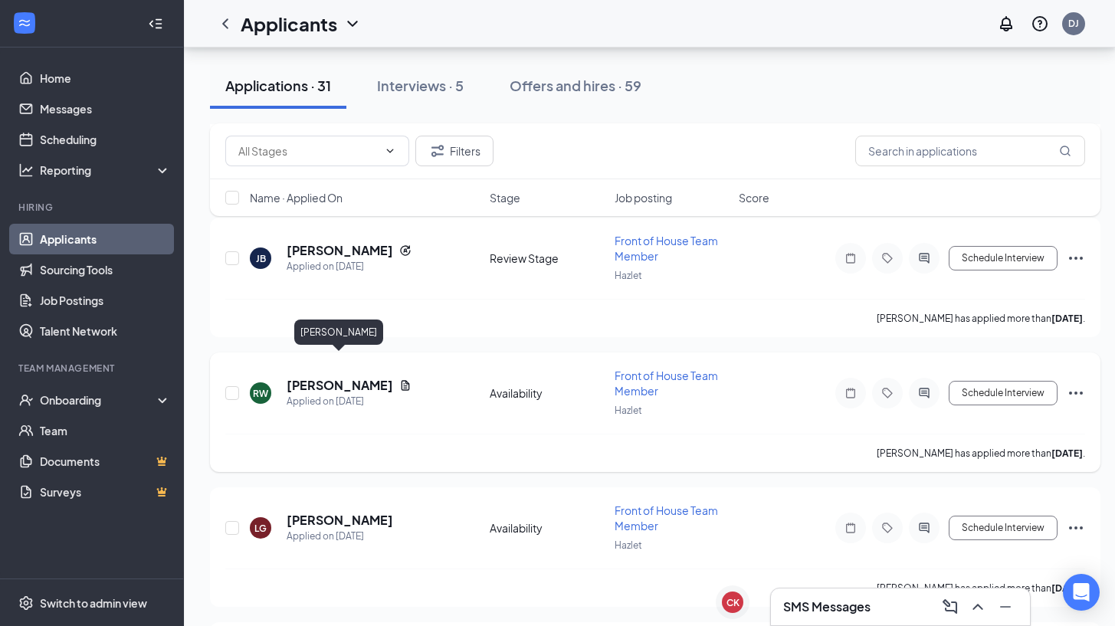
click at [359, 377] on h5 "[PERSON_NAME]" at bounding box center [340, 385] width 107 height 17
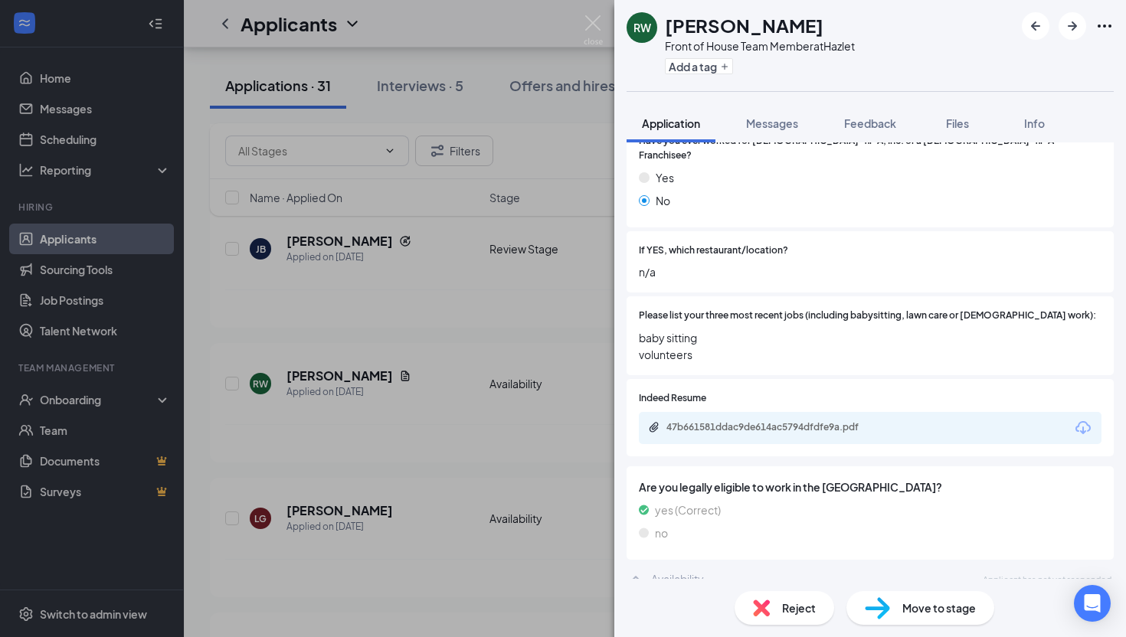
scroll to position [437, 0]
click at [806, 421] on div "47b661581ddac9de614ac5794dfdfe9a.pdf" at bounding box center [774, 427] width 215 height 12
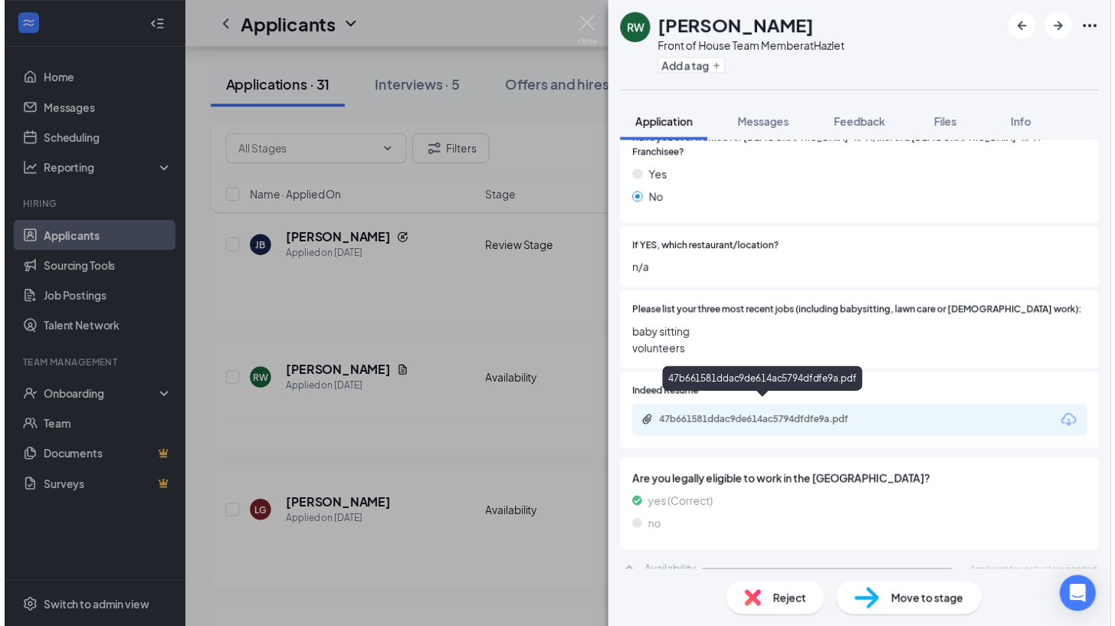
scroll to position [431, 0]
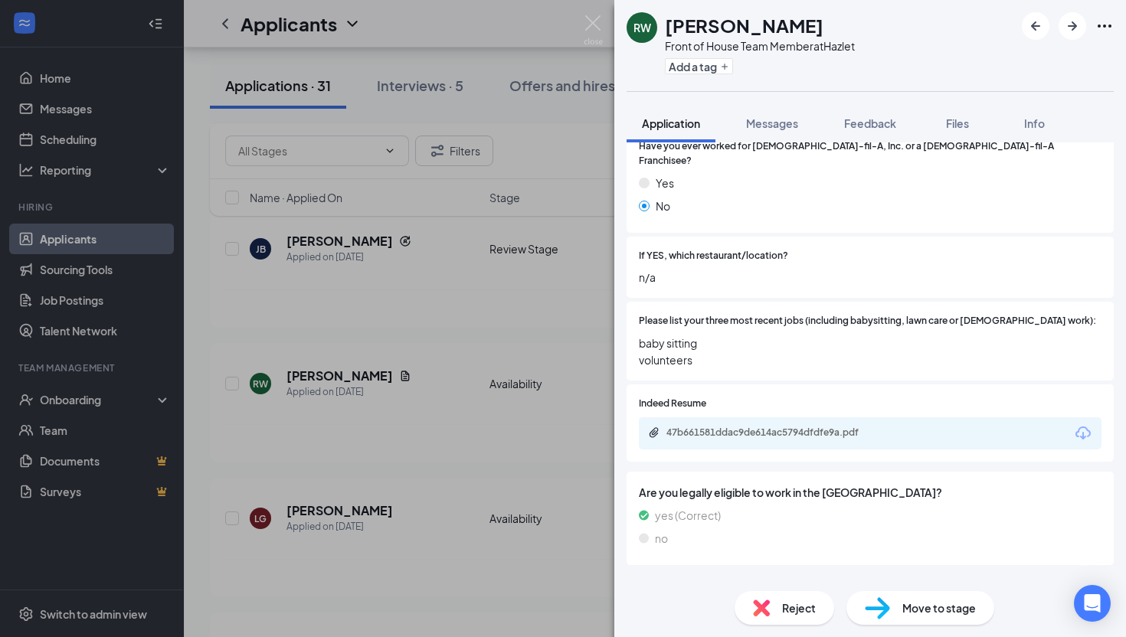
click at [590, 101] on div "RW [PERSON_NAME] Front of House Team Member at Hazlet Add a tag Application Mes…" at bounding box center [563, 318] width 1126 height 637
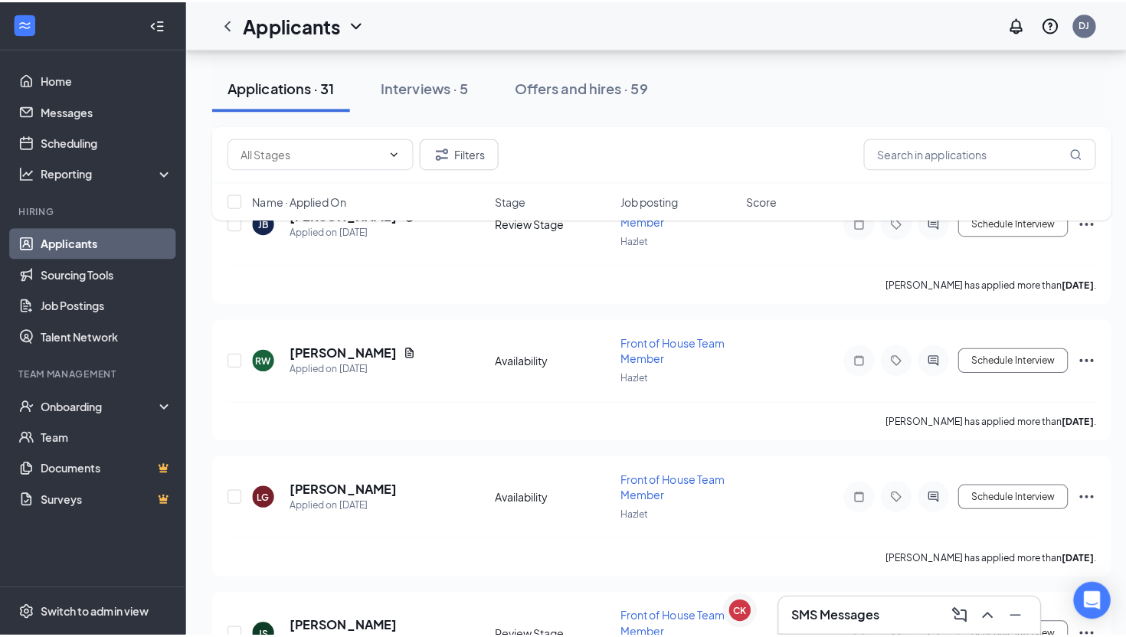
scroll to position [1643, 0]
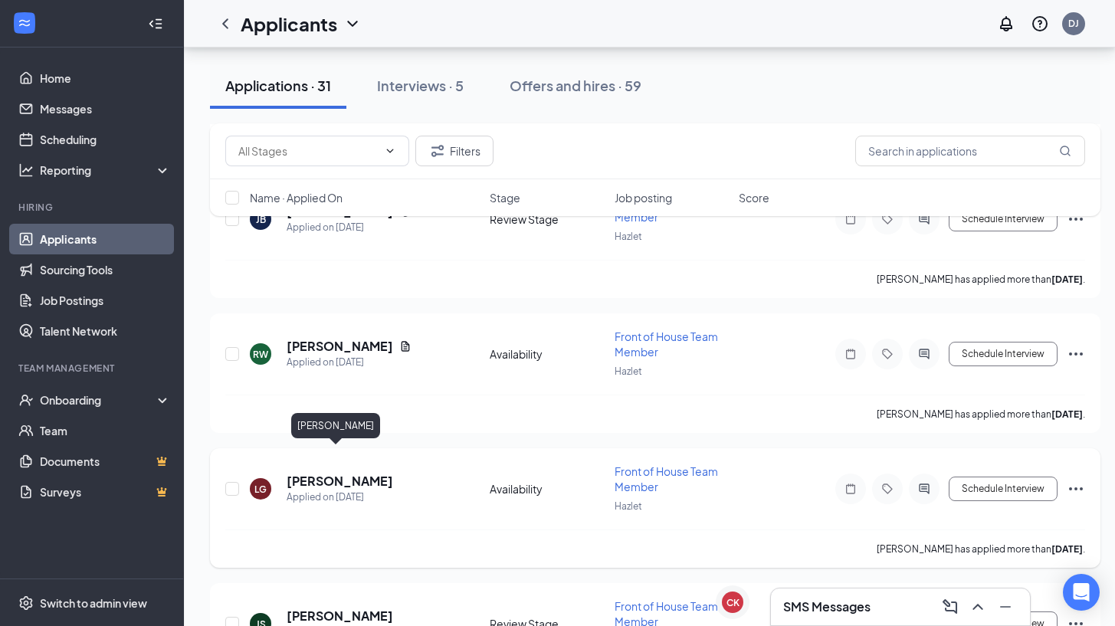
click at [313, 473] on h5 "[PERSON_NAME]" at bounding box center [340, 481] width 107 height 17
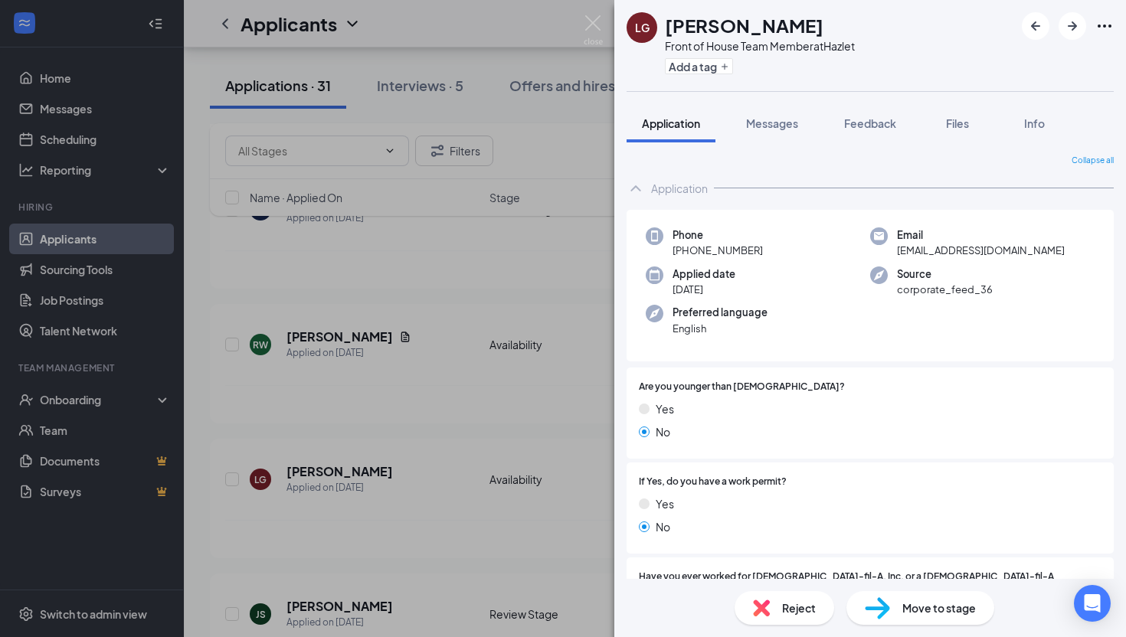
click at [513, 358] on div "LG [PERSON_NAME] Front of House Team Member at Hazlet Add a tag Application Mes…" at bounding box center [563, 318] width 1126 height 637
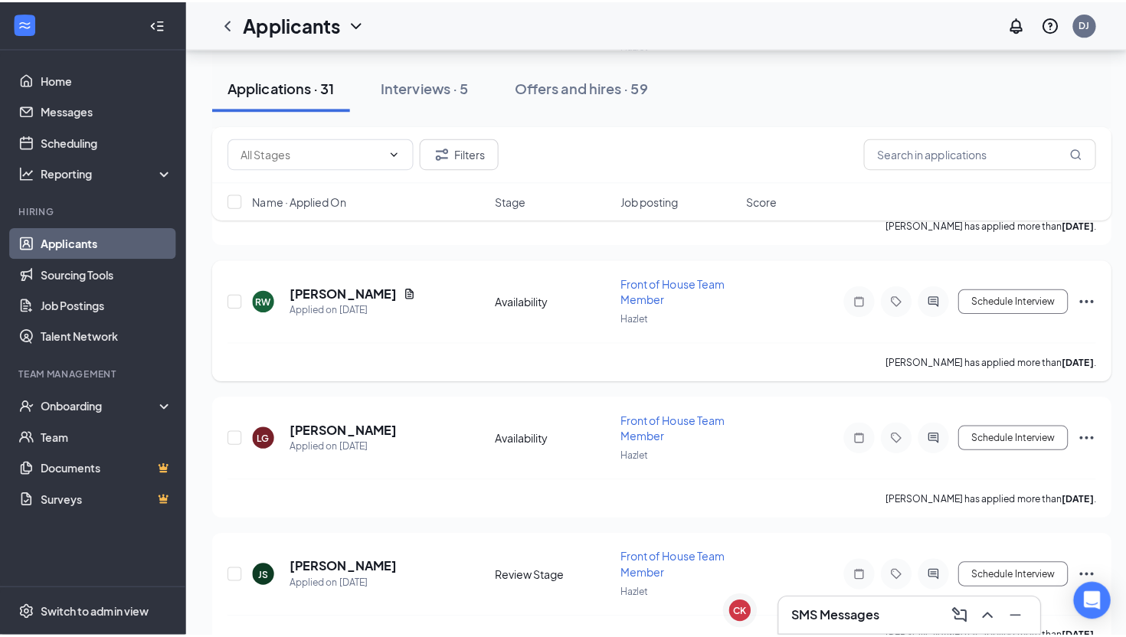
scroll to position [1765, 0]
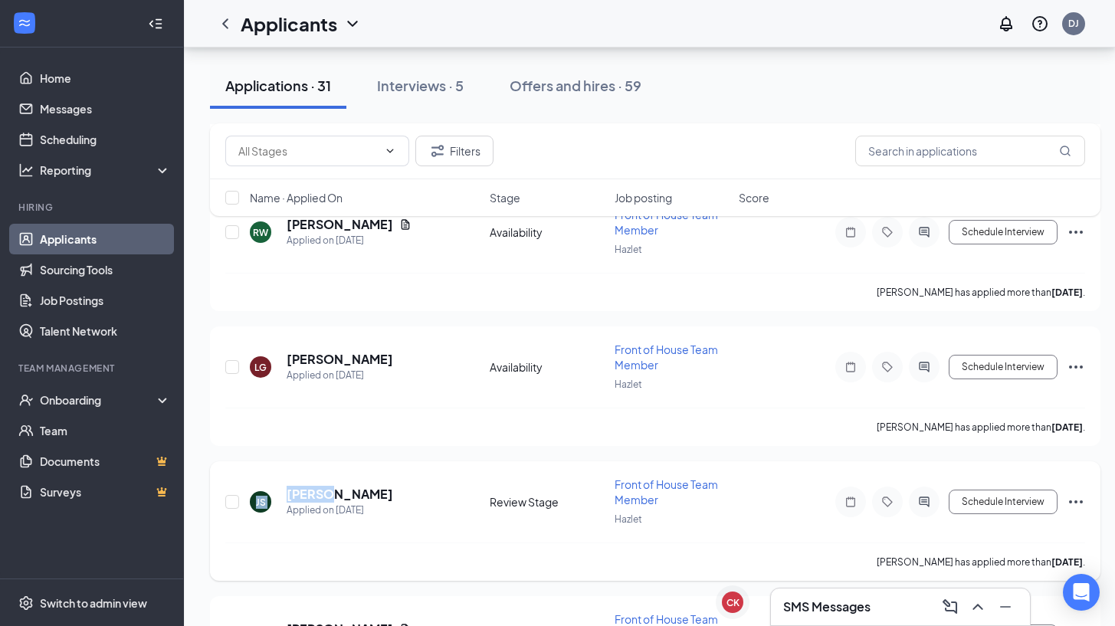
click at [325, 477] on div "JS [PERSON_NAME] Applied on [DATE] Review Stage Front of House Team Member Hazl…" at bounding box center [655, 510] width 860 height 66
click at [339, 486] on h5 "[PERSON_NAME]" at bounding box center [340, 494] width 107 height 17
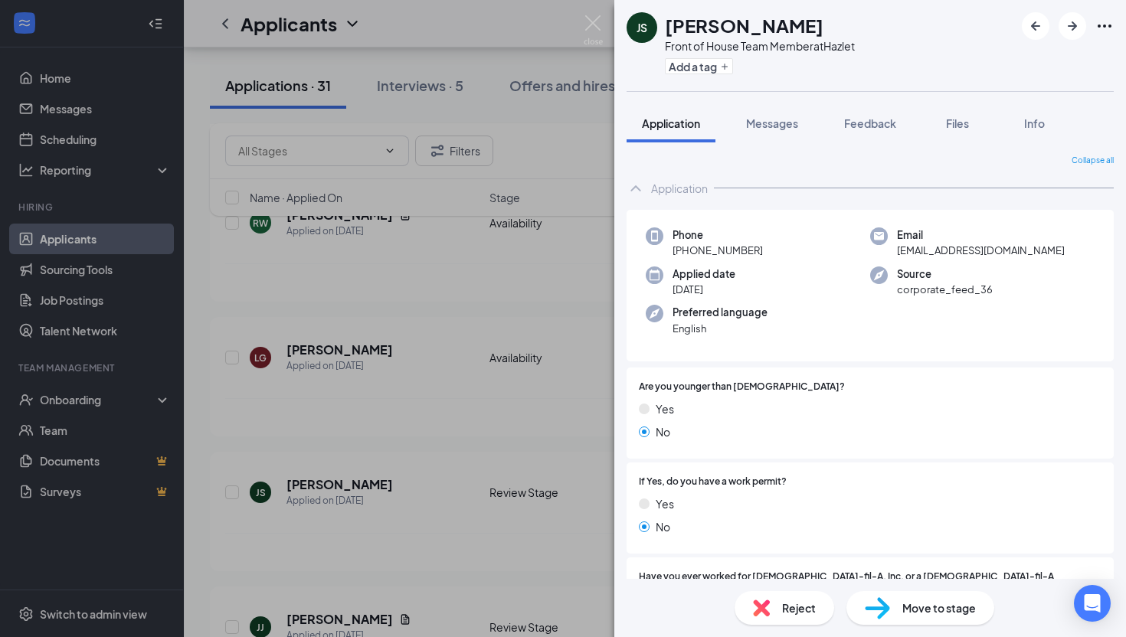
click at [566, 298] on div "JS [PERSON_NAME] Front of House Team Member at Hazlet Add a tag Application Mes…" at bounding box center [563, 318] width 1126 height 637
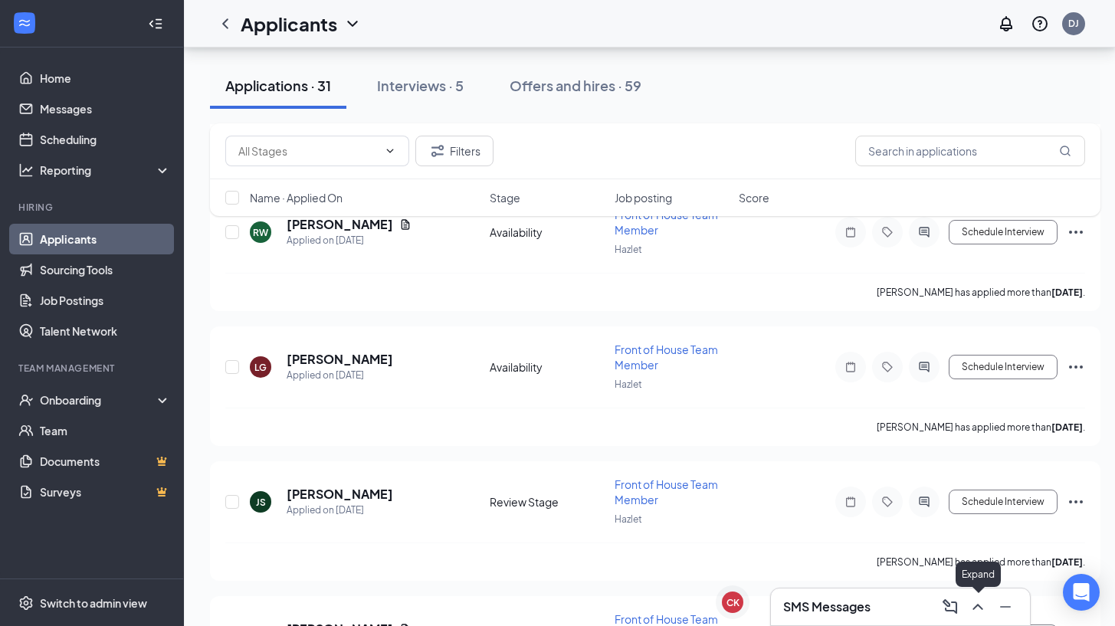
click at [981, 601] on icon "ChevronUp" at bounding box center [977, 607] width 18 height 18
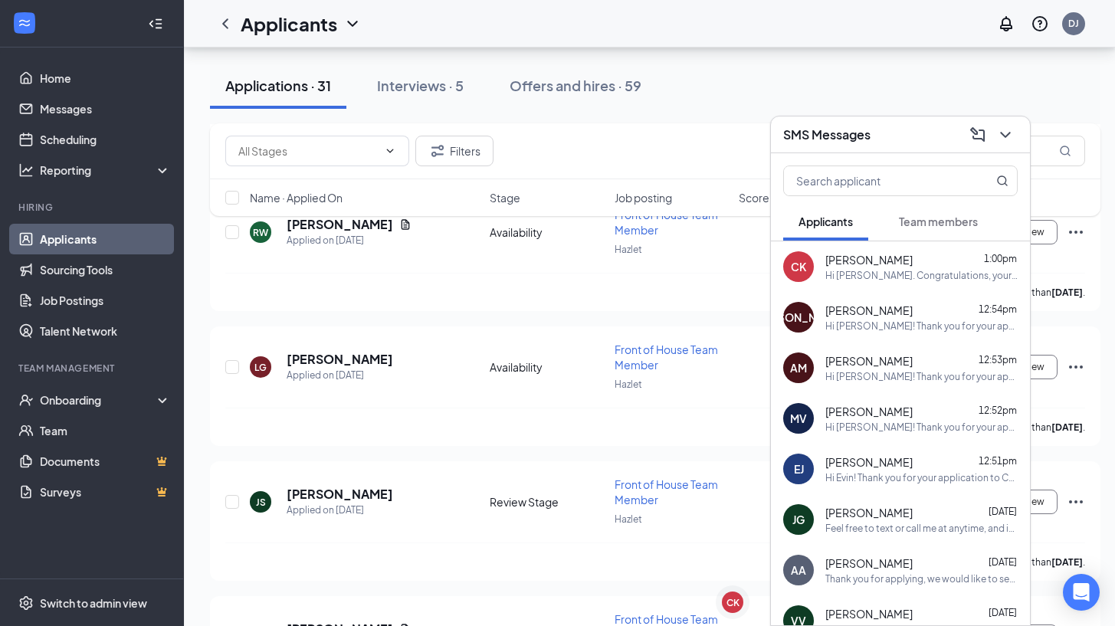
click at [867, 272] on div "Hi [PERSON_NAME]. Congratulations, your onsite interview with [DEMOGRAPHIC_DATA…" at bounding box center [921, 275] width 192 height 13
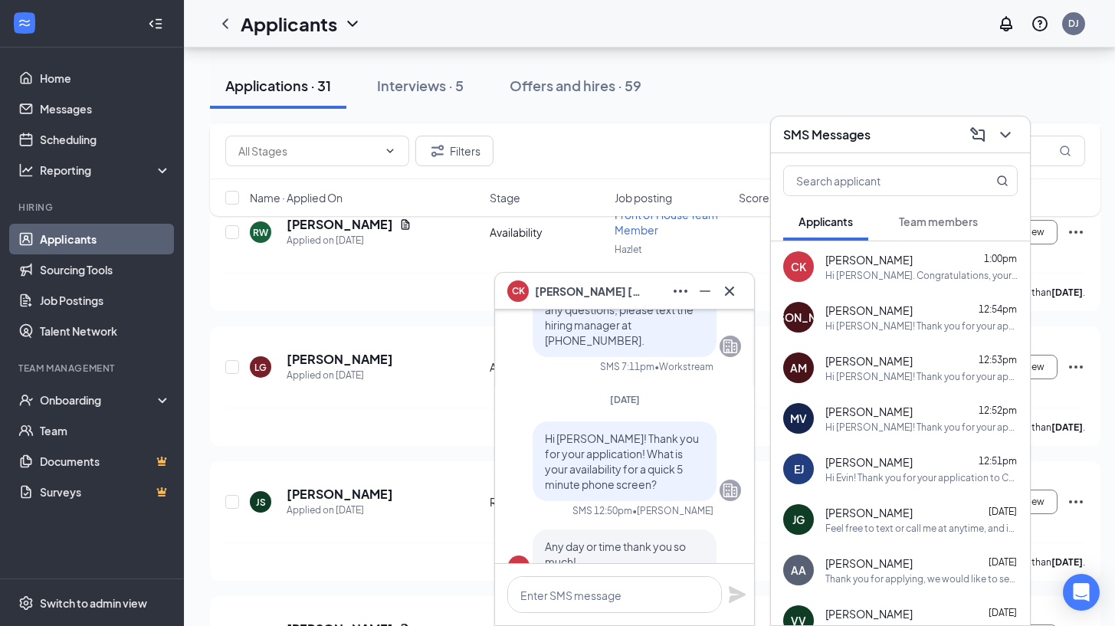
scroll to position [-461, 0]
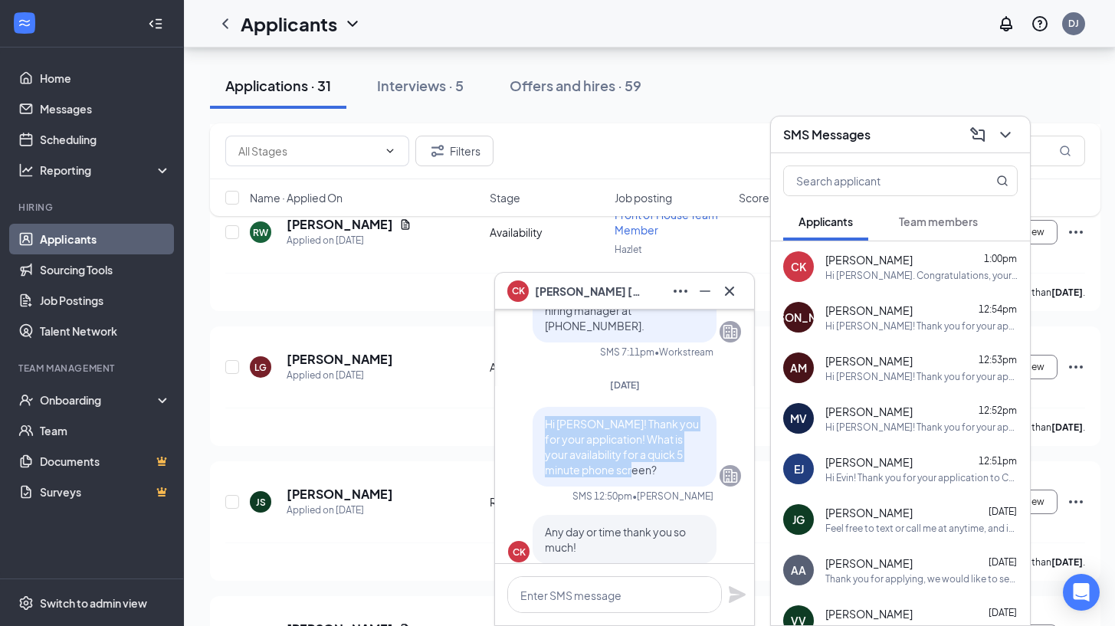
drag, startPoint x: 610, startPoint y: 473, endPoint x: 534, endPoint y: 428, distance: 88.3
click at [545, 428] on p "Hi [PERSON_NAME]! Thank you for your application! What is your availability for…" at bounding box center [624, 446] width 159 height 61
copy span "Hi [PERSON_NAME]! Thank you for your application! What is your availability for…"
click at [427, 461] on div "JS [PERSON_NAME] Applied on [DATE] Review Stage Front of House Team Member Hazl…" at bounding box center [655, 521] width 890 height 120
click at [466, 424] on div "[PERSON_NAME] Applied on [DATE] Review Stage Front of House Team Member Hazlet …" at bounding box center [655, 588] width 890 height 4030
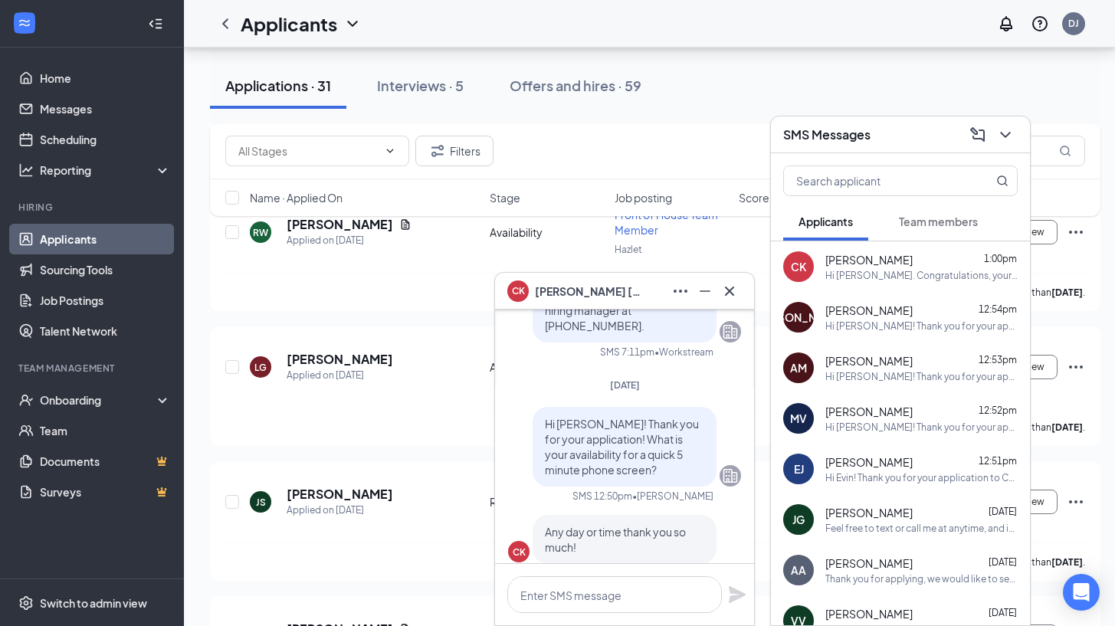
click at [446, 431] on div "[PERSON_NAME] Applied on [DATE] Review Stage Front of House Team Member Hazlet …" at bounding box center [655, 588] width 890 height 4030
click at [1003, 130] on icon "ChevronDown" at bounding box center [1005, 135] width 18 height 18
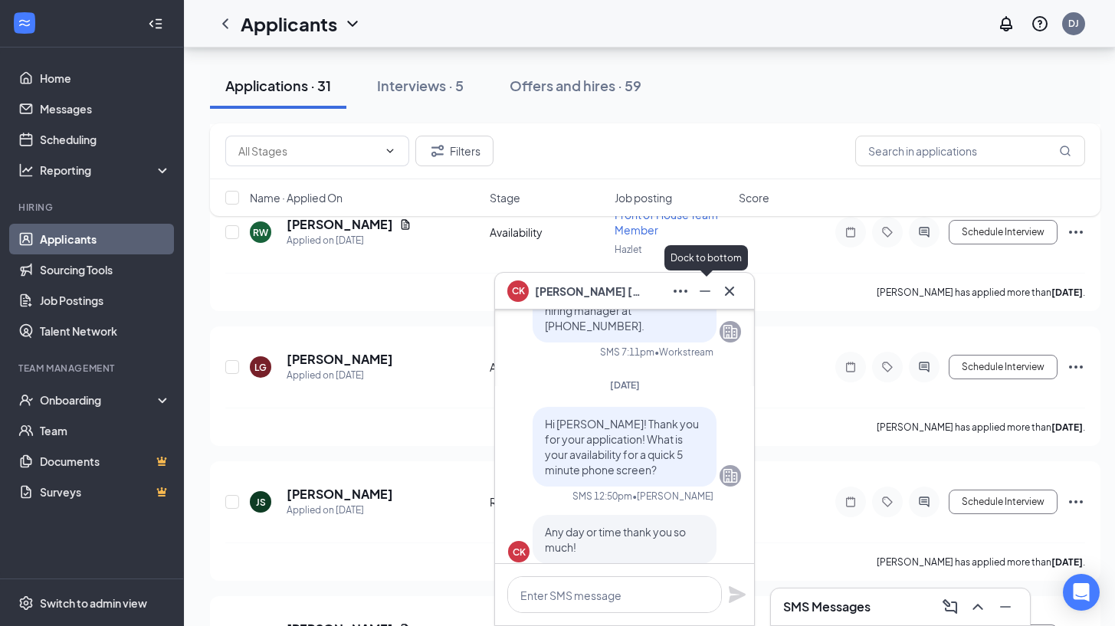
click at [703, 286] on icon "Minimize" at bounding box center [705, 291] width 18 height 18
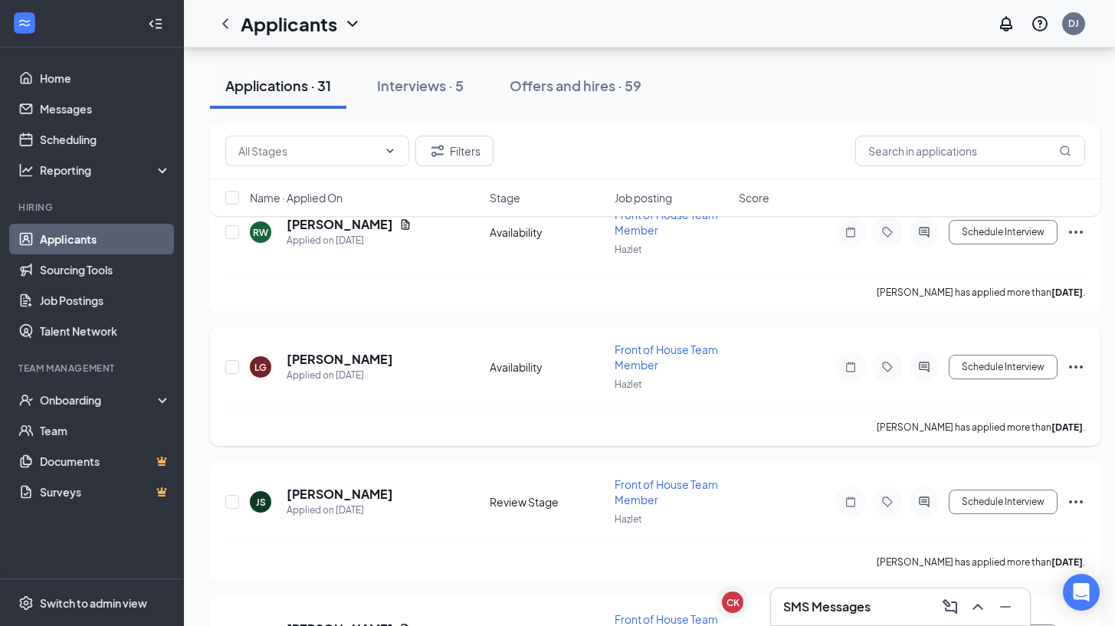
scroll to position [0, 0]
click at [1083, 493] on icon "Ellipses" at bounding box center [1076, 502] width 18 height 18
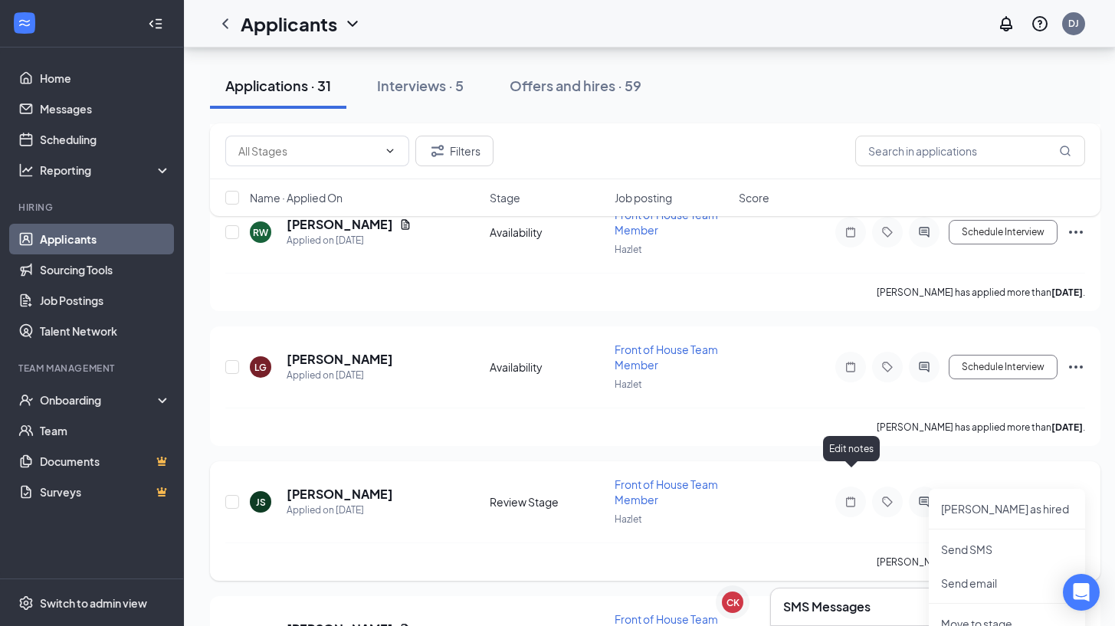
click at [805, 493] on div "JS [PERSON_NAME] Applied on [DATE] Review Stage Front of House Team Member Hazl…" at bounding box center [655, 510] width 860 height 66
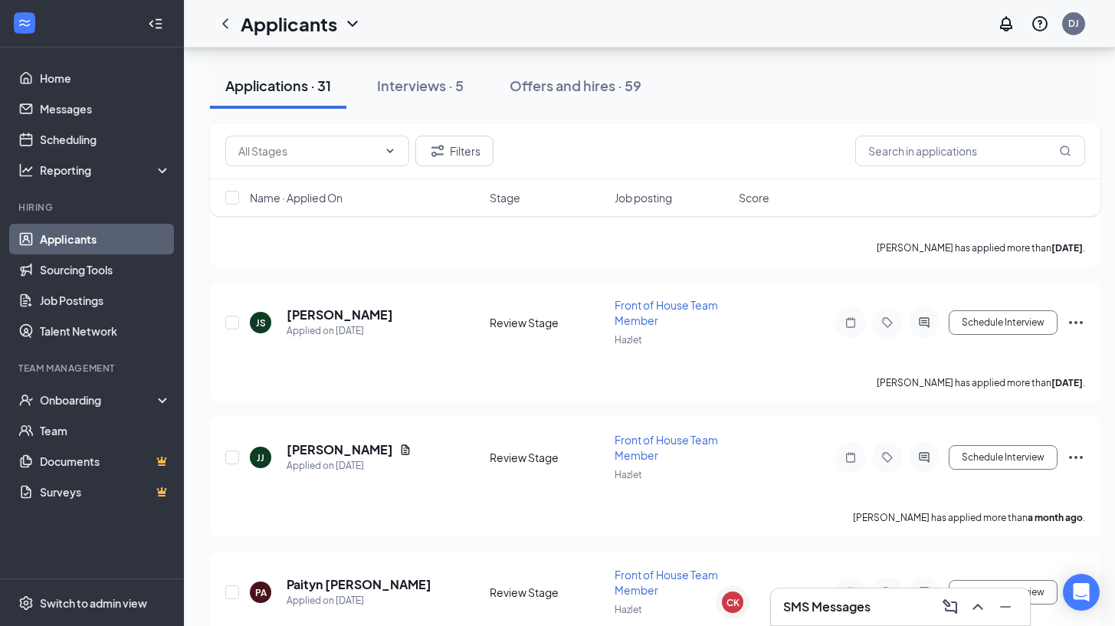
scroll to position [1945, 0]
click at [1073, 313] on icon "Ellipses" at bounding box center [1076, 322] width 18 height 18
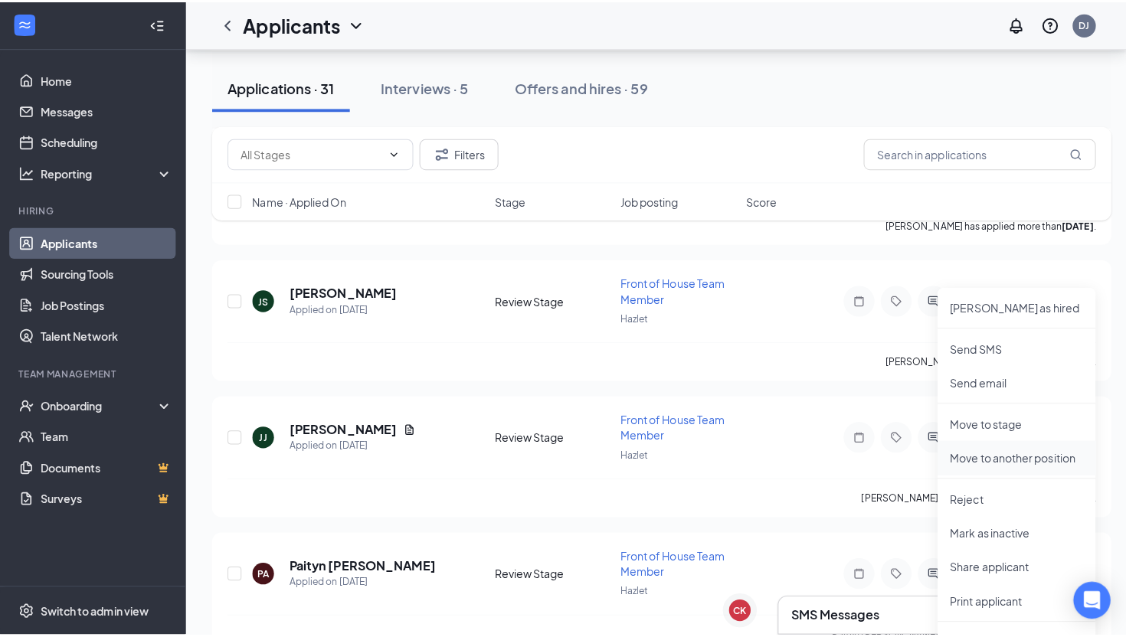
scroll to position [1971, 0]
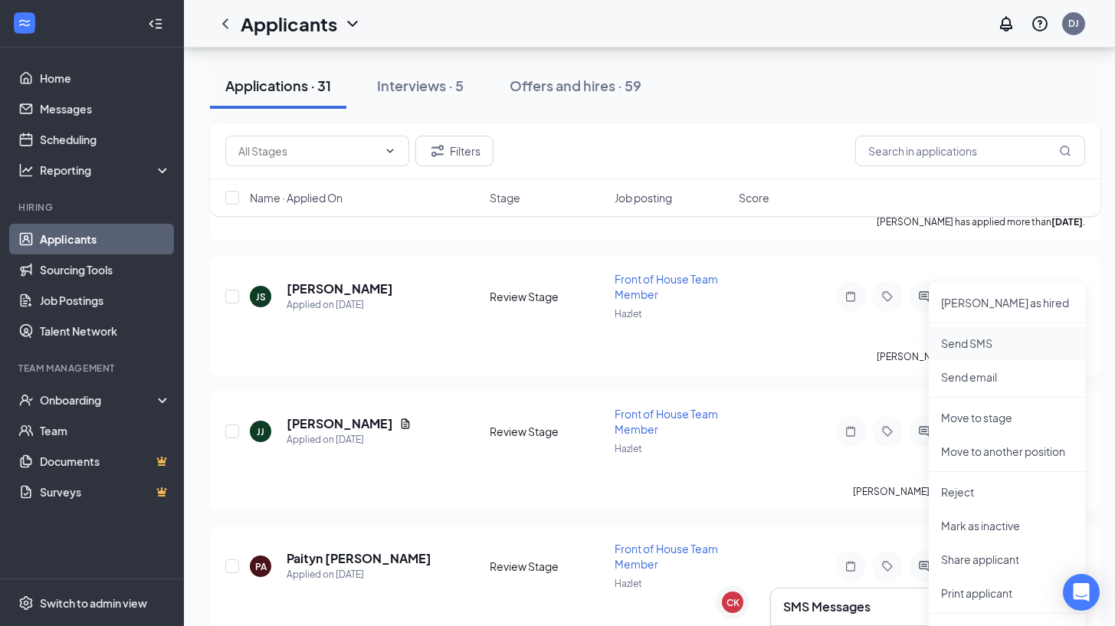
click at [996, 349] on p "Send SMS" at bounding box center [1007, 343] width 132 height 15
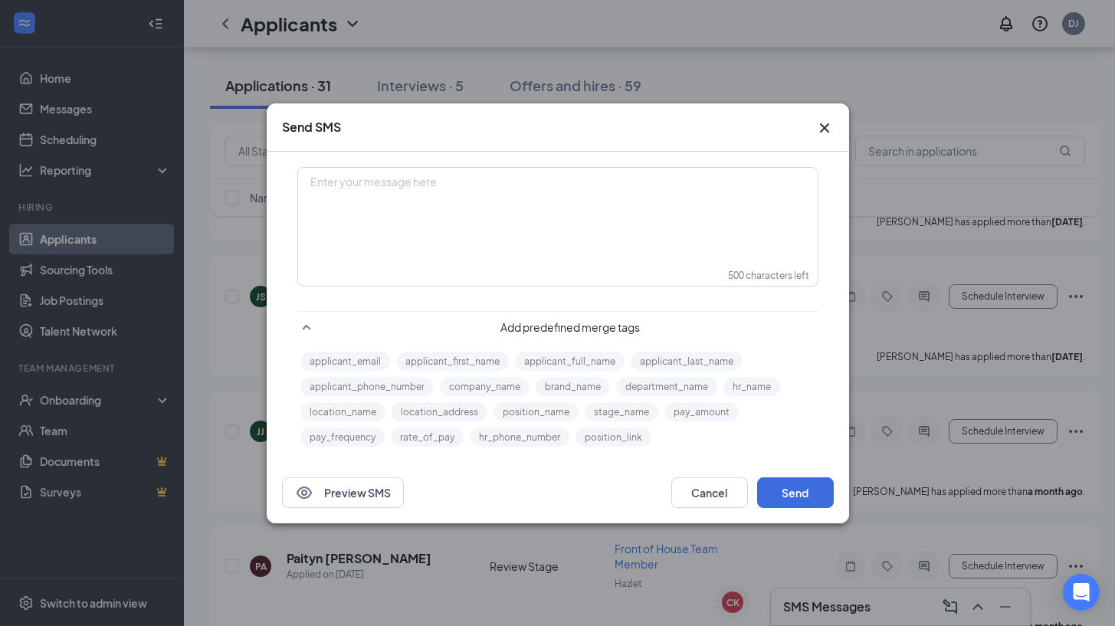
click at [538, 209] on div "Enter your message here" at bounding box center [558, 207] width 518 height 77
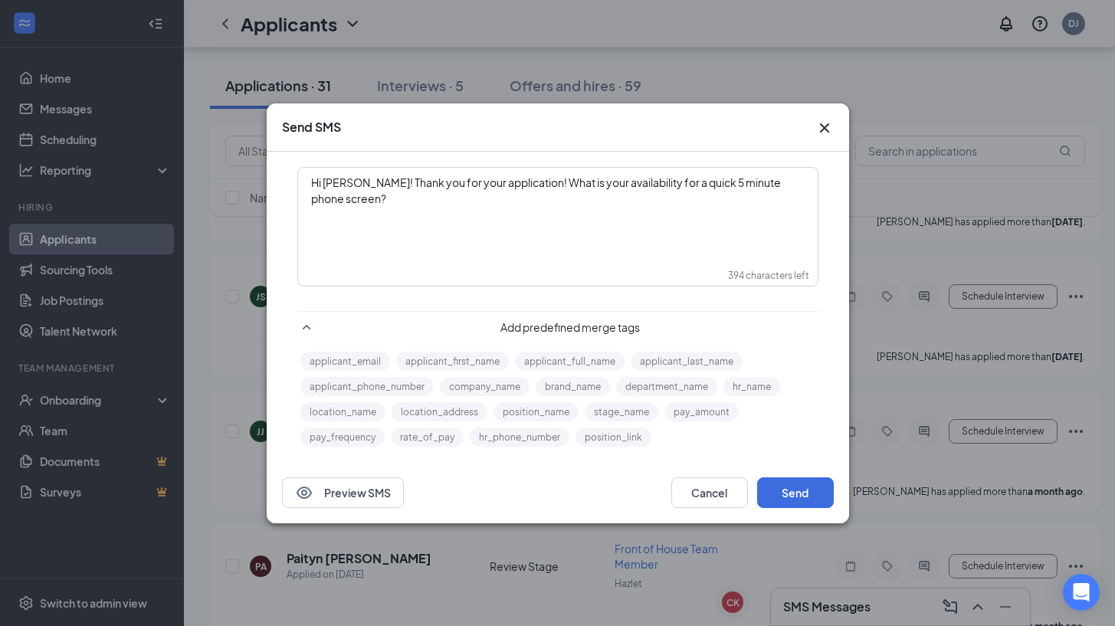
click at [368, 184] on span "Hi [PERSON_NAME]! Thank you for your application! What is your availability for…" at bounding box center [546, 190] width 471 height 30
click at [781, 488] on button "Send" at bounding box center [795, 492] width 77 height 31
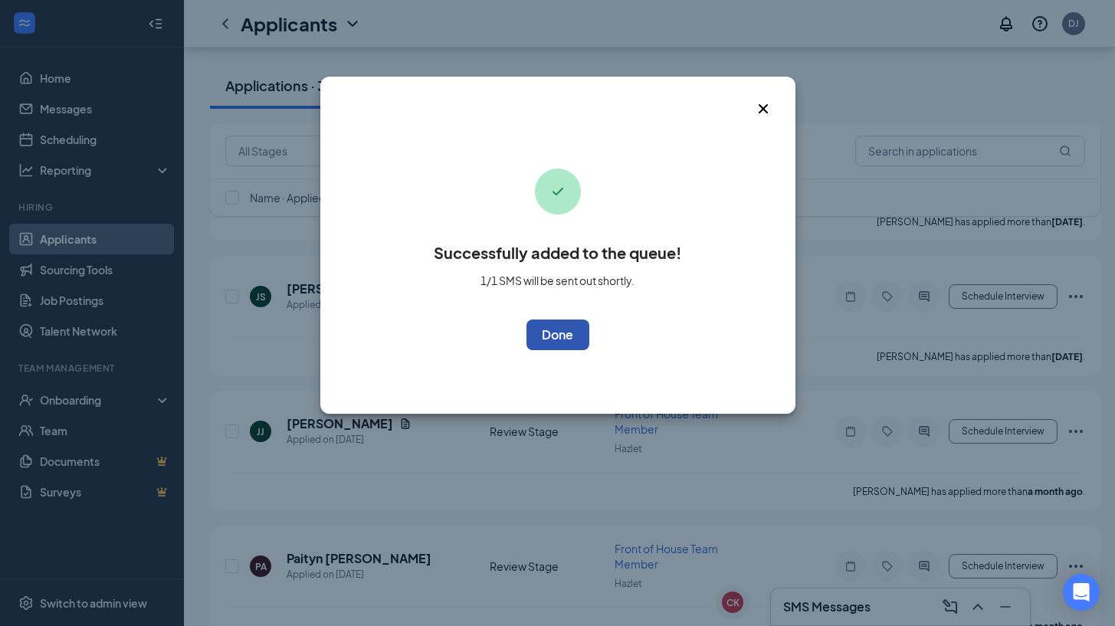
click at [573, 336] on button "OK" at bounding box center [557, 335] width 63 height 31
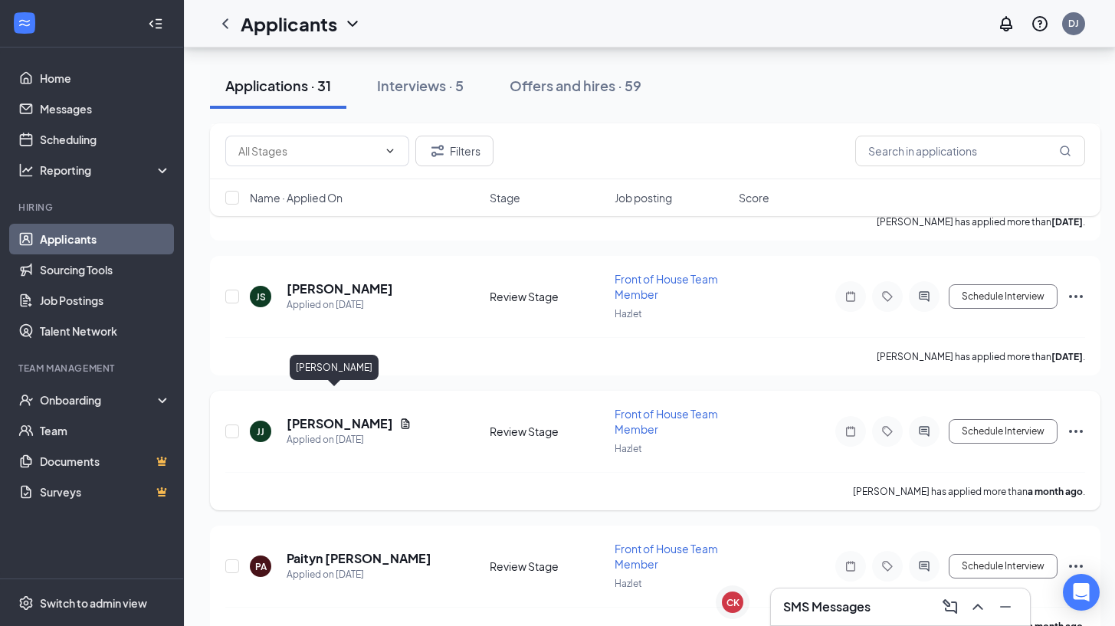
click at [326, 415] on h5 "[PERSON_NAME]" at bounding box center [340, 423] width 107 height 17
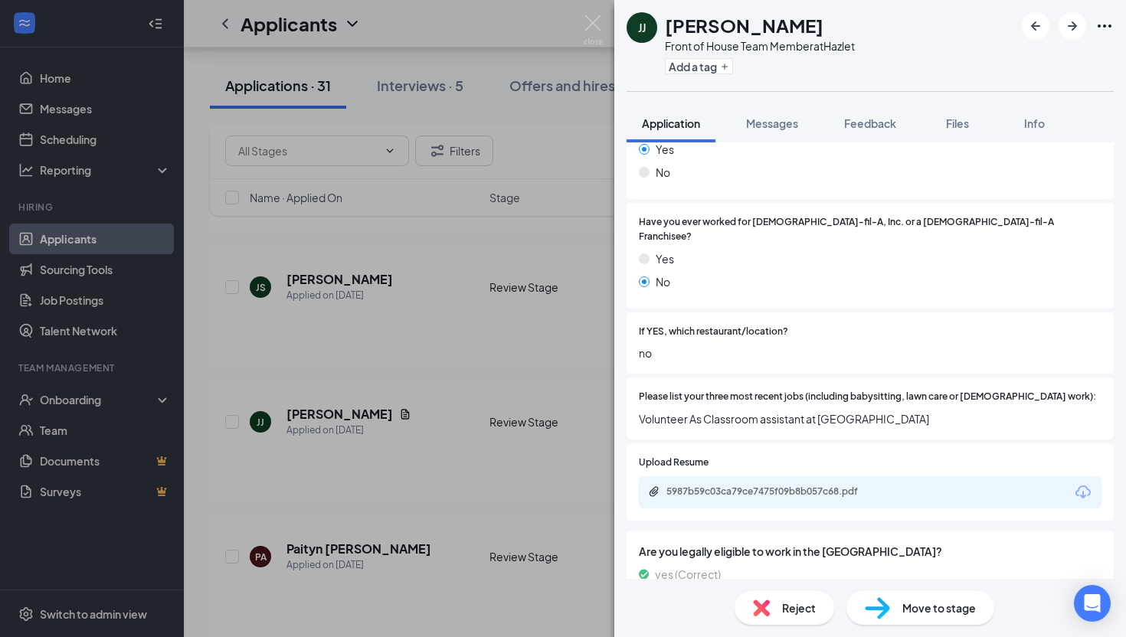
scroll to position [422, 0]
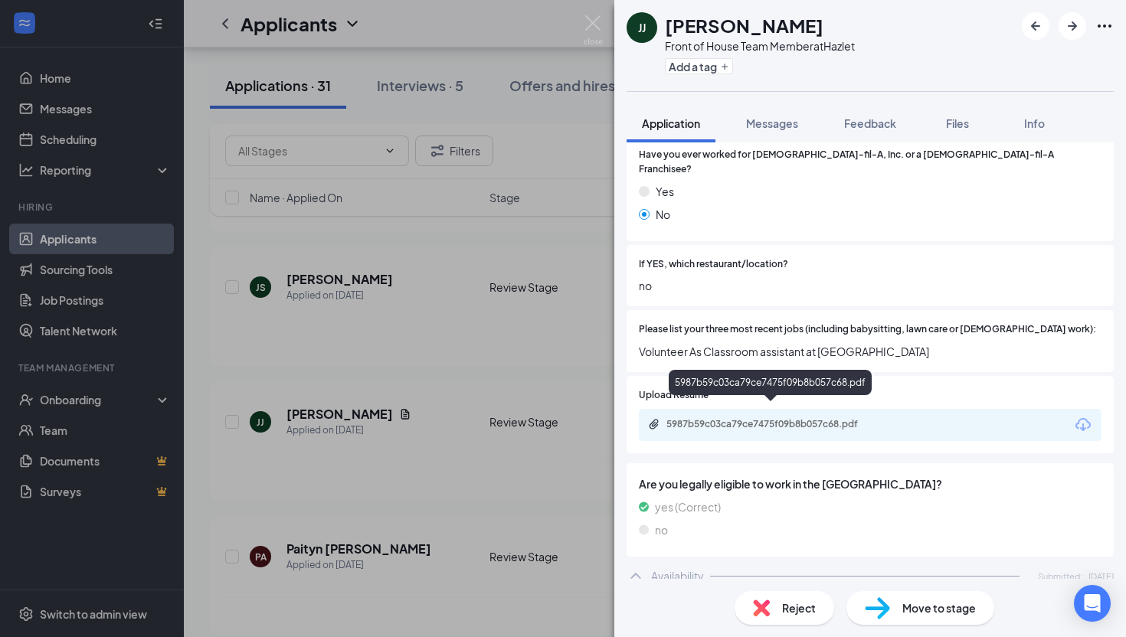
click at [811, 418] on div "5987b59c03ca79ce7475f09b8b057c68.pdf" at bounding box center [774, 424] width 215 height 12
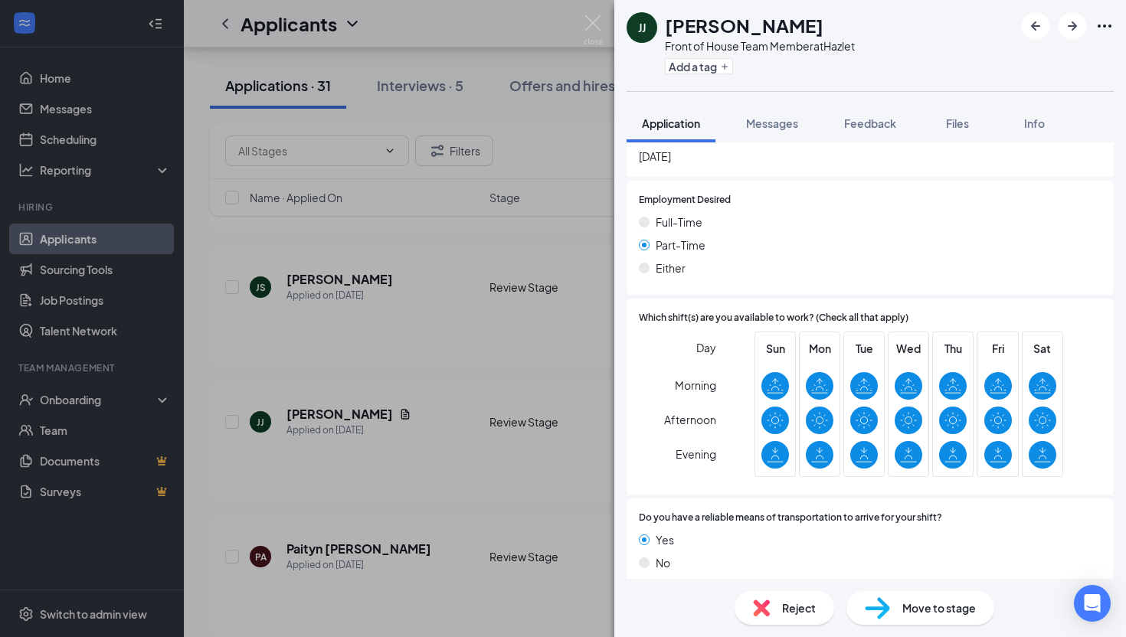
scroll to position [892, 0]
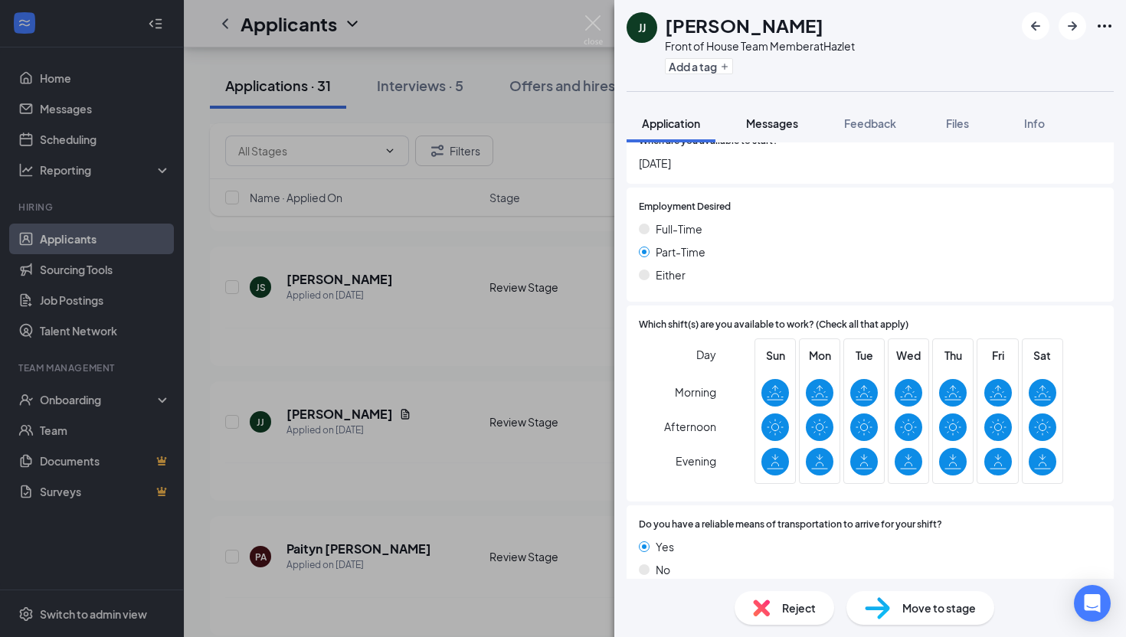
click at [759, 120] on span "Messages" at bounding box center [772, 123] width 52 height 14
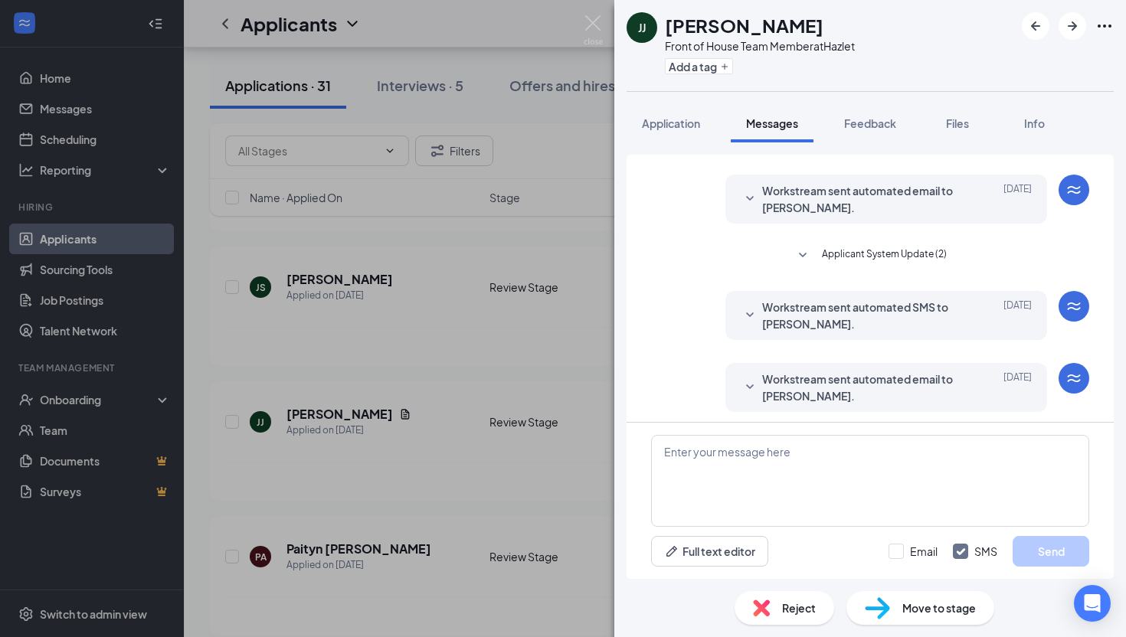
scroll to position [38, 0]
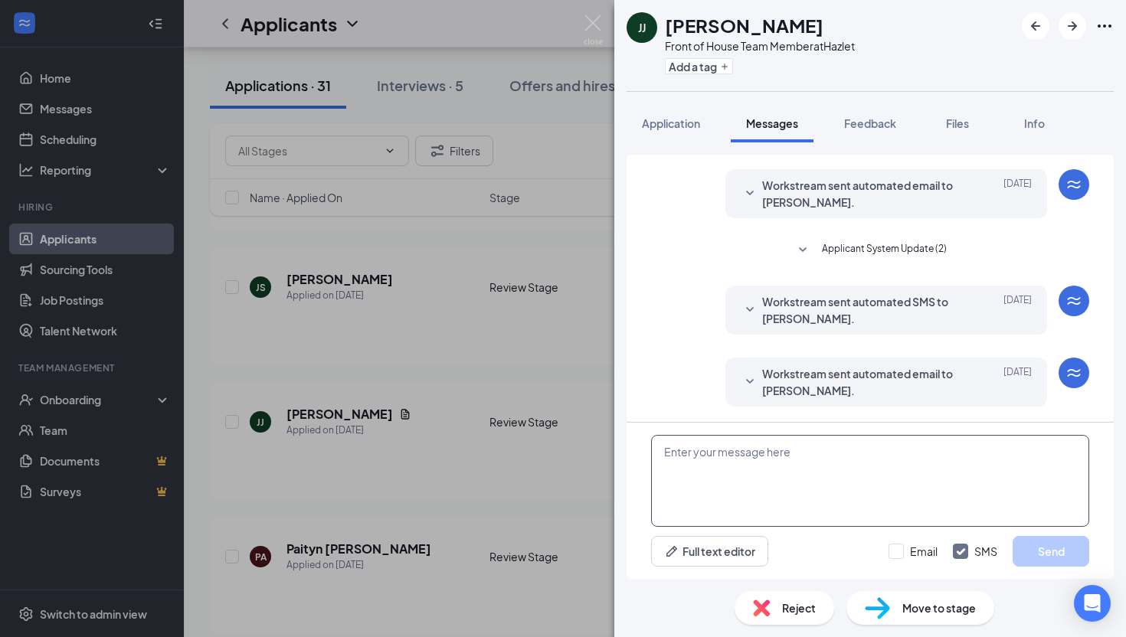
click at [732, 457] on textarea at bounding box center [870, 481] width 438 height 92
paste textarea "Hi [PERSON_NAME]! Thank you for your application! What is your availability for…"
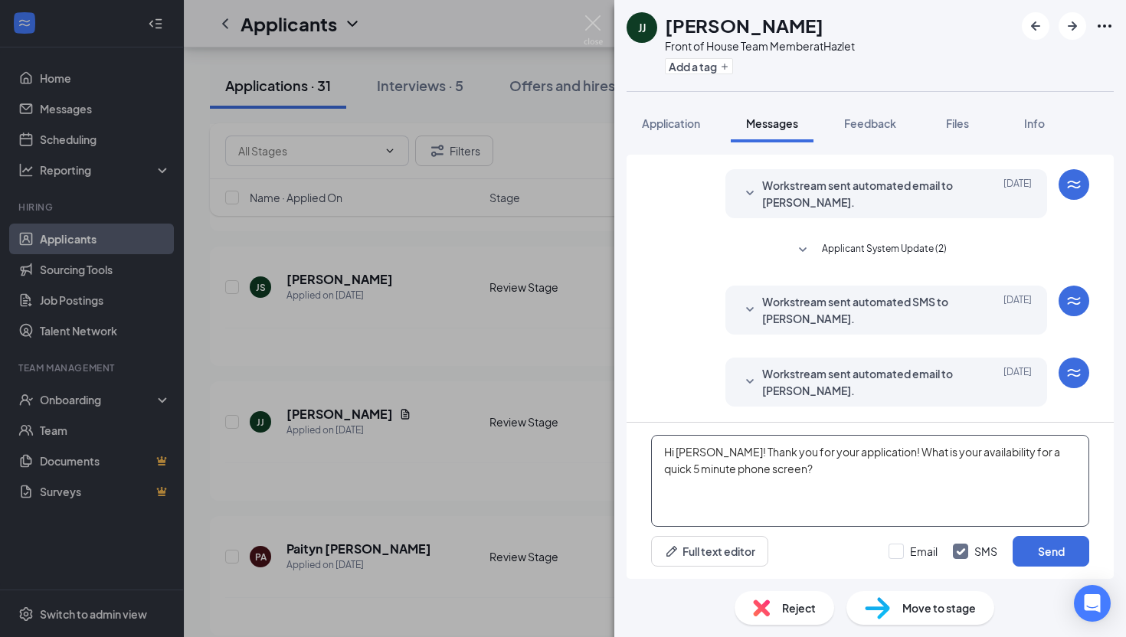
click at [722, 451] on textarea "Hi [PERSON_NAME]! Thank you for your application! What is your availability for…" at bounding box center [870, 481] width 438 height 92
type textarea "Hi [PERSON_NAME]! Thank you for your application! What is your availability for…"
click at [1048, 552] on button "Send" at bounding box center [1051, 551] width 77 height 31
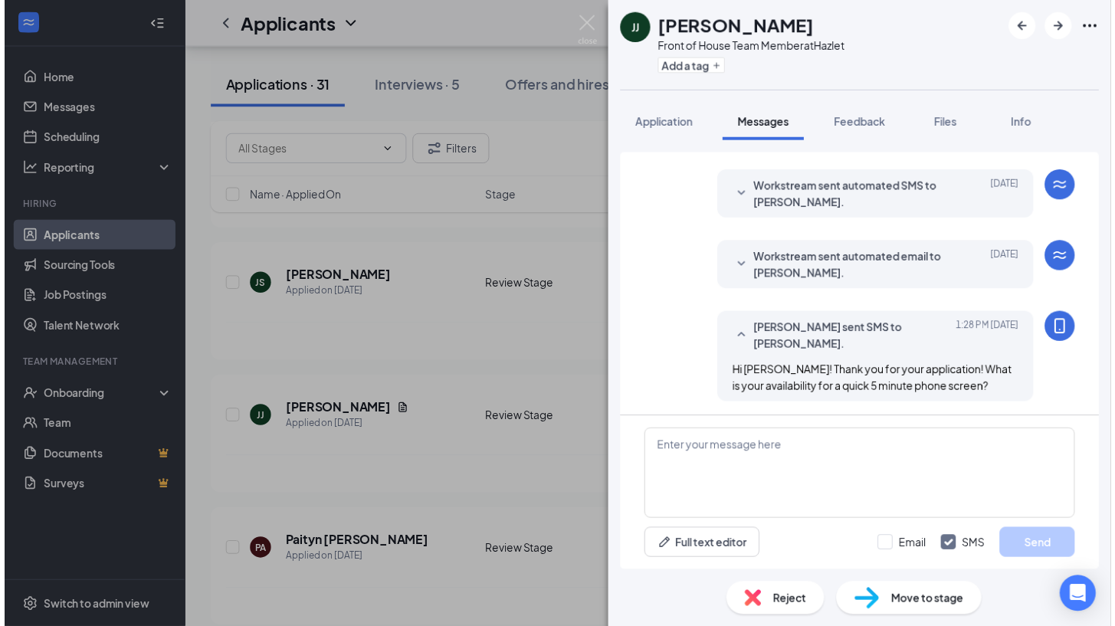
scroll to position [152, 0]
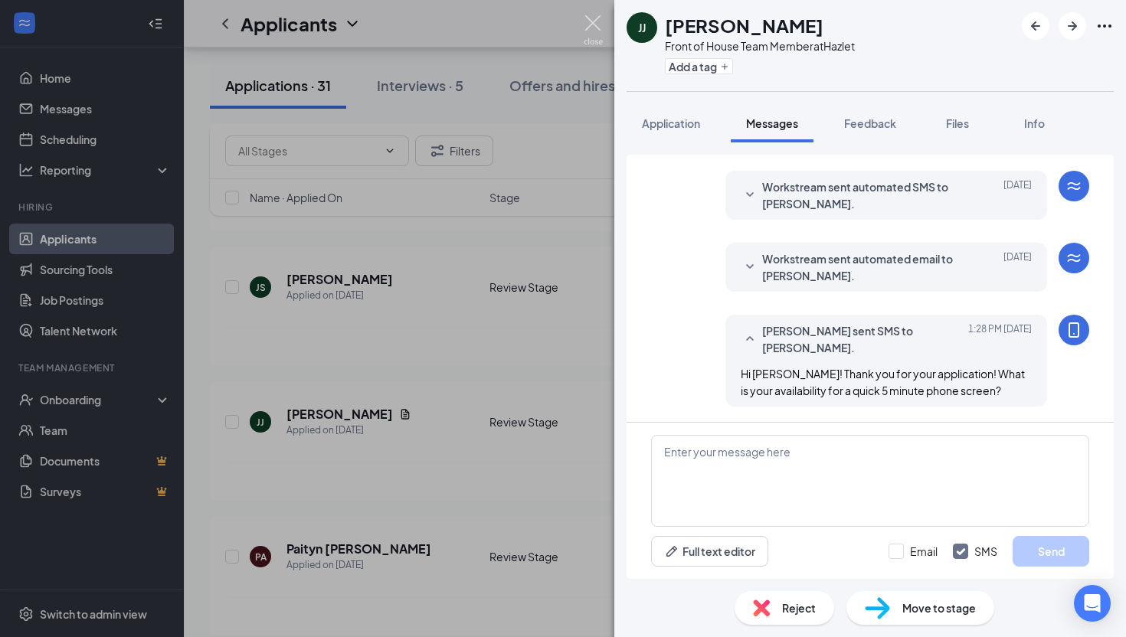
click at [593, 28] on img at bounding box center [593, 30] width 19 height 30
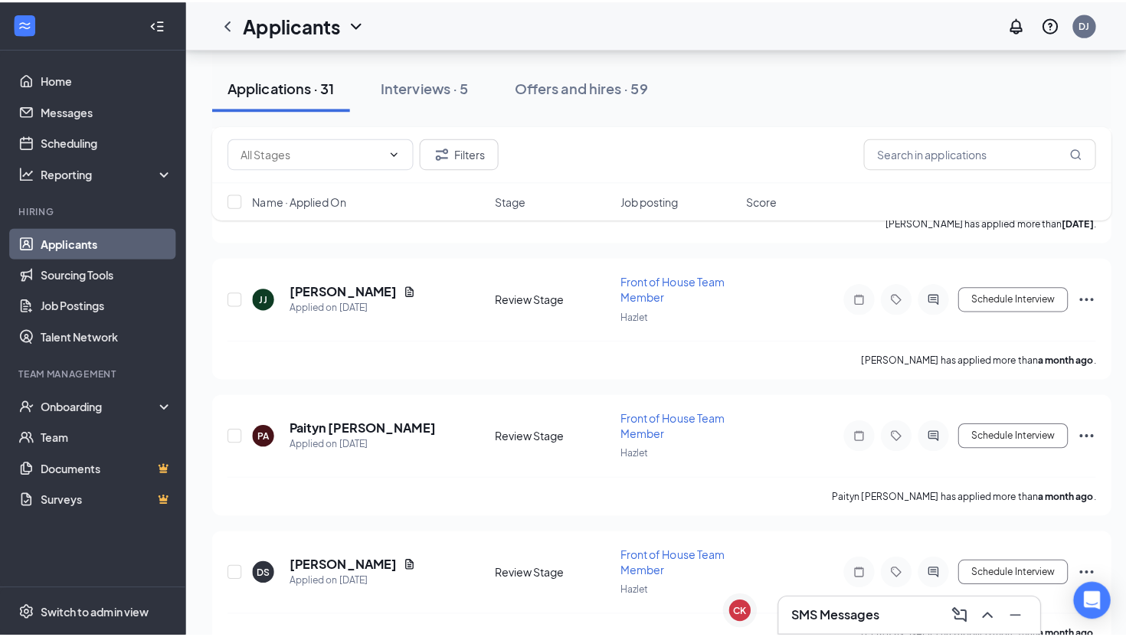
scroll to position [2109, 0]
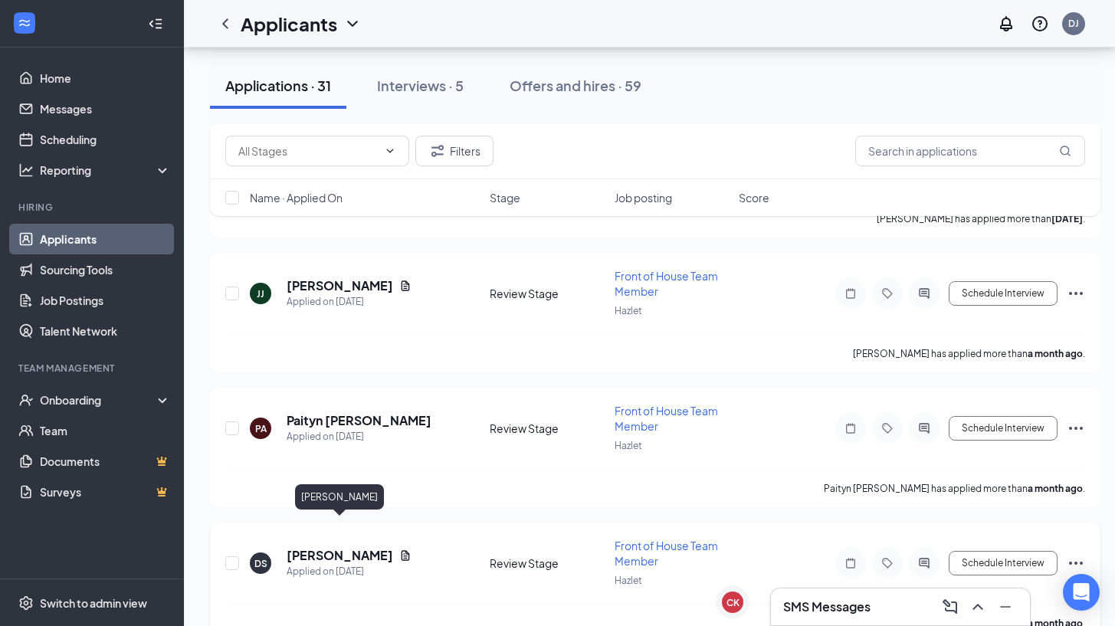
click at [344, 547] on h5 "[PERSON_NAME]" at bounding box center [340, 555] width 107 height 17
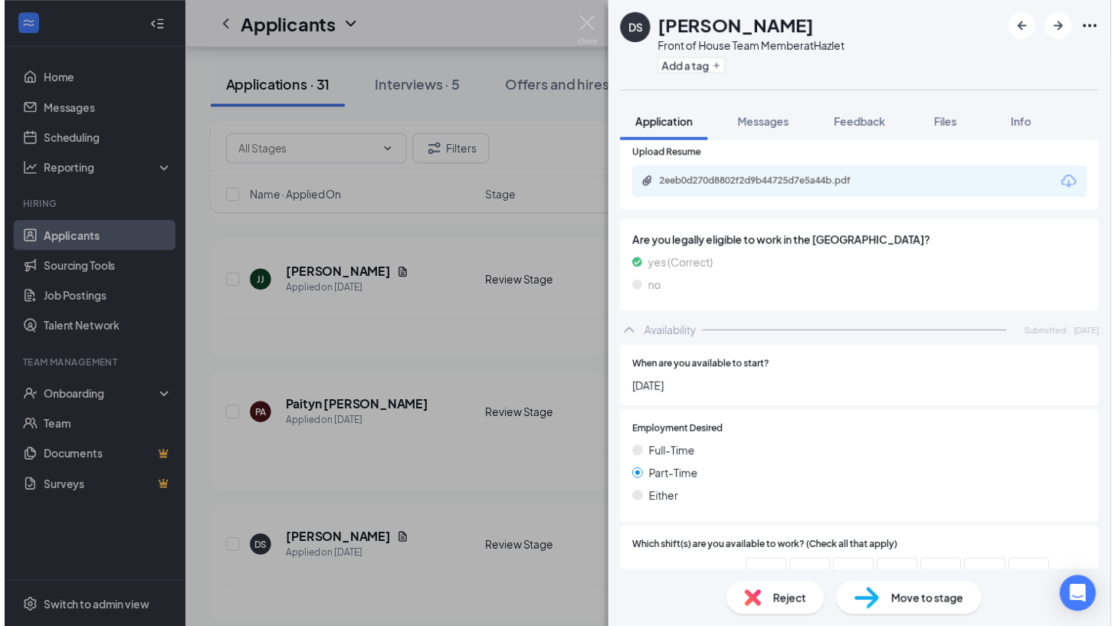
scroll to position [998, 0]
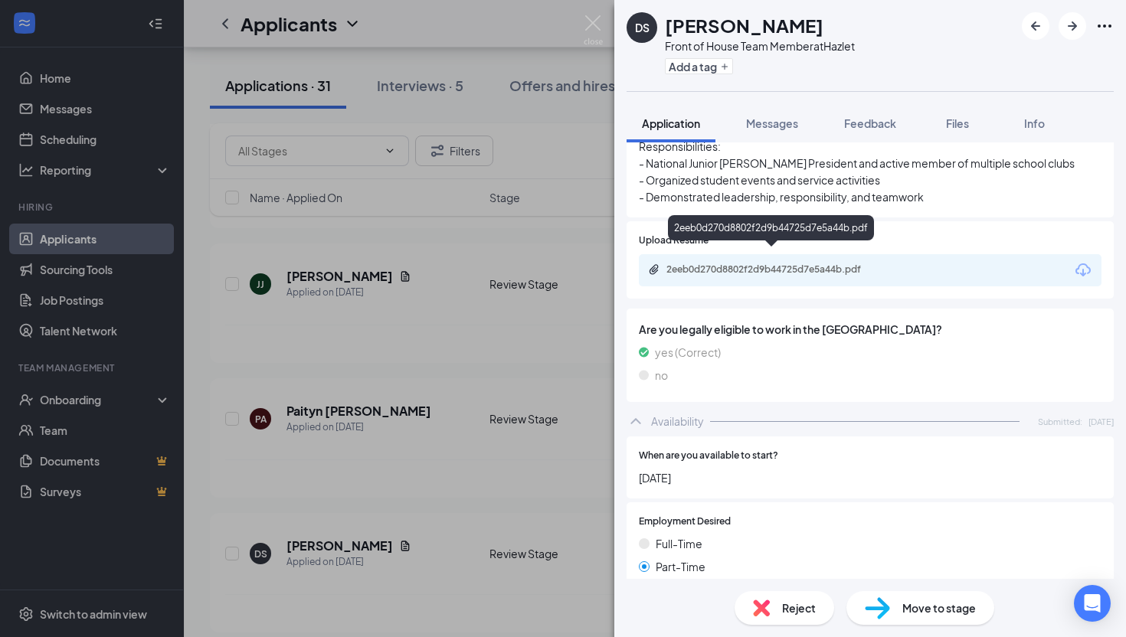
click at [809, 264] on div "2eeb0d270d8802f2d9b44725d7e5a44b.pdf" at bounding box center [774, 270] width 215 height 12
click at [580, 221] on div "DS [PERSON_NAME] Front of House Team Member at Hazlet Add a tag Application Mes…" at bounding box center [563, 318] width 1126 height 637
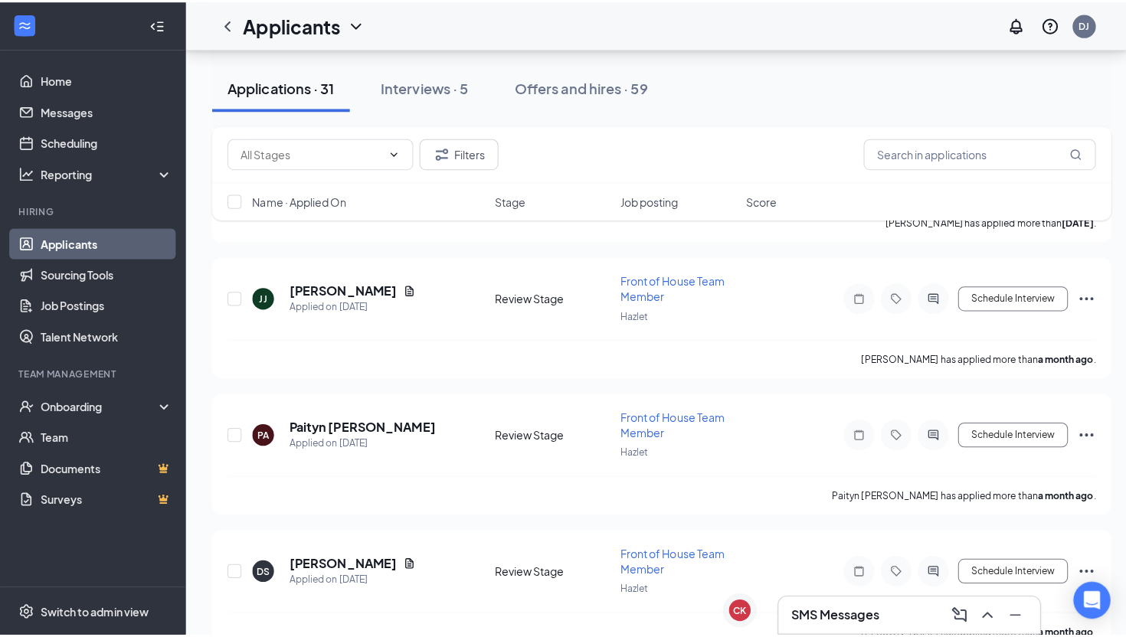
scroll to position [2400, 0]
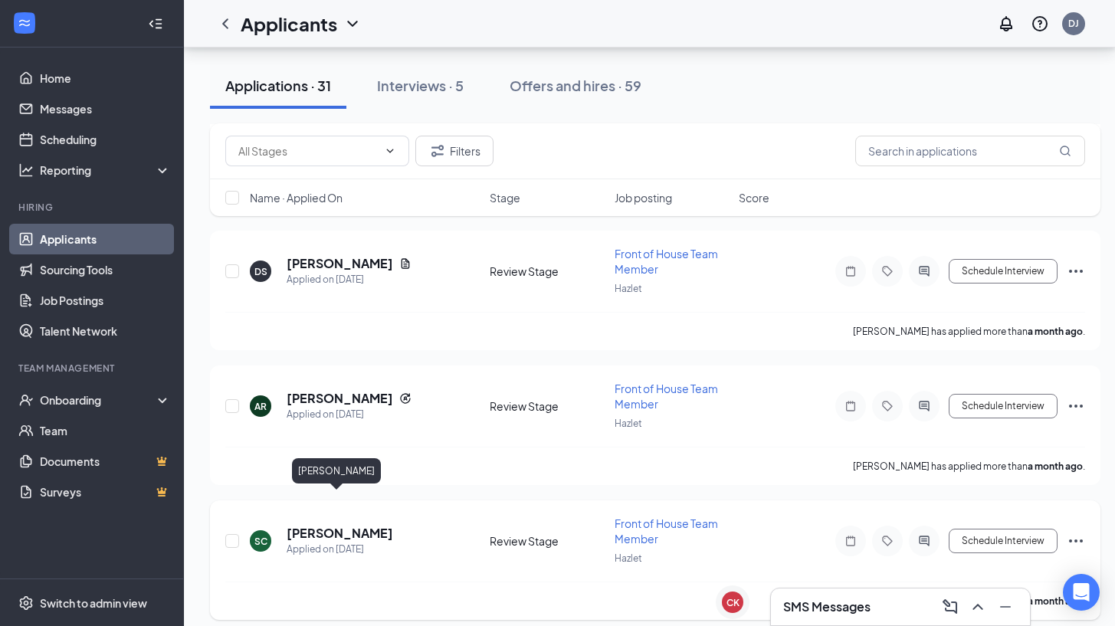
click at [354, 525] on h5 "[PERSON_NAME]" at bounding box center [340, 533] width 107 height 17
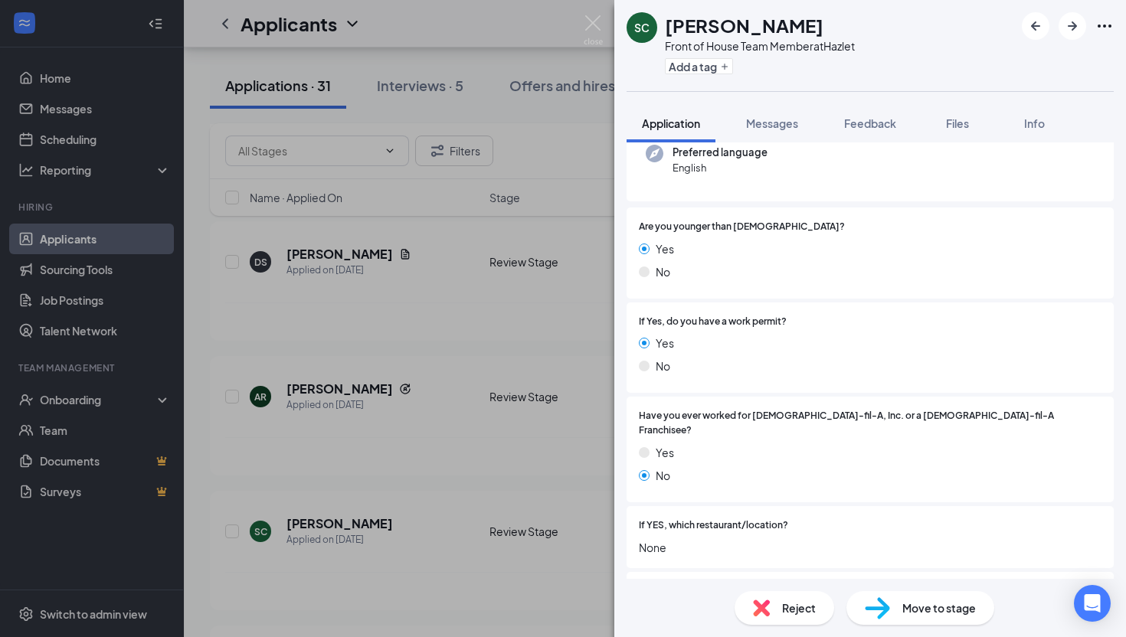
scroll to position [175, 0]
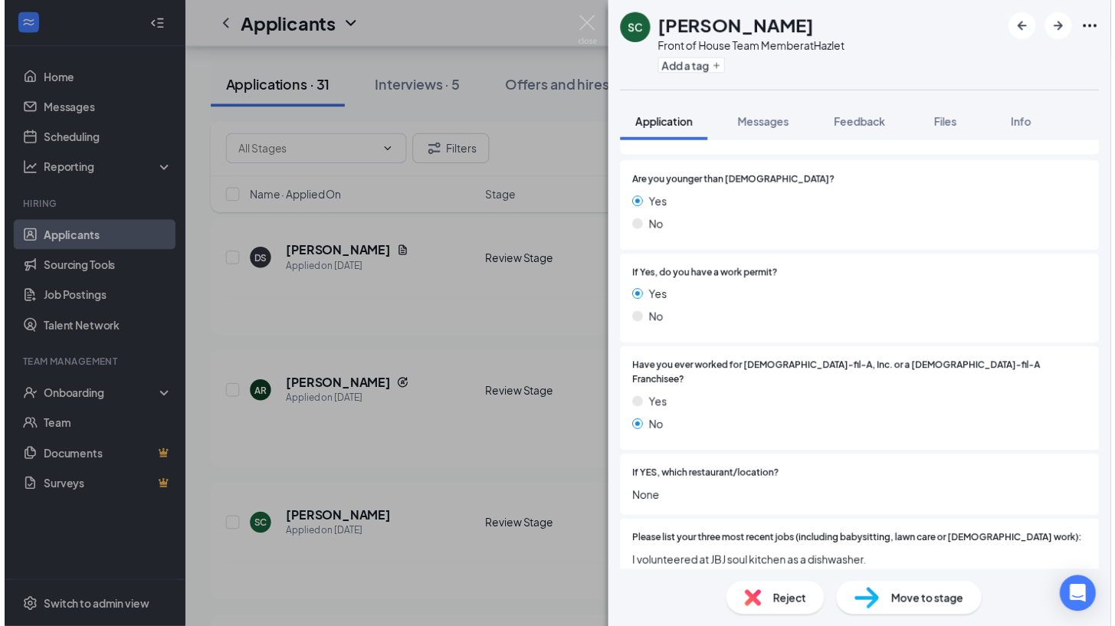
scroll to position [316, 0]
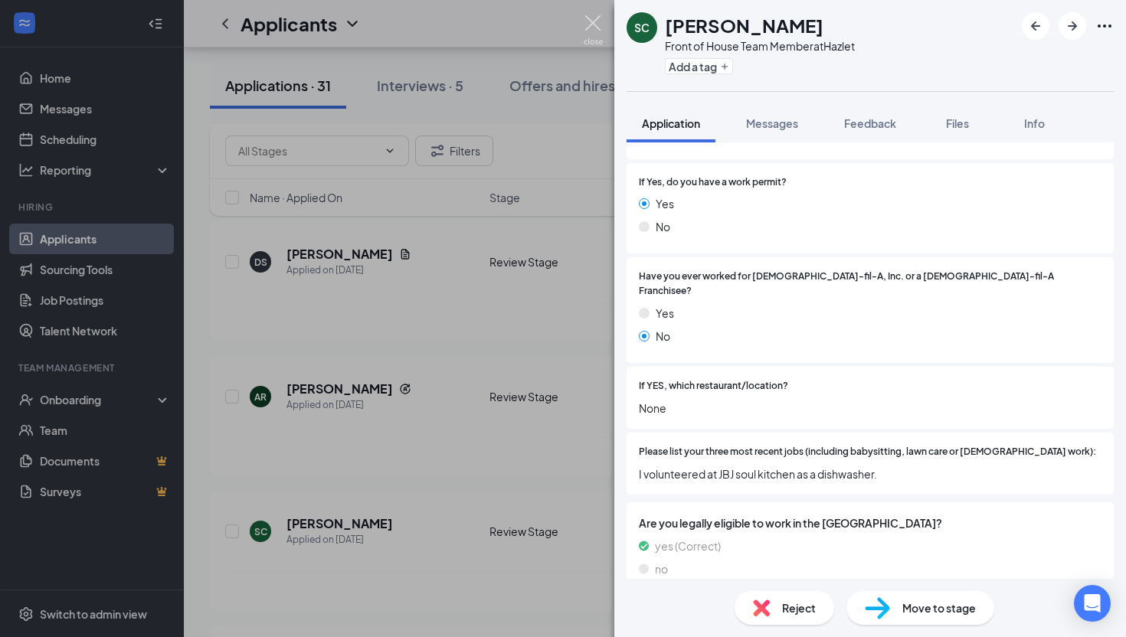
click at [595, 22] on img at bounding box center [593, 30] width 19 height 30
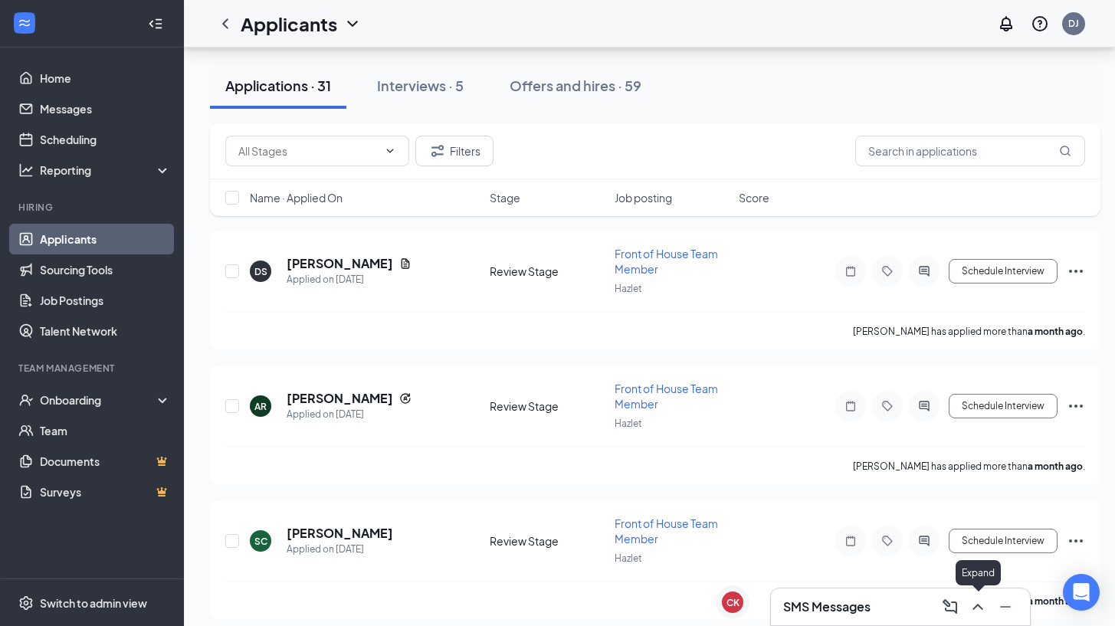
click at [980, 613] on icon "ChevronUp" at bounding box center [977, 607] width 18 height 18
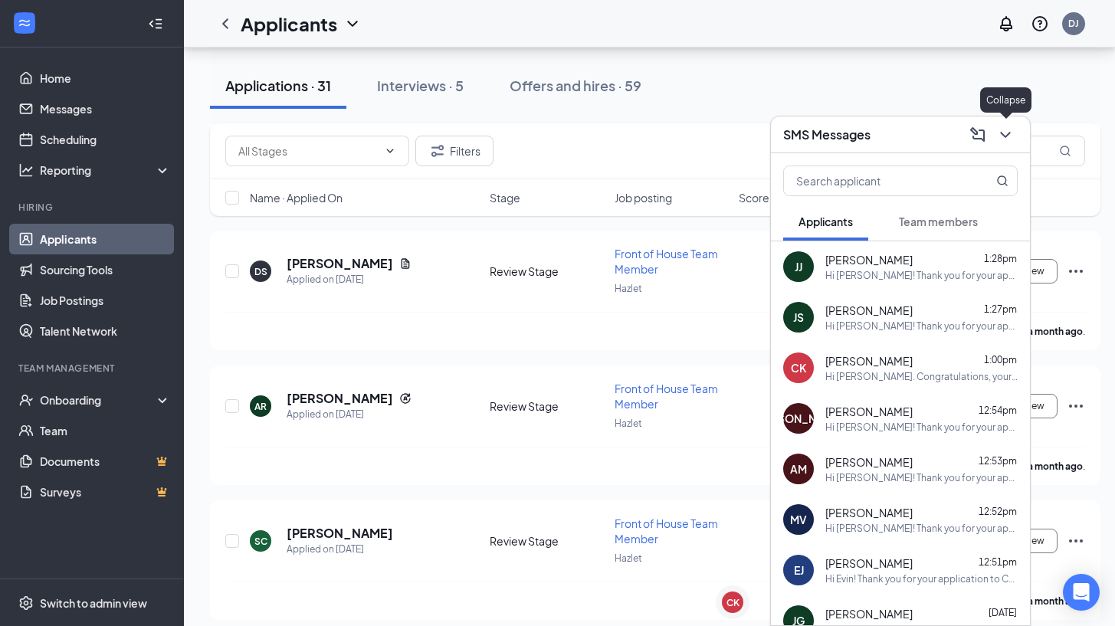
click at [1008, 134] on icon "ChevronDown" at bounding box center [1005, 135] width 10 height 6
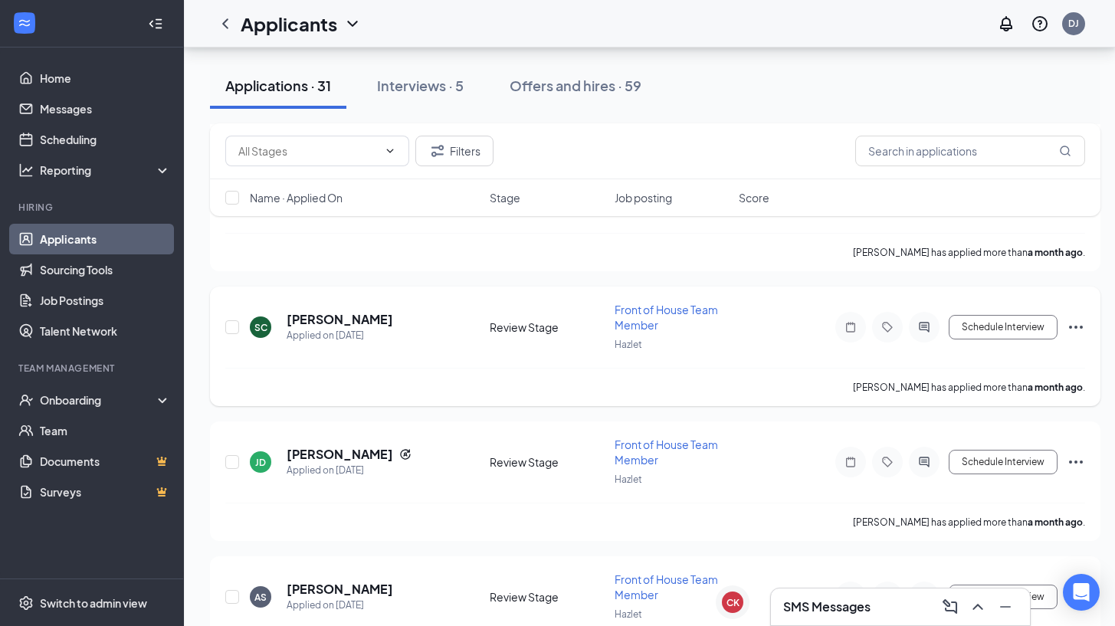
scroll to position [2702, 0]
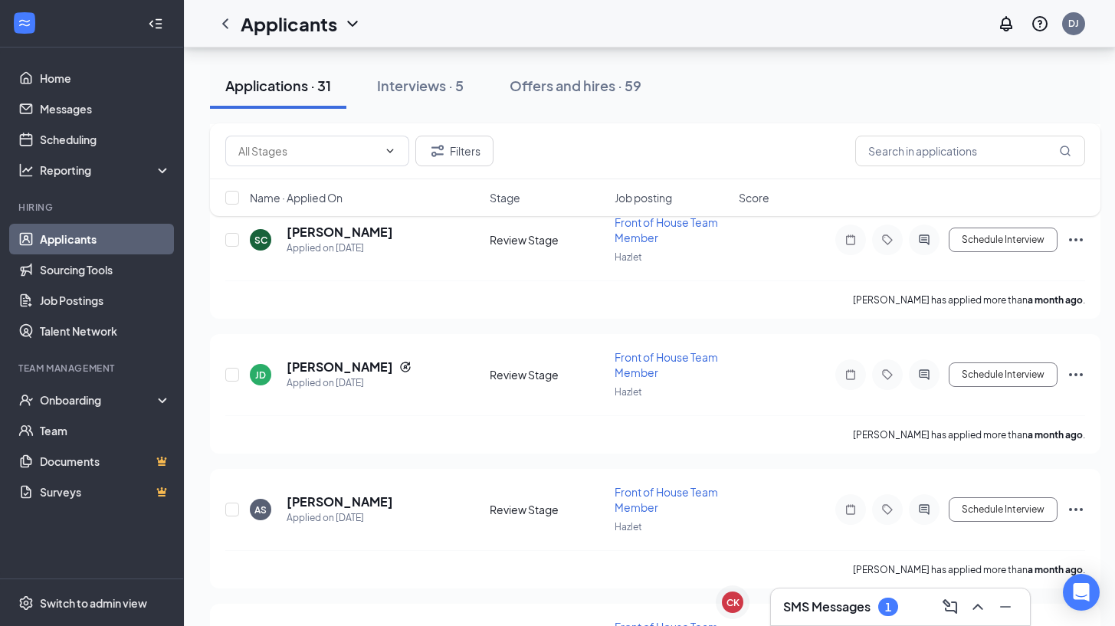
click at [979, 602] on icon "ChevronUp" at bounding box center [977, 607] width 18 height 18
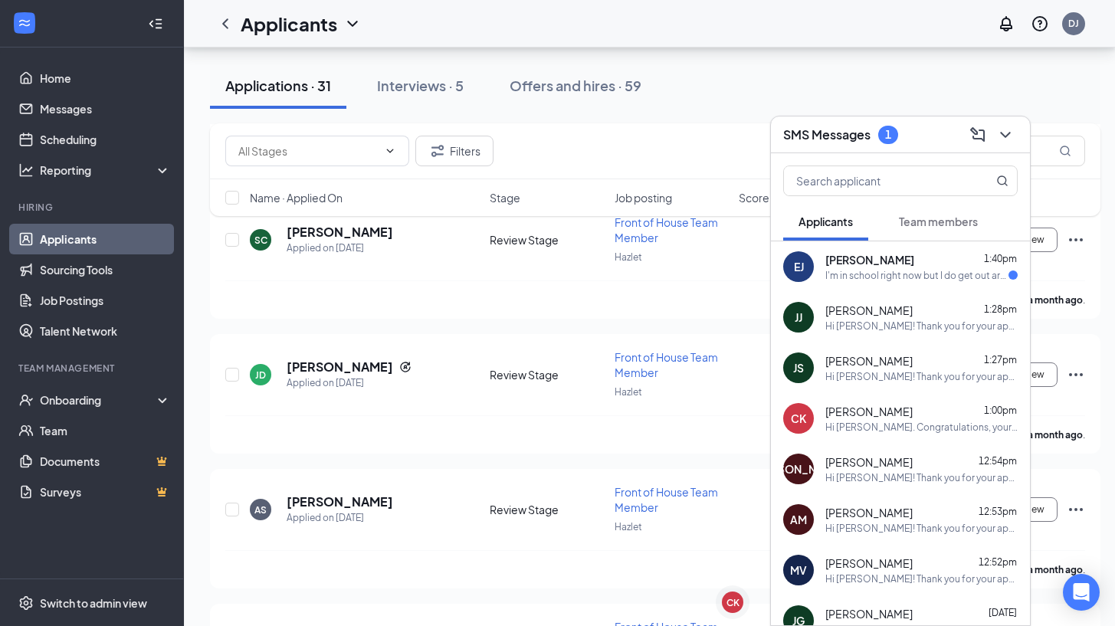
click at [889, 255] on span "[PERSON_NAME]" at bounding box center [869, 259] width 89 height 15
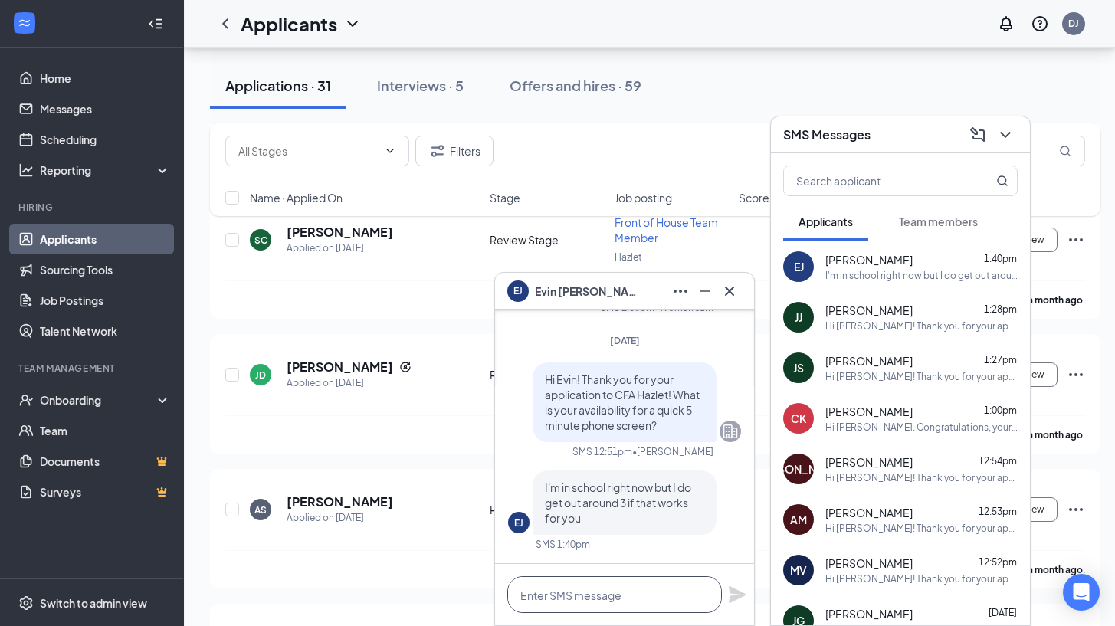
click at [595, 605] on textarea at bounding box center [614, 594] width 215 height 37
type textarea "Yes sounds great!"
click at [737, 588] on icon "Plane" at bounding box center [737, 594] width 18 height 18
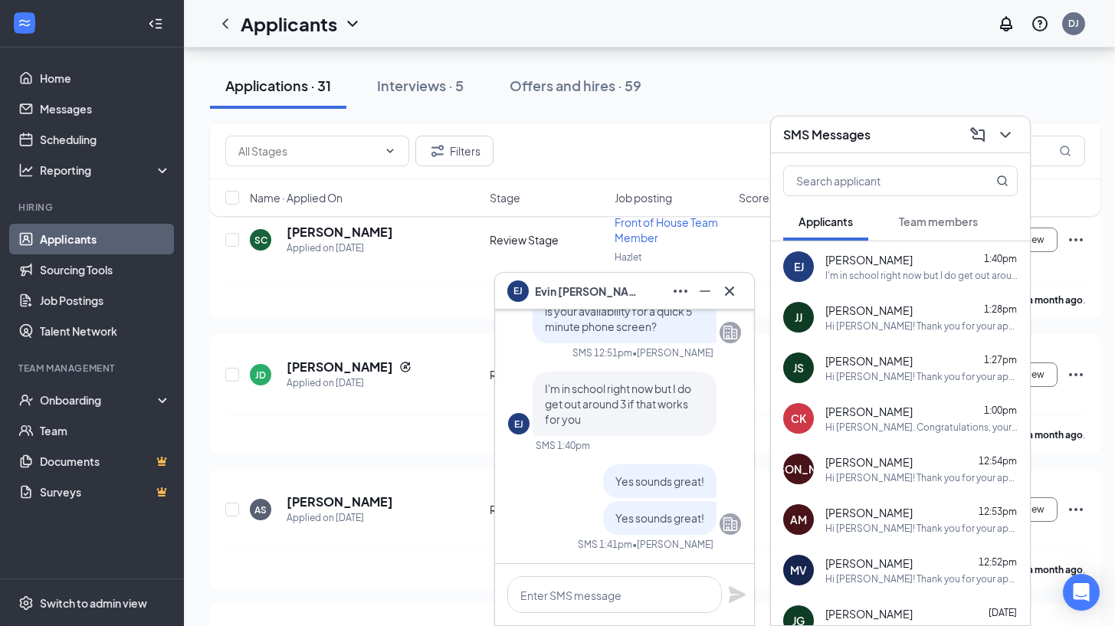
click at [704, 287] on icon "Minimize" at bounding box center [705, 291] width 18 height 18
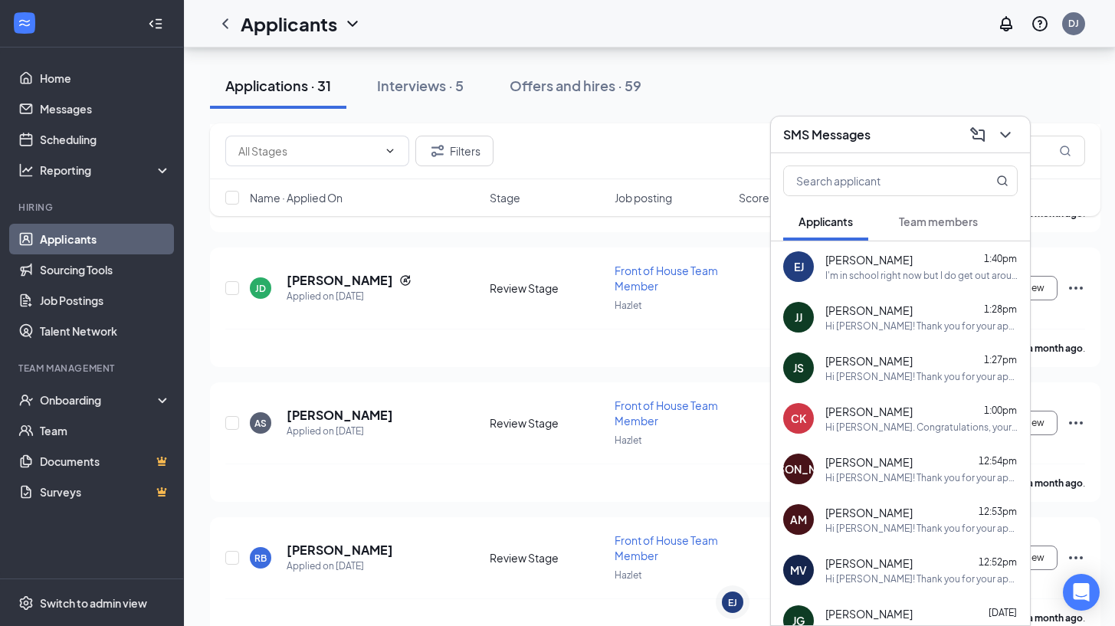
scroll to position [2877, 0]
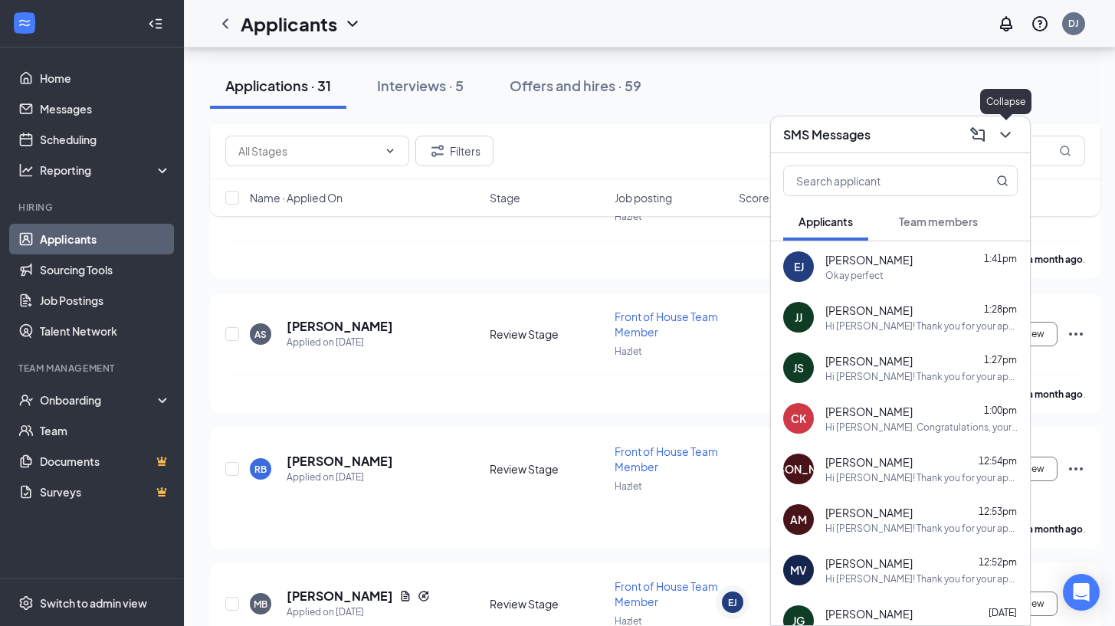
click at [1008, 135] on icon "ChevronDown" at bounding box center [1005, 135] width 18 height 18
